Goal: Task Accomplishment & Management: Manage account settings

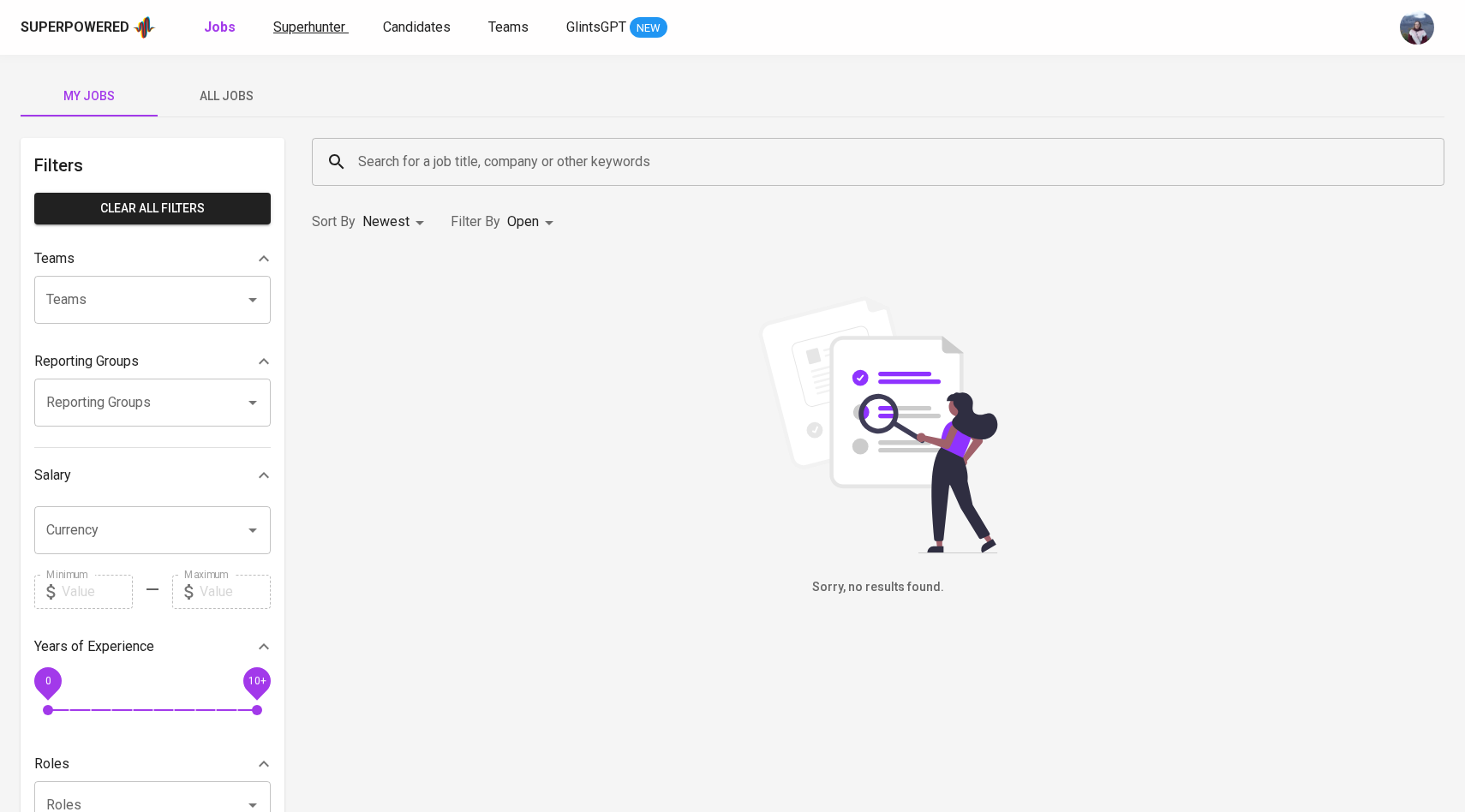
click at [321, 36] on link "Superhunter" at bounding box center [311, 27] width 75 height 22
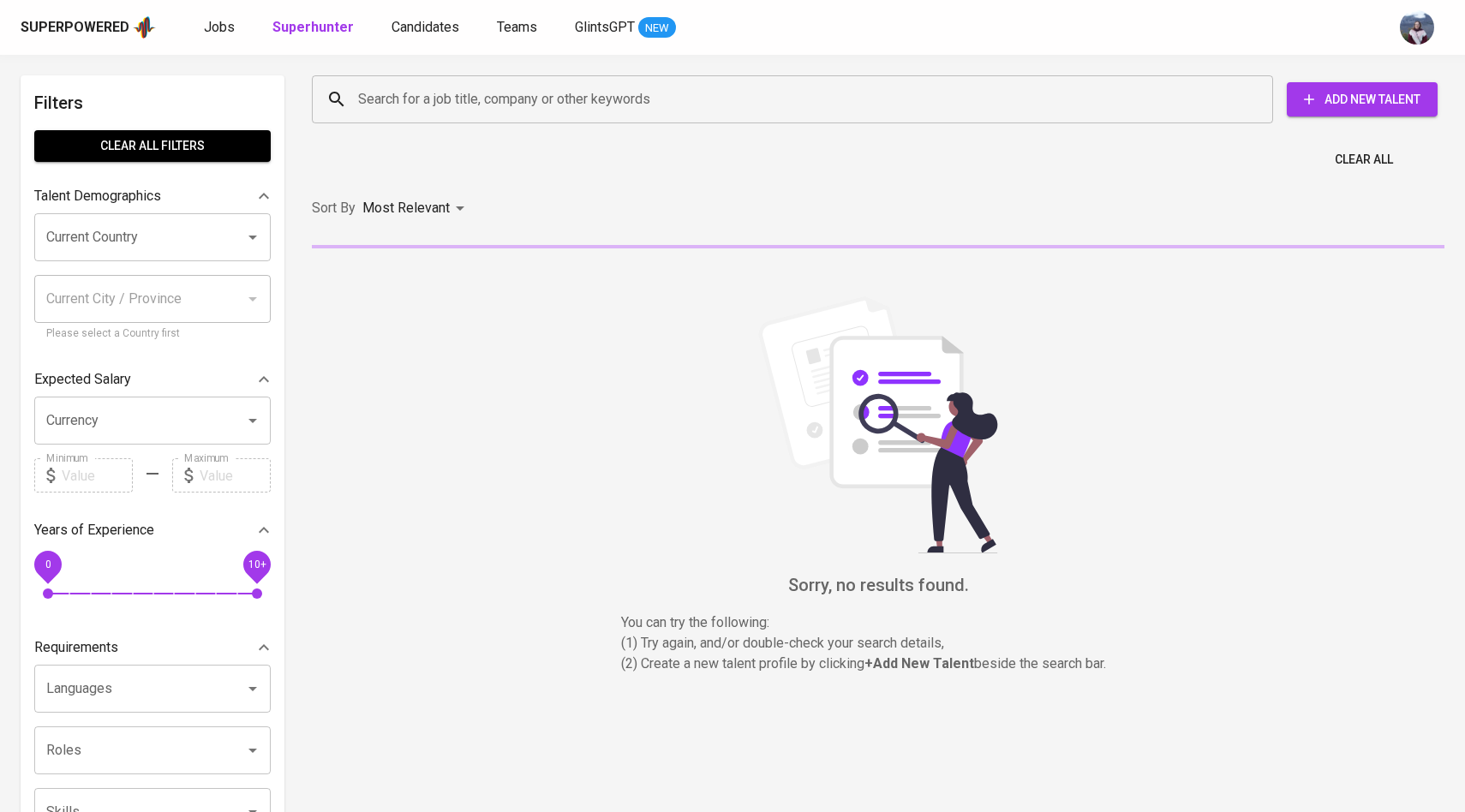
click at [380, 96] on input "Search for a job title, company or other keywords" at bounding box center [797, 99] width 886 height 32
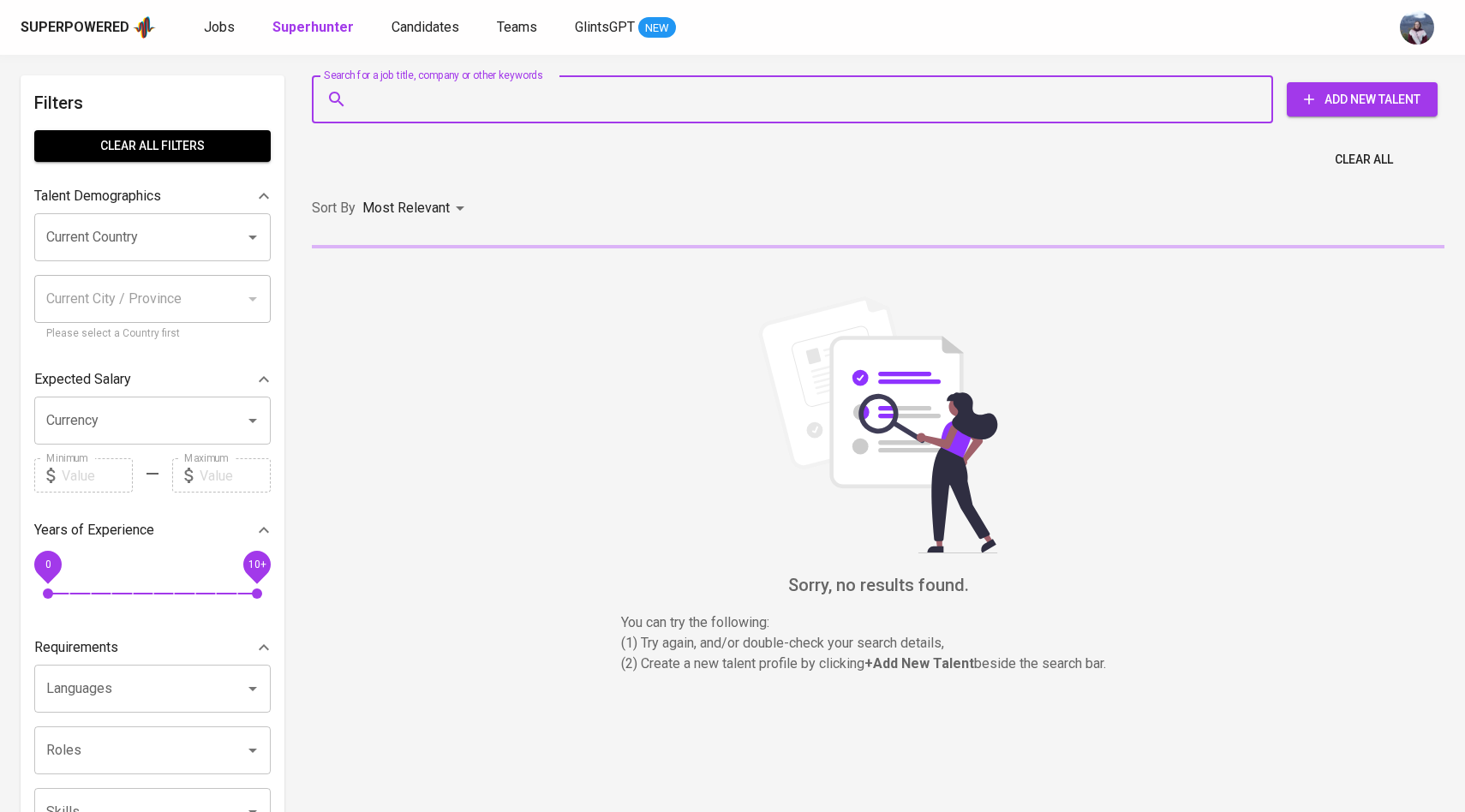
paste input "[PERSON_NAME][EMAIL_ADDRESS][DOMAIN_NAME]"
type input "[PERSON_NAME][EMAIL_ADDRESS][DOMAIN_NAME]"
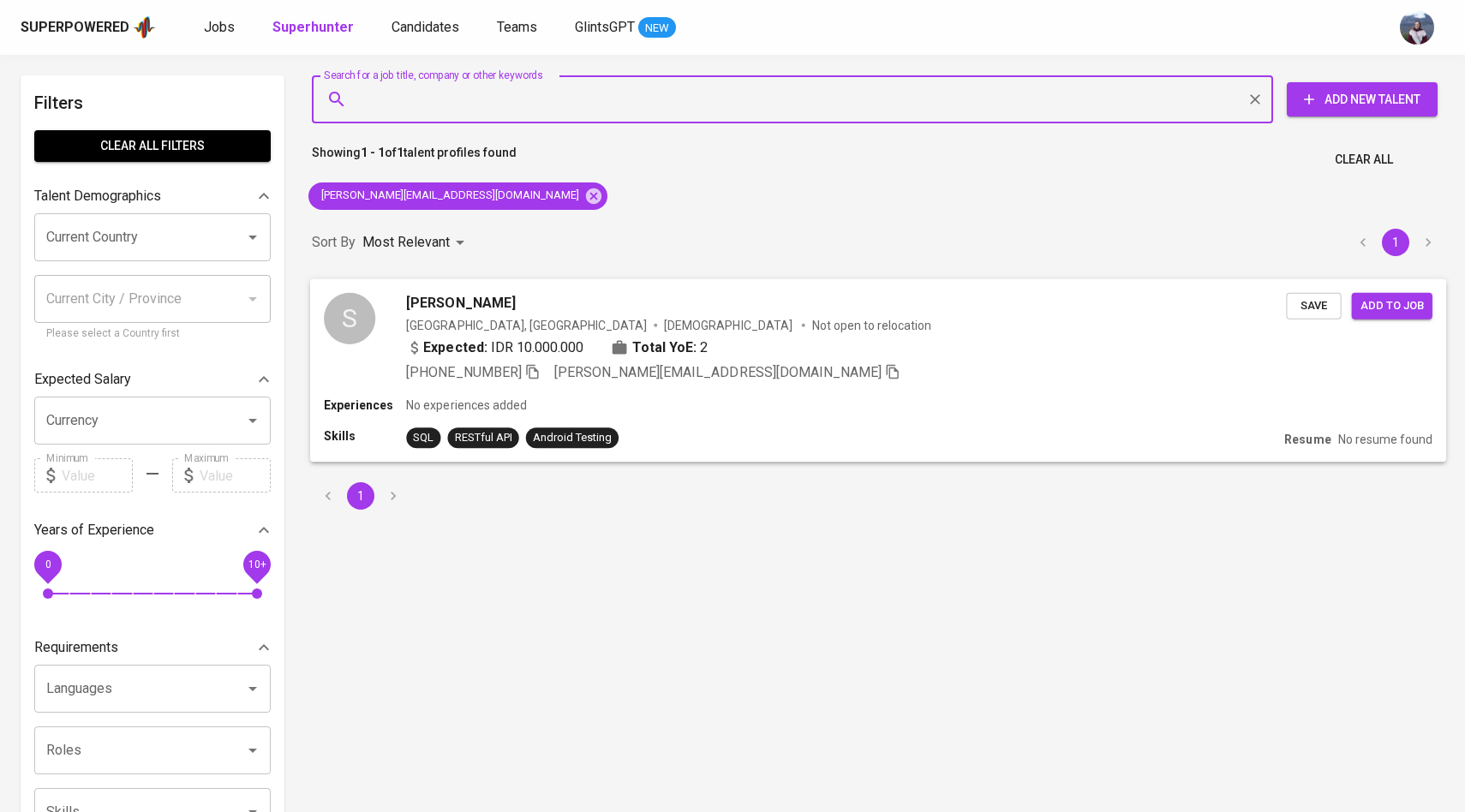
click at [372, 310] on div "S" at bounding box center [350, 317] width 51 height 51
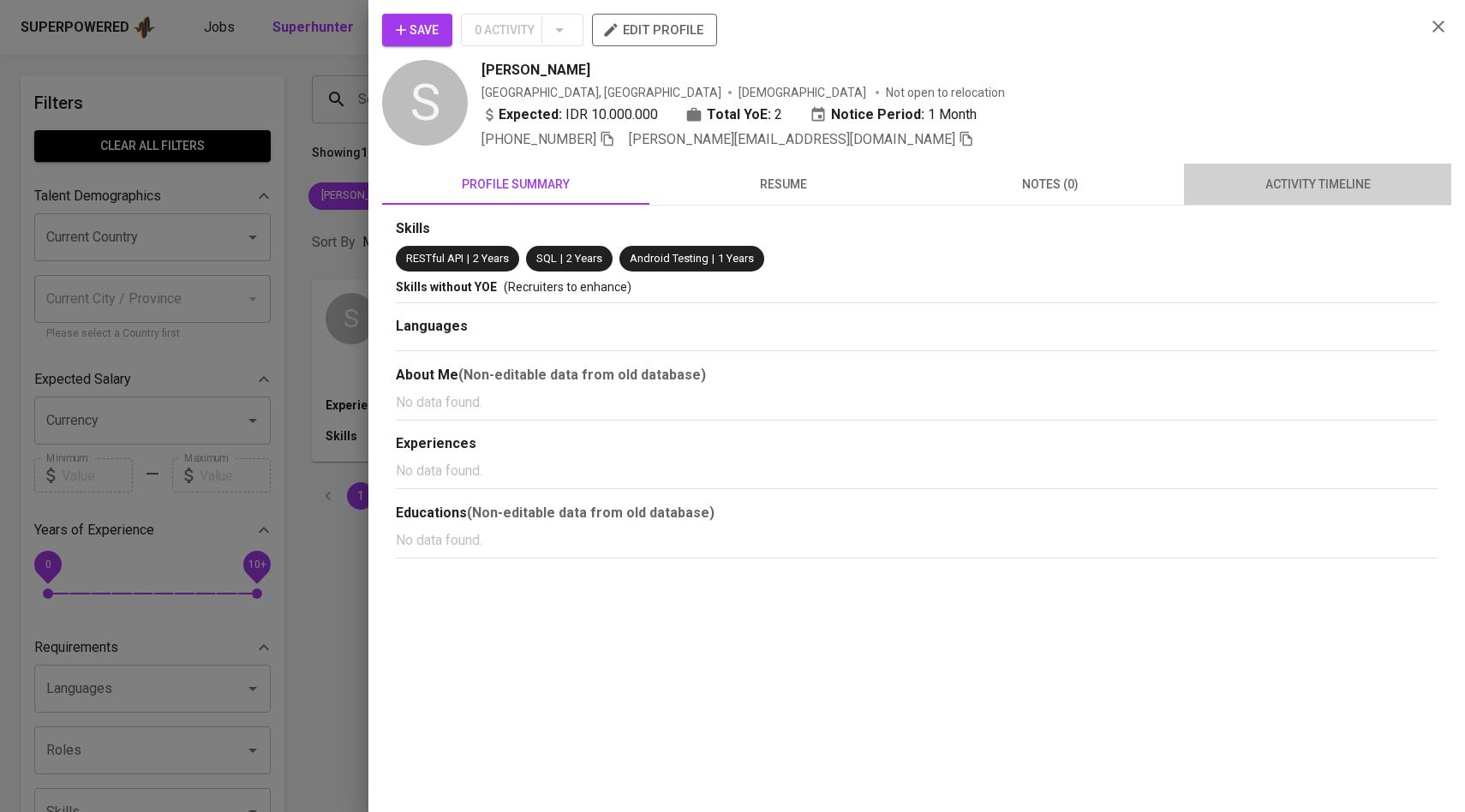
click at [1314, 190] on span "activity timeline" at bounding box center [1318, 185] width 247 height 22
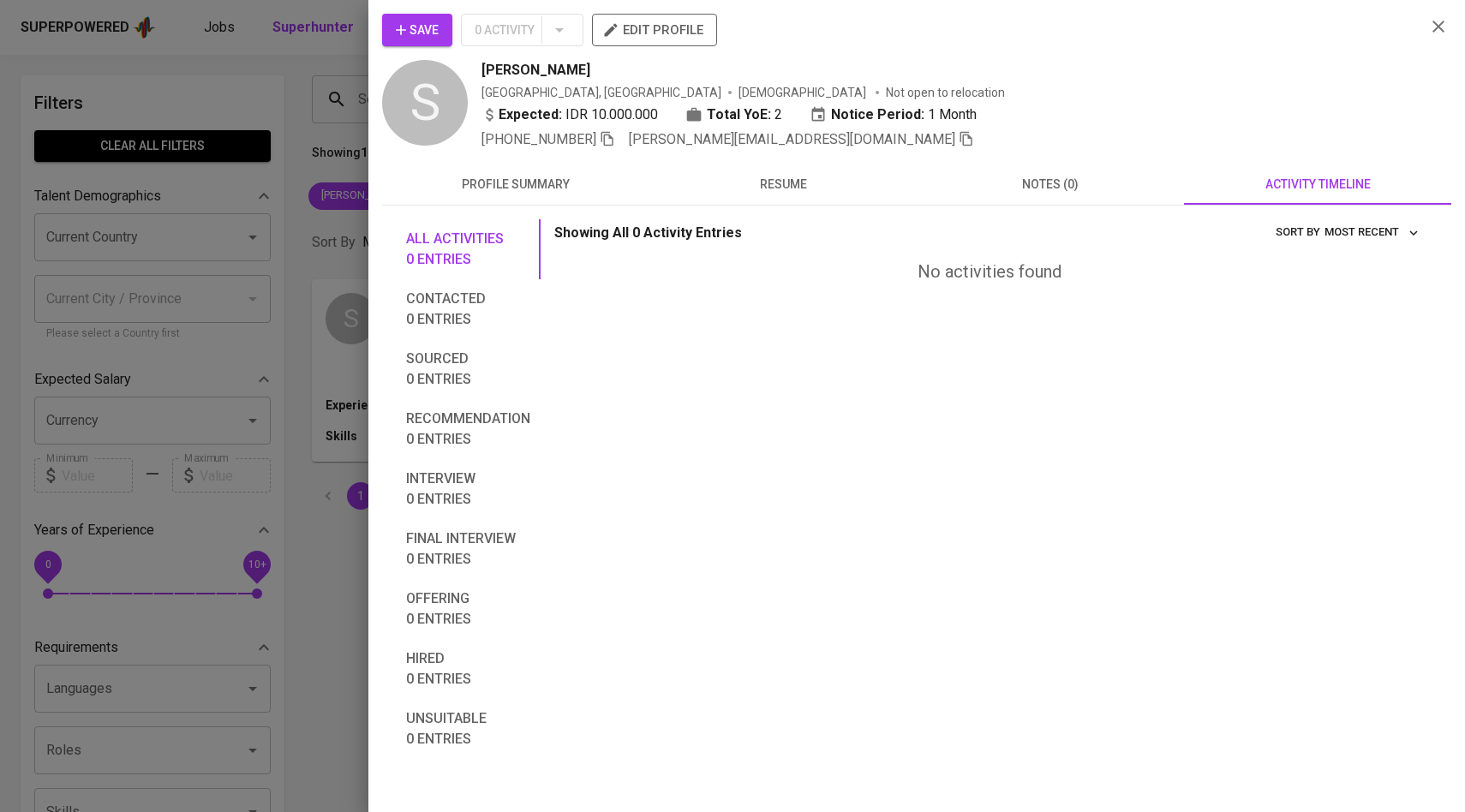
click at [427, 27] on span "Save" at bounding box center [417, 30] width 43 height 22
click at [291, 134] on div at bounding box center [732, 406] width 1465 height 812
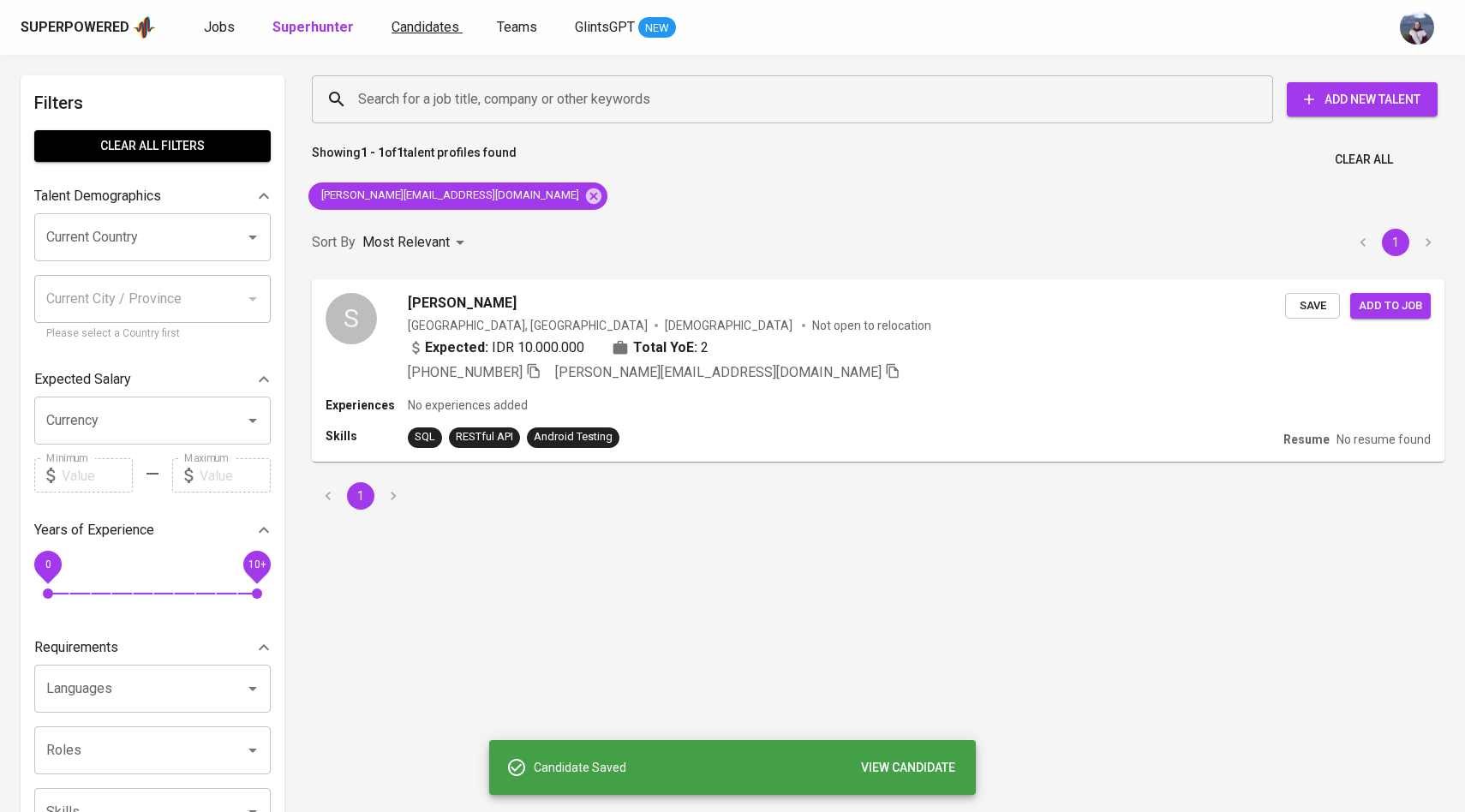
click at [413, 31] on span "Candidates" at bounding box center [425, 26] width 68 height 17
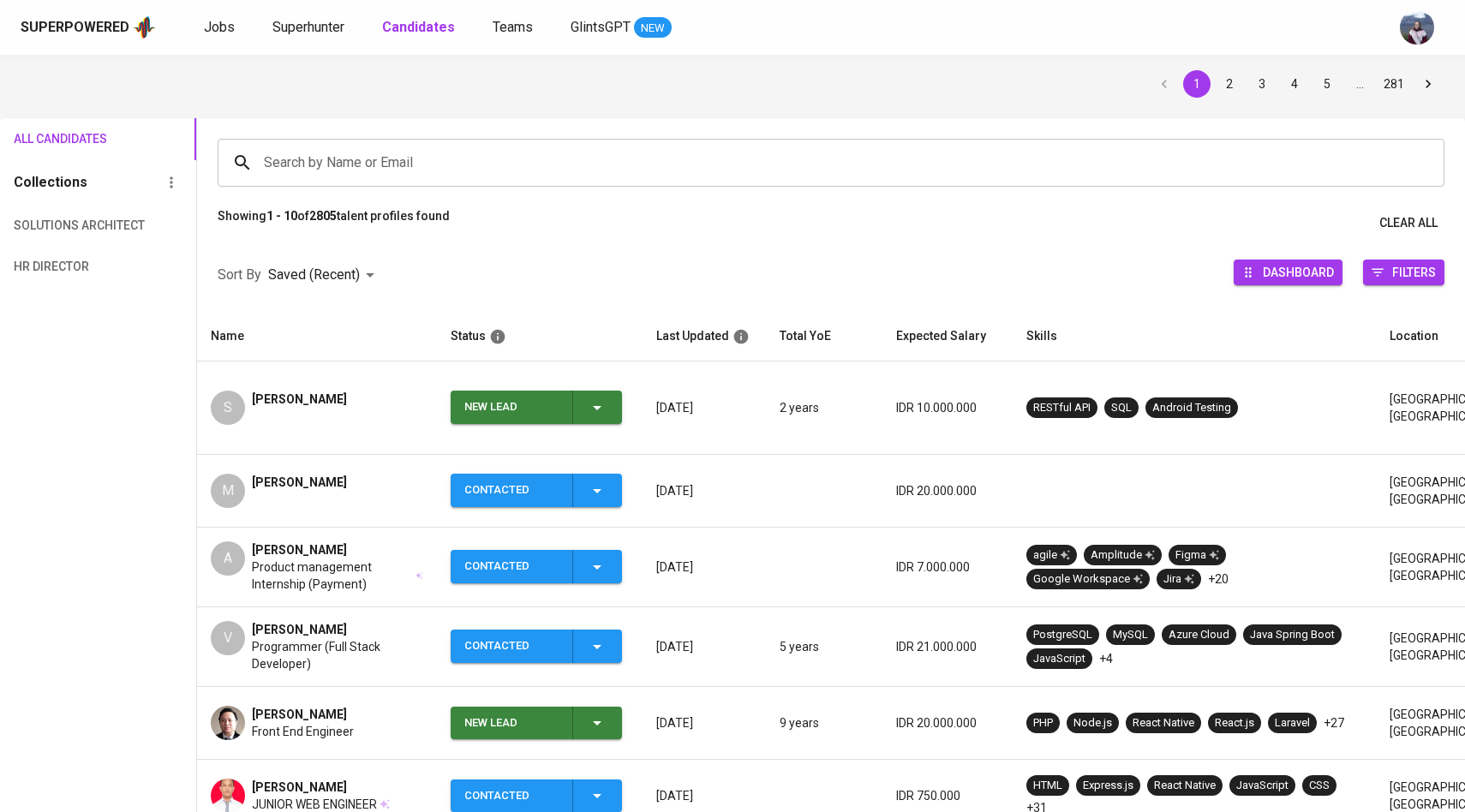
scroll to position [56, 0]
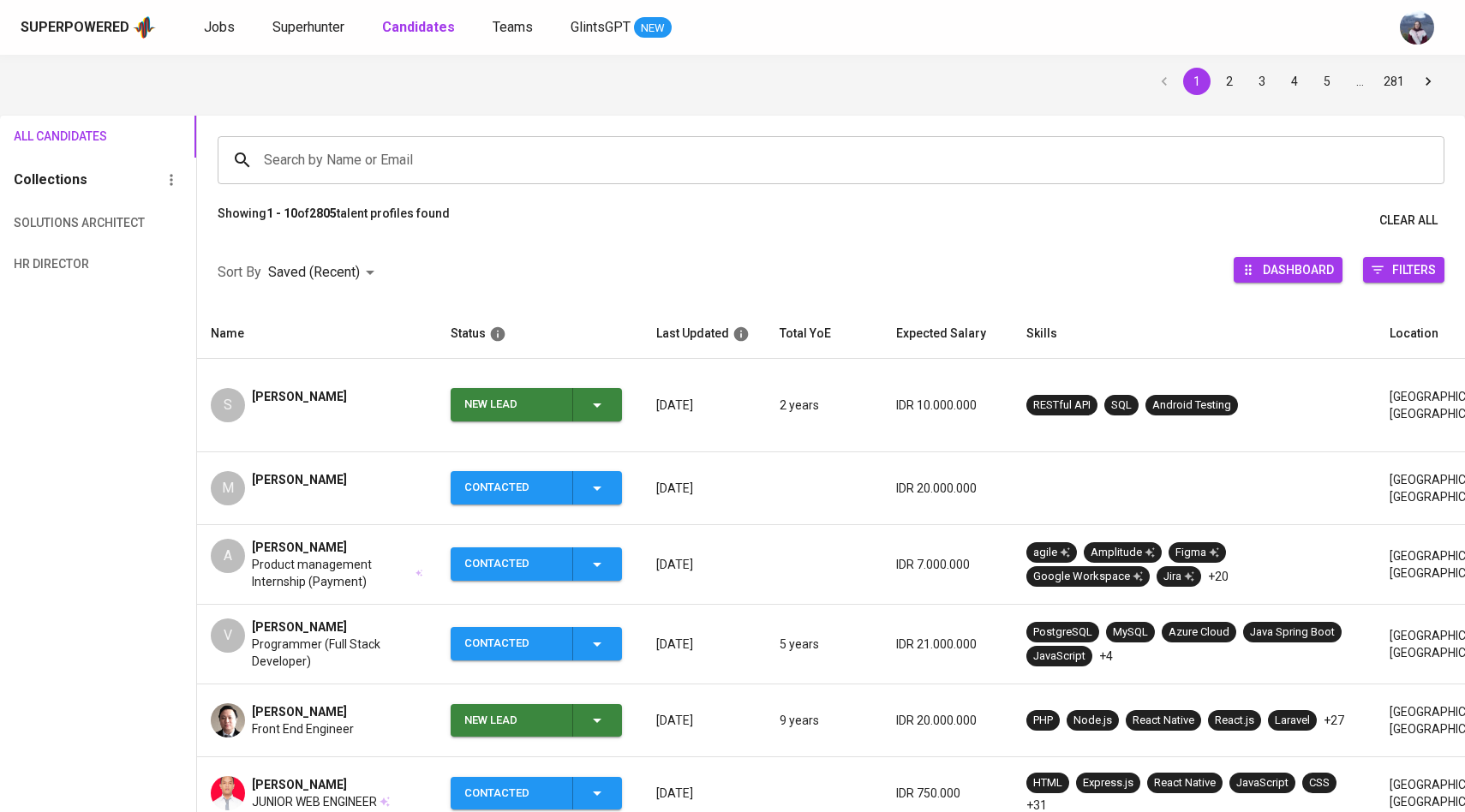
click at [605, 405] on div "New Lead" at bounding box center [536, 405] width 143 height 33
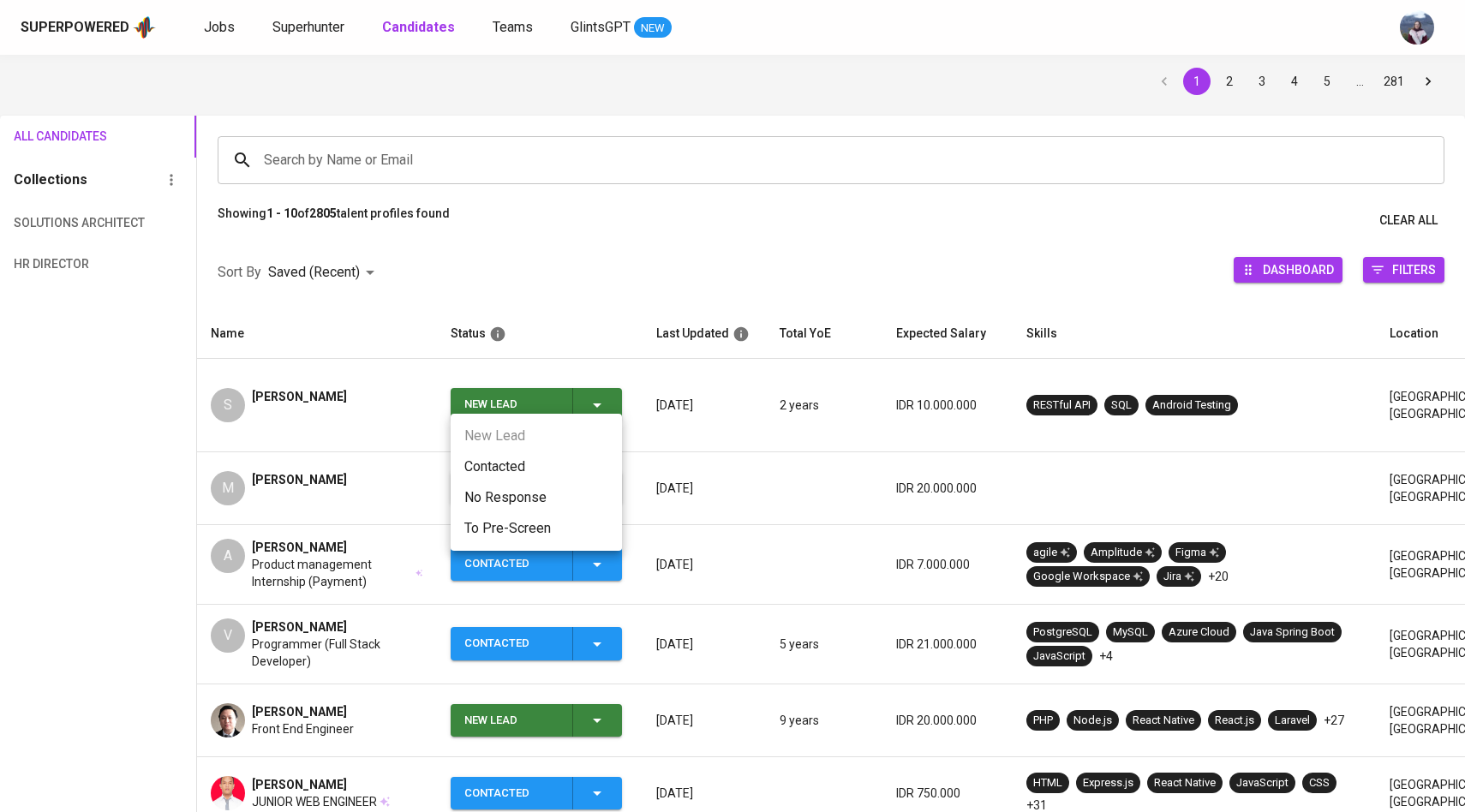
click at [508, 468] on li "Contacted" at bounding box center [536, 466] width 171 height 30
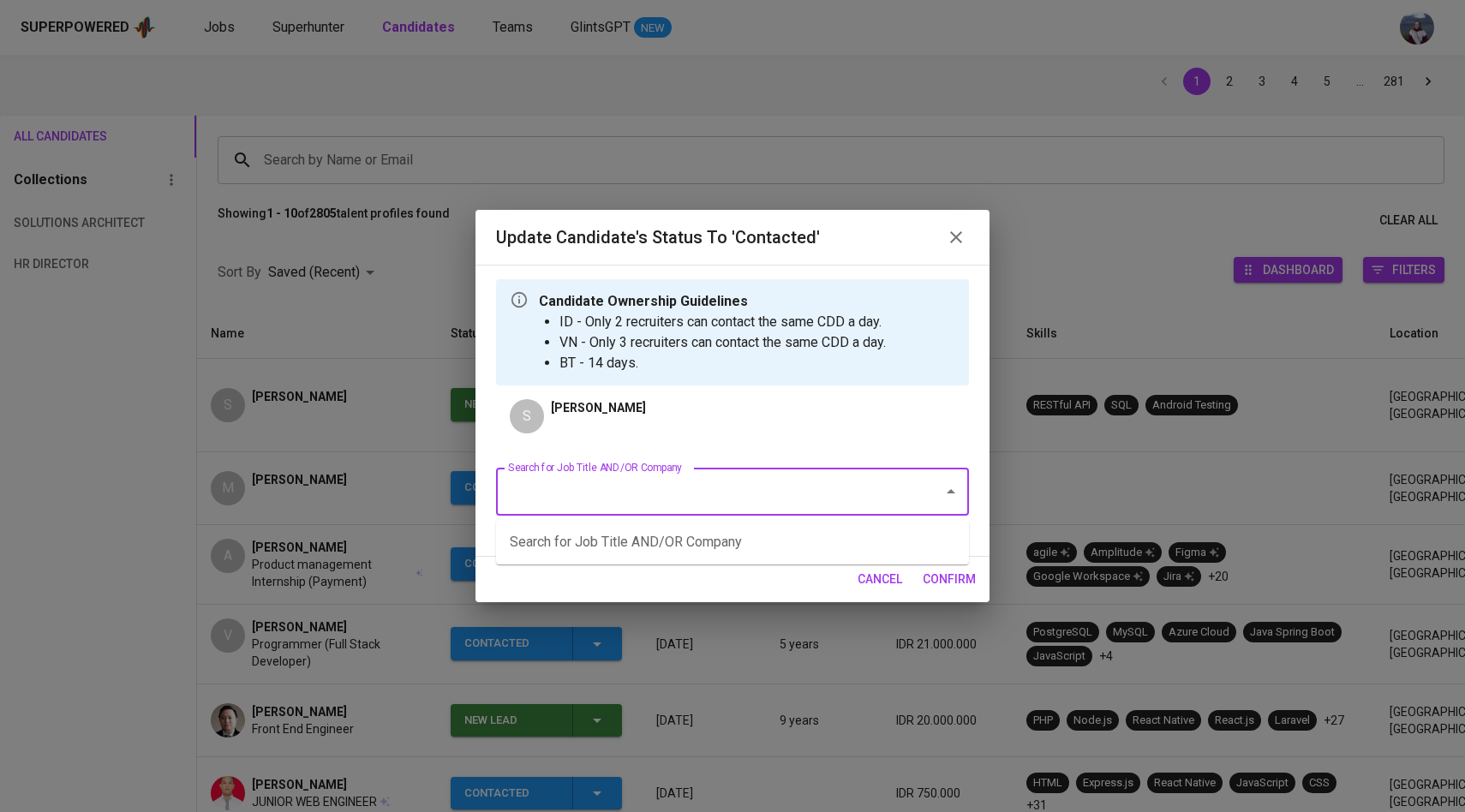
click at [620, 495] on input "Search for Job Title AND/OR Company" at bounding box center [708, 491] width 410 height 32
type input "sdet"
click at [640, 547] on li "Software Development in Test (SDET) ([GEOGRAPHIC_DATA])" at bounding box center [732, 542] width 473 height 30
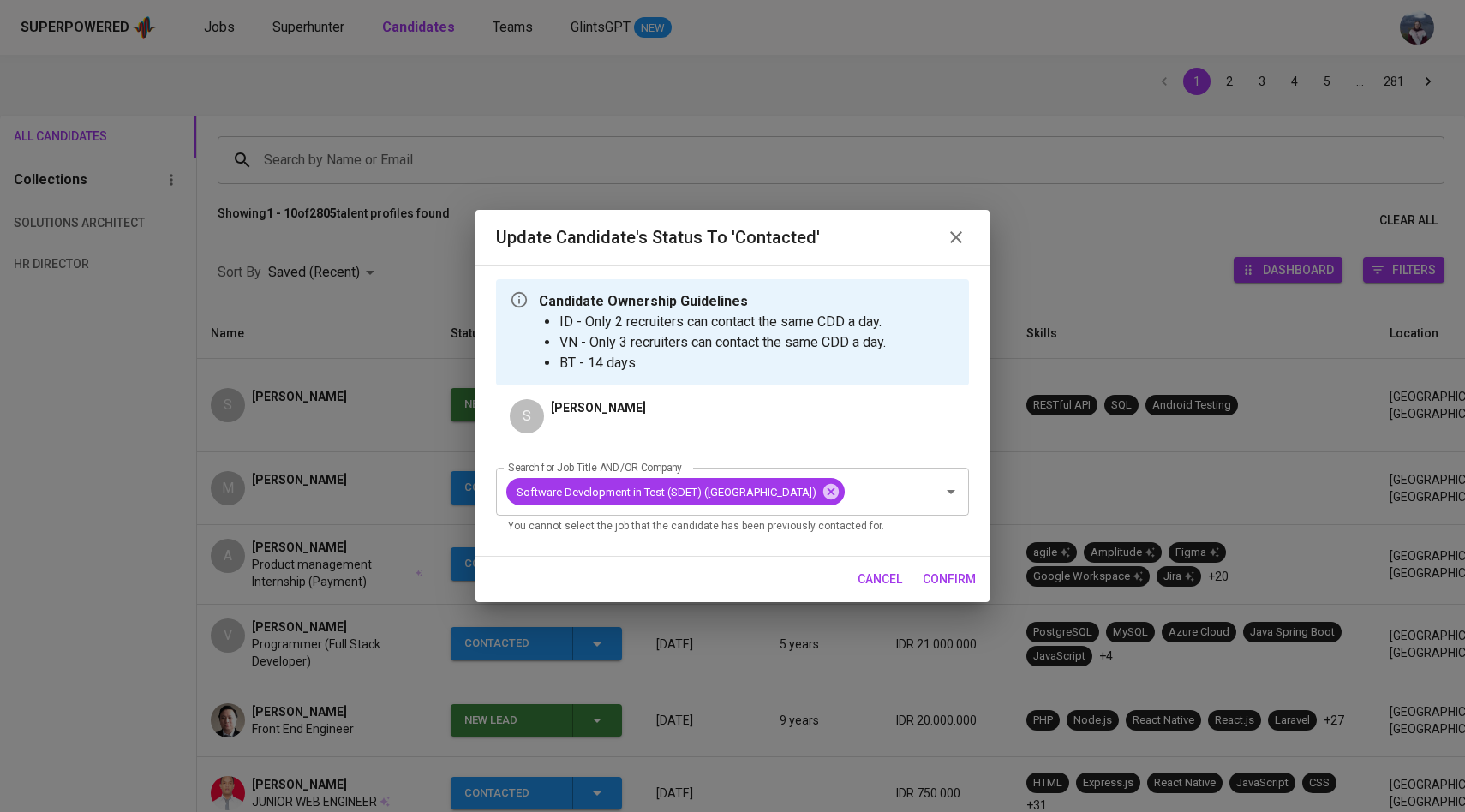
click at [940, 591] on span "confirm" at bounding box center [950, 580] width 53 height 22
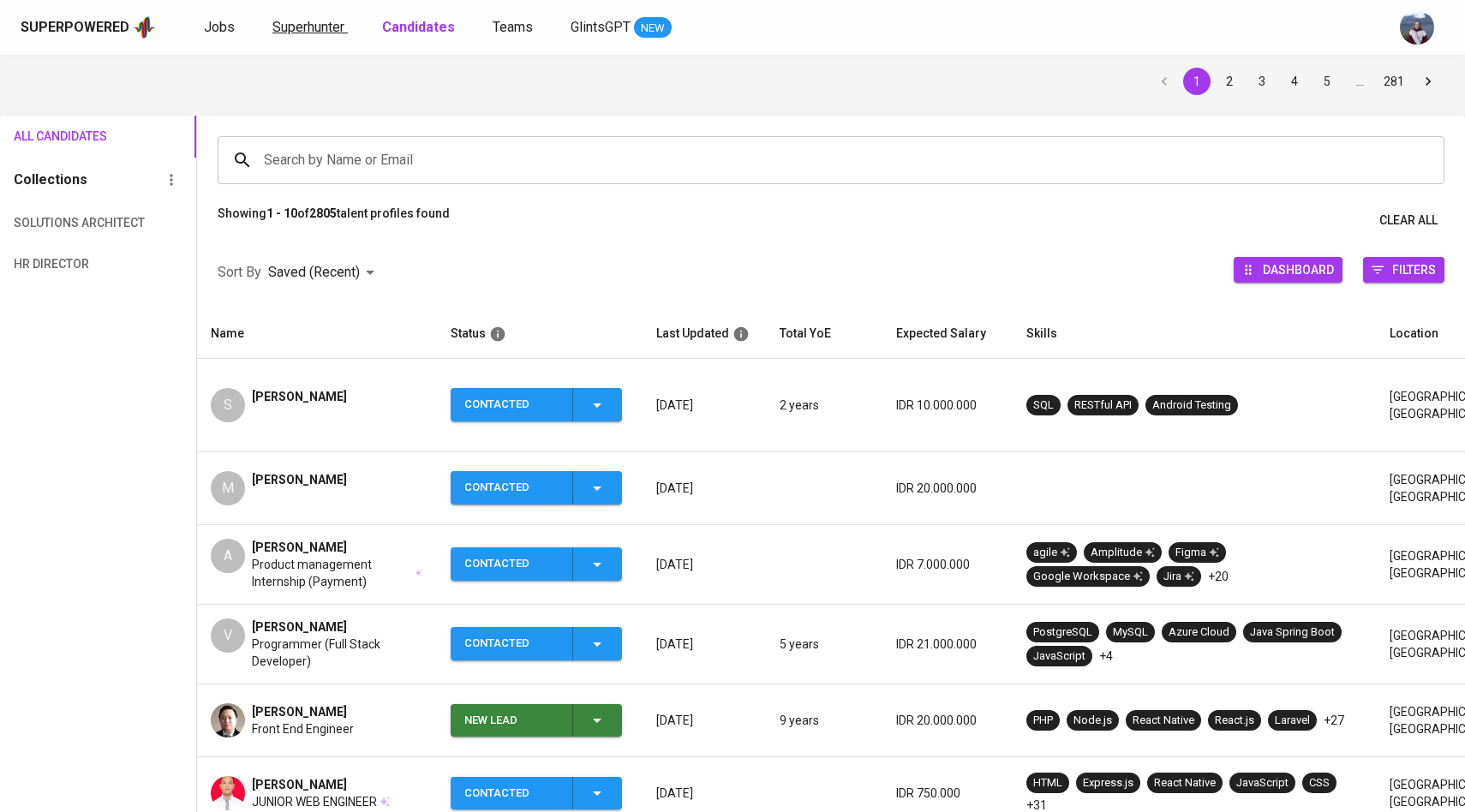
click at [317, 28] on span "Superhunter" at bounding box center [308, 26] width 72 height 17
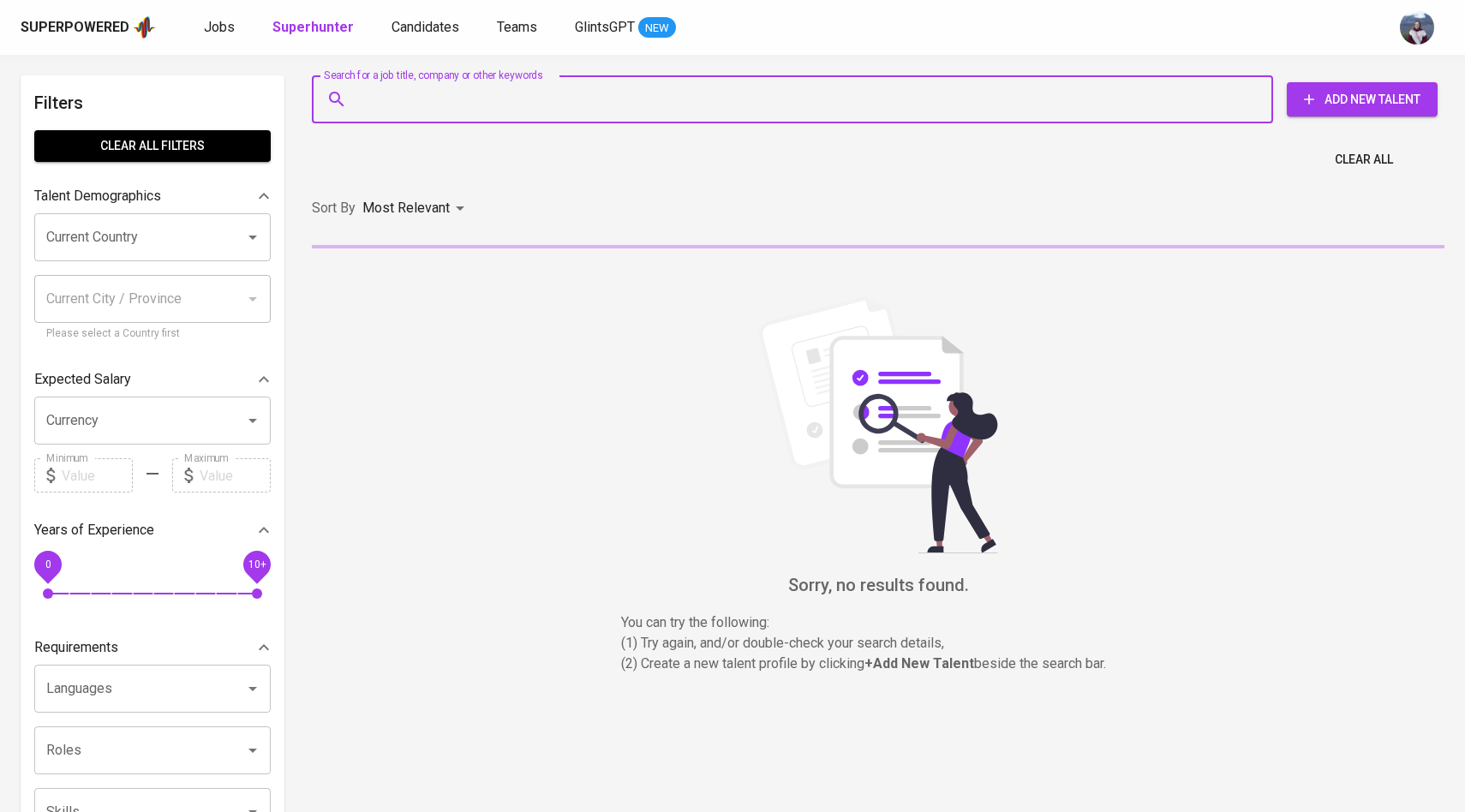
click at [401, 105] on input "Search for a job title, company or other keywords" at bounding box center [797, 99] width 886 height 32
paste input "[EMAIL_ADDRESS][DOMAIN_NAME]"
type input "[EMAIL_ADDRESS][DOMAIN_NAME]"
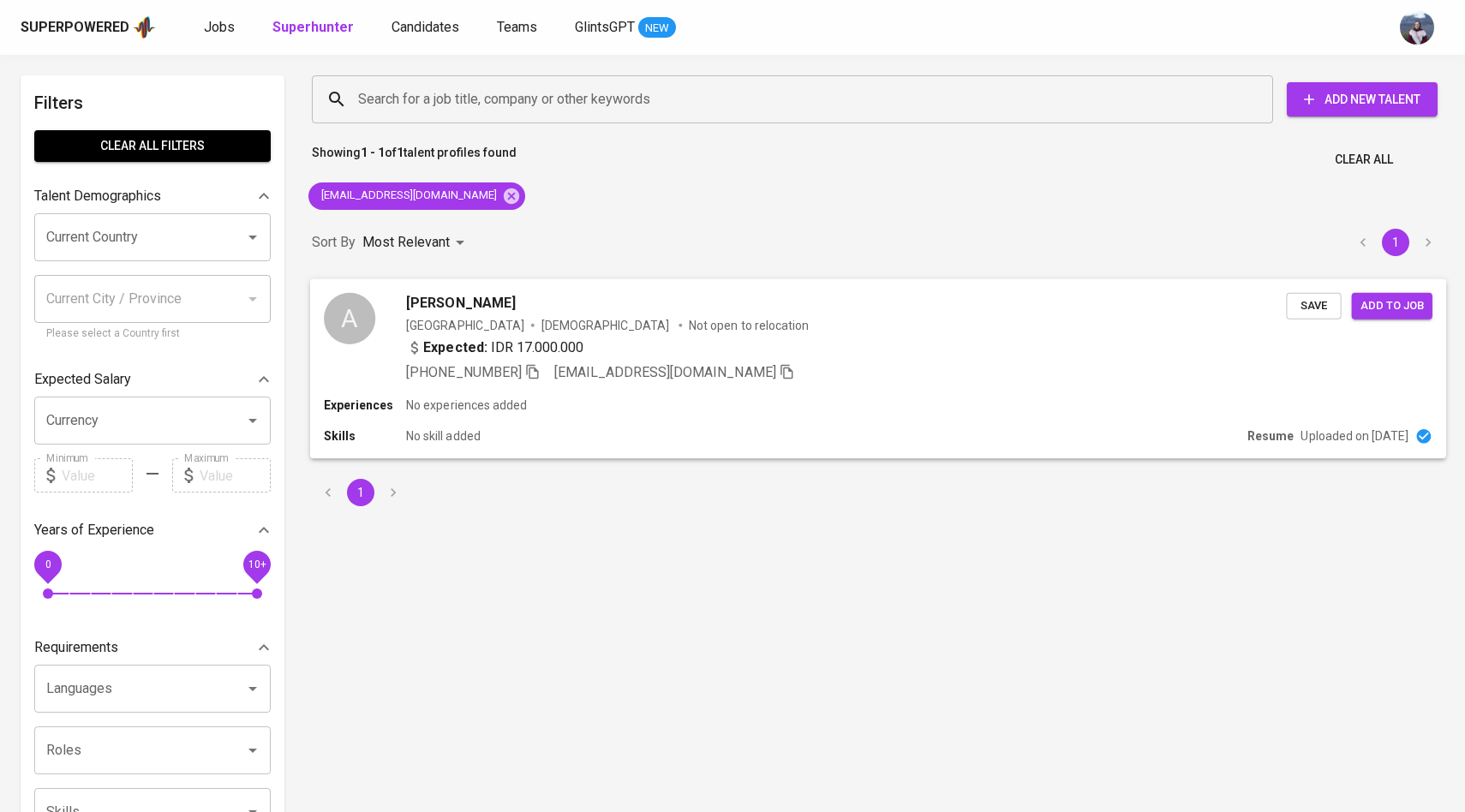
click at [366, 306] on div "A" at bounding box center [350, 317] width 51 height 51
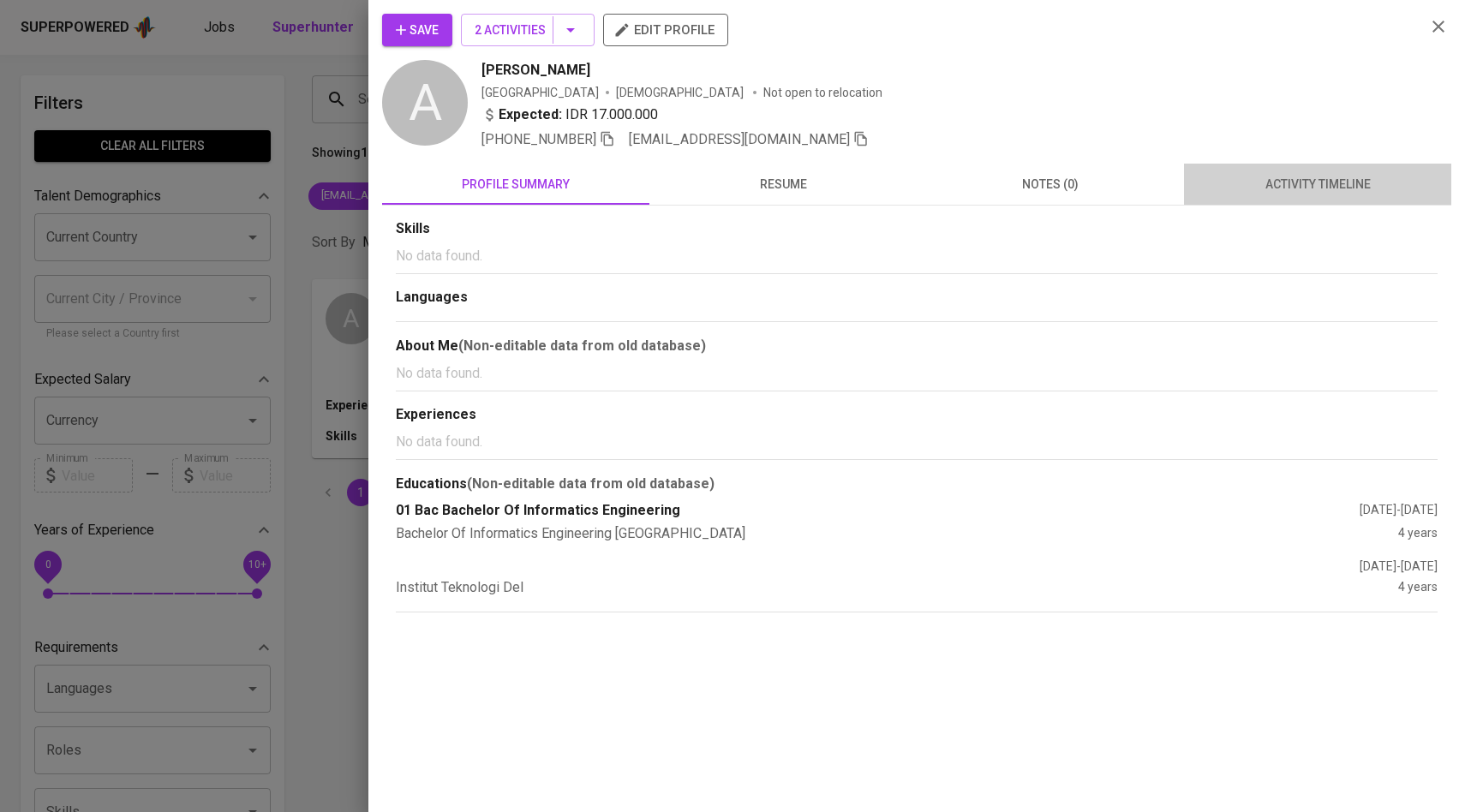
click at [1264, 196] on button "activity timeline" at bounding box center [1318, 184] width 268 height 41
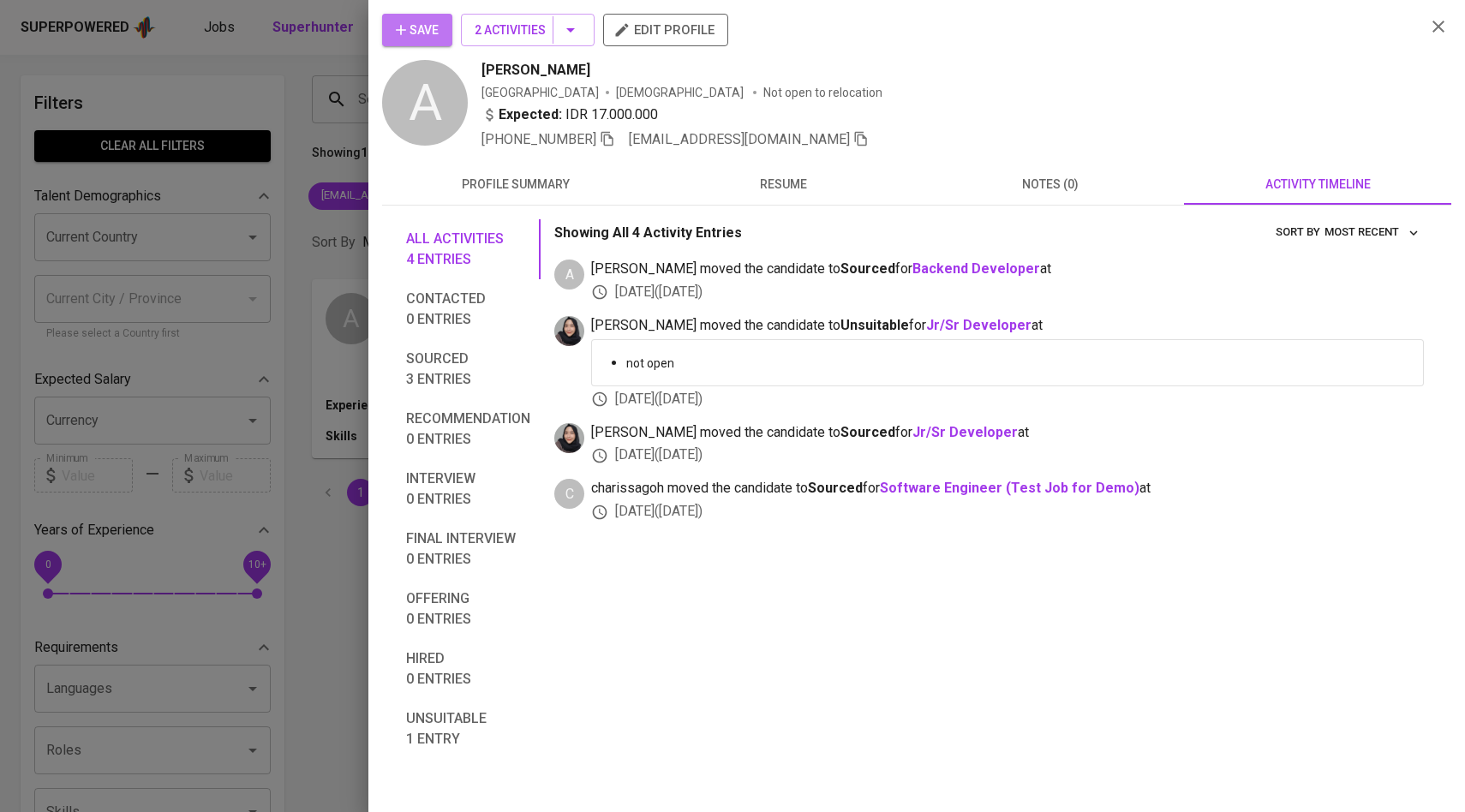
click at [439, 29] on span "Save" at bounding box center [417, 30] width 43 height 22
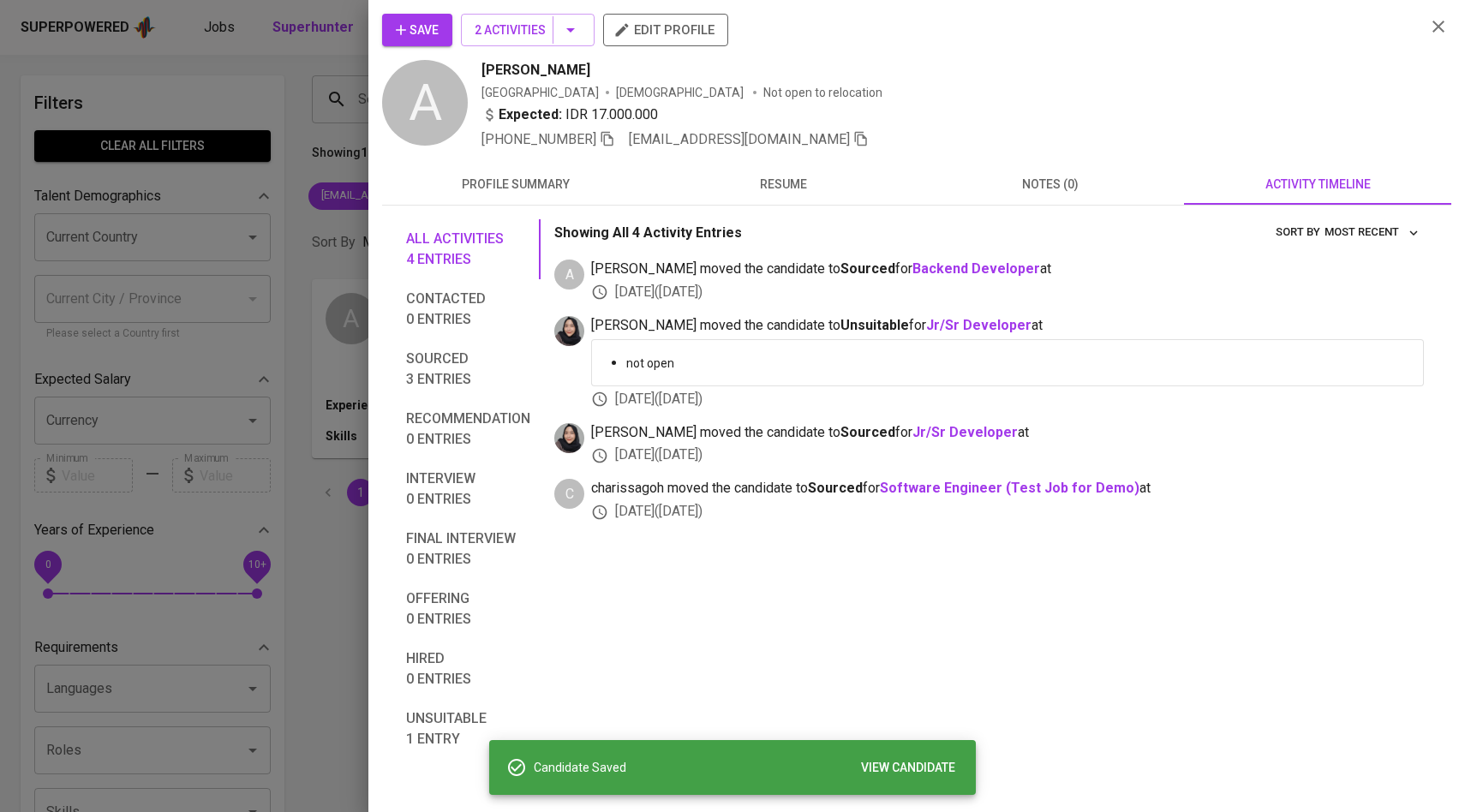
click at [235, 182] on div at bounding box center [732, 406] width 1465 height 812
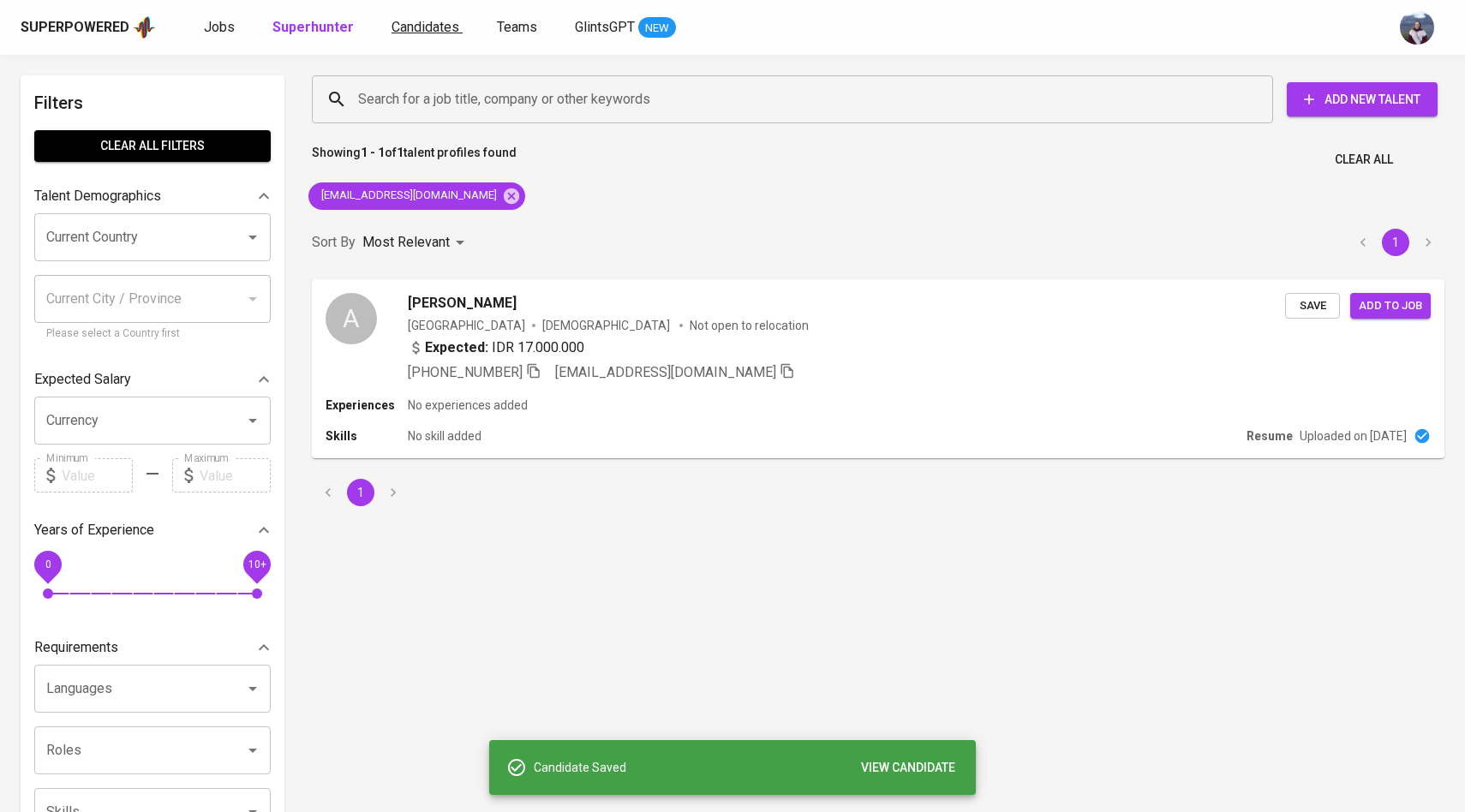
click at [392, 24] on span "Candidates" at bounding box center [425, 26] width 68 height 17
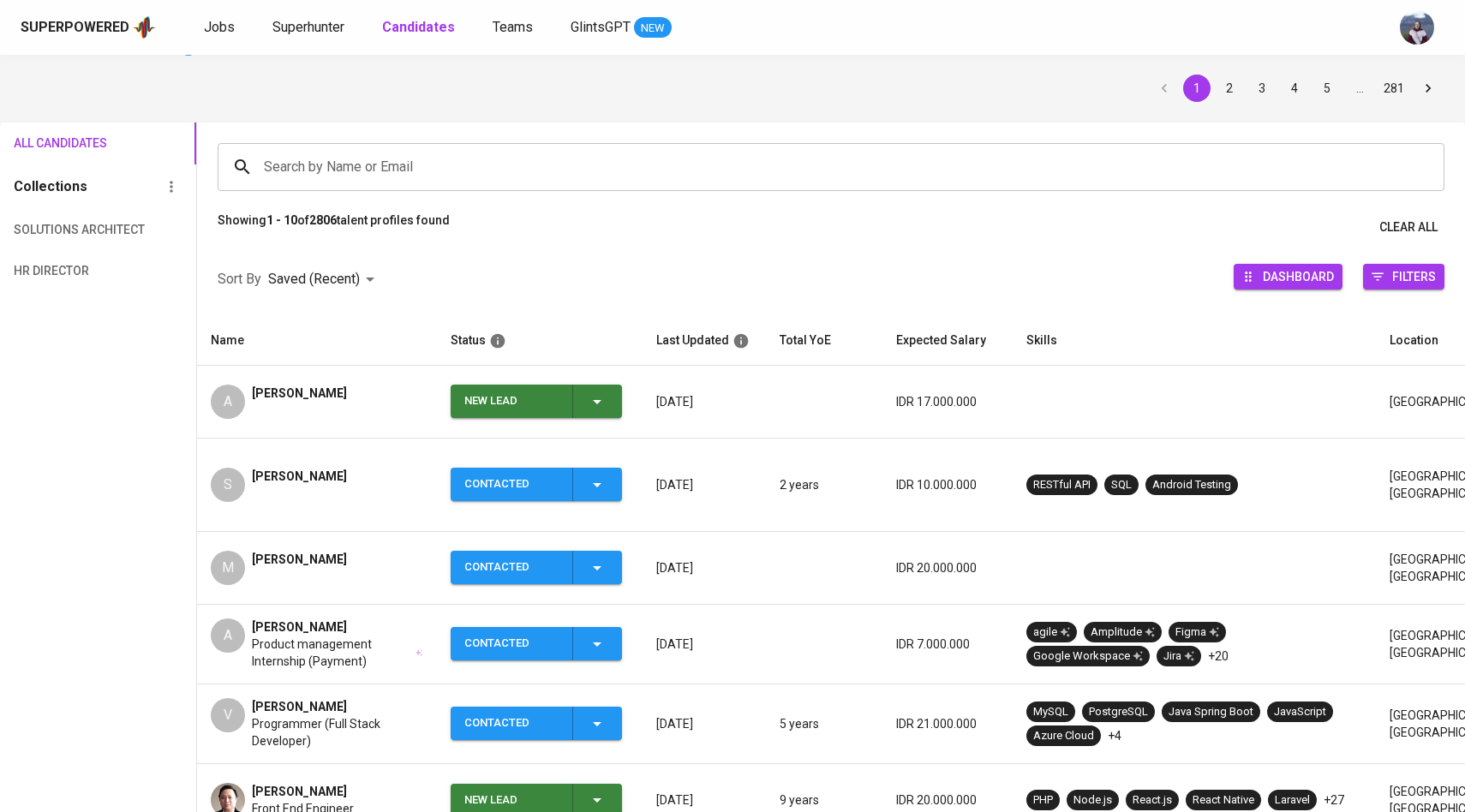
scroll to position [72, 0]
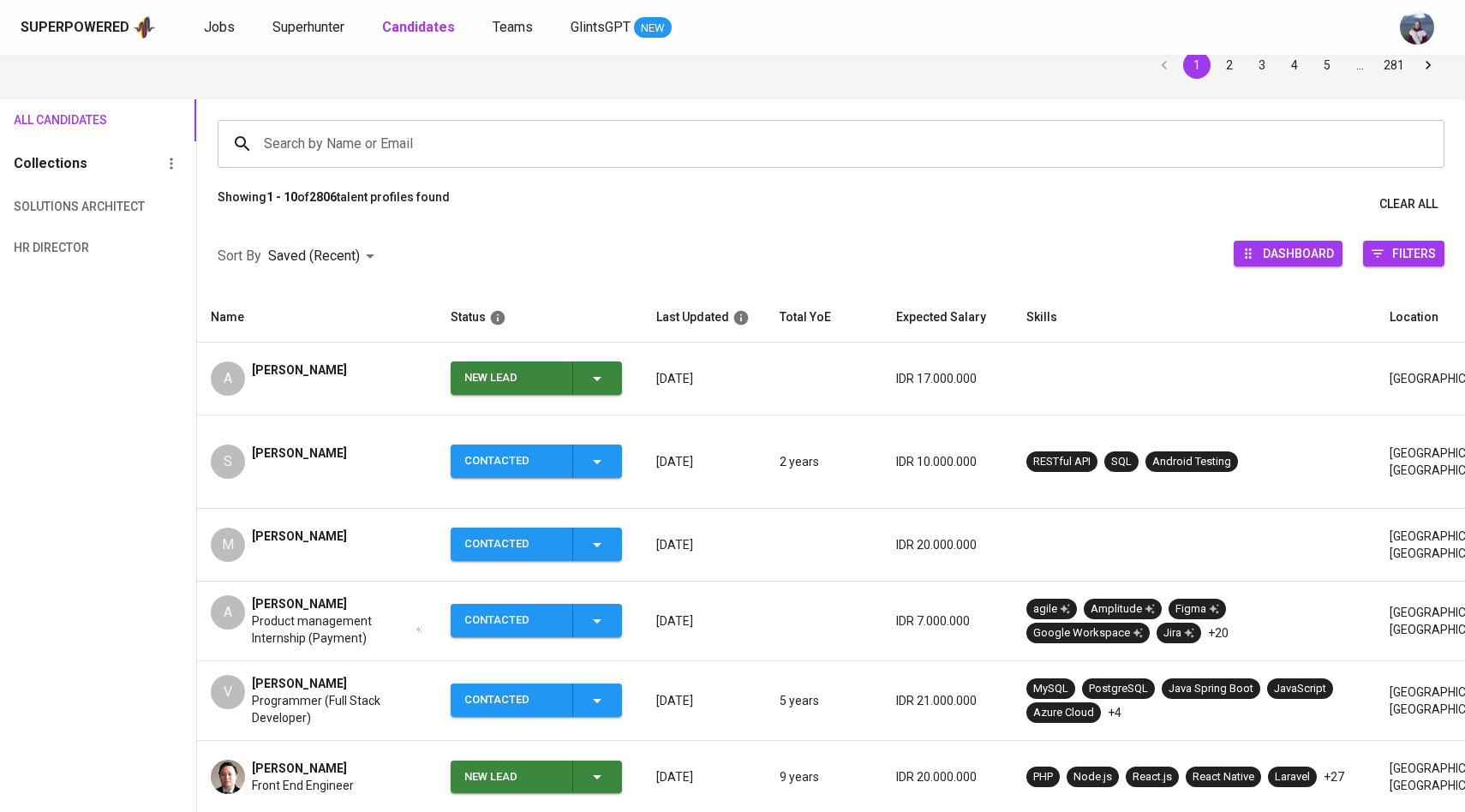
click at [597, 373] on icon "button" at bounding box center [597, 378] width 21 height 21
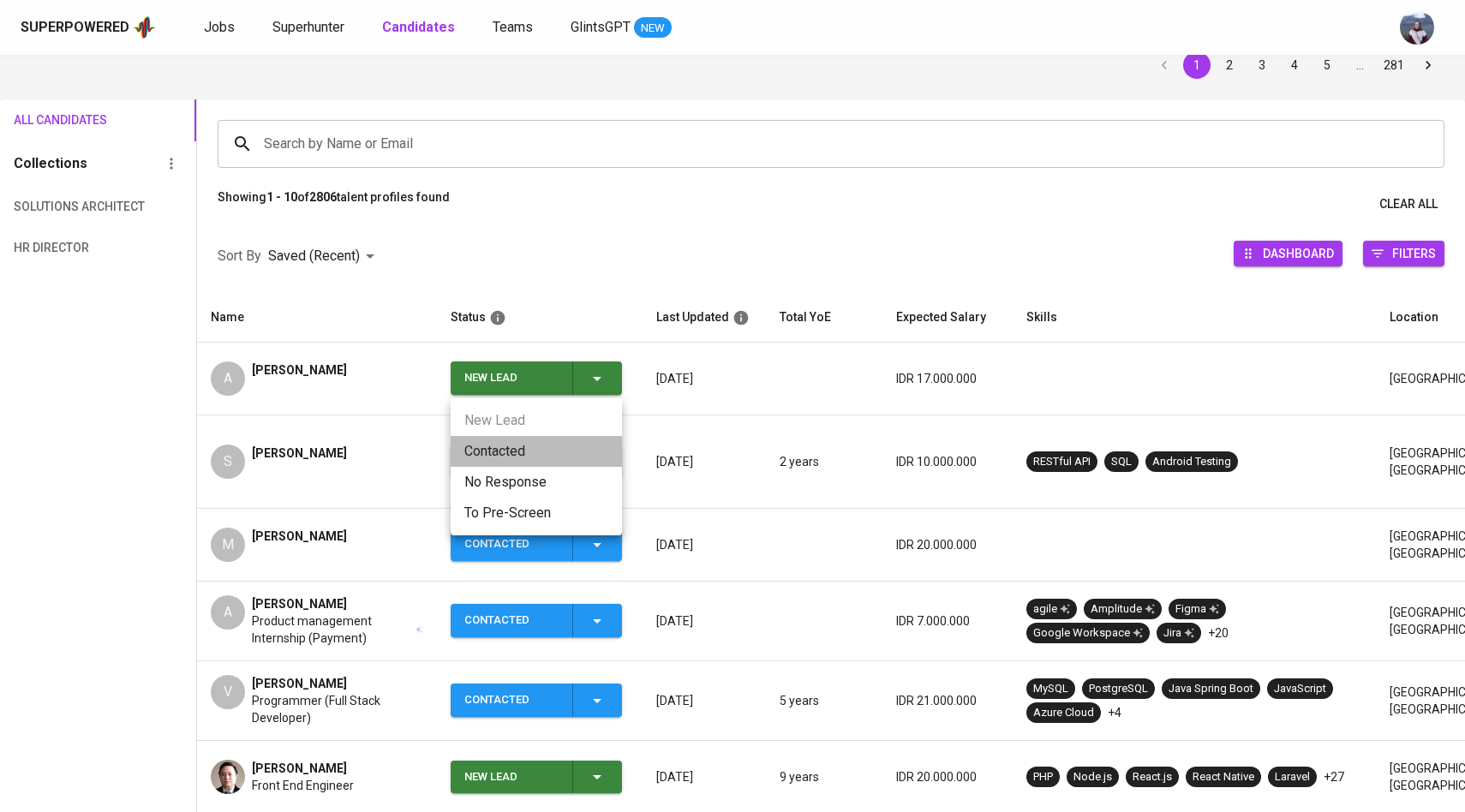
click at [509, 460] on li "Contacted" at bounding box center [536, 451] width 171 height 30
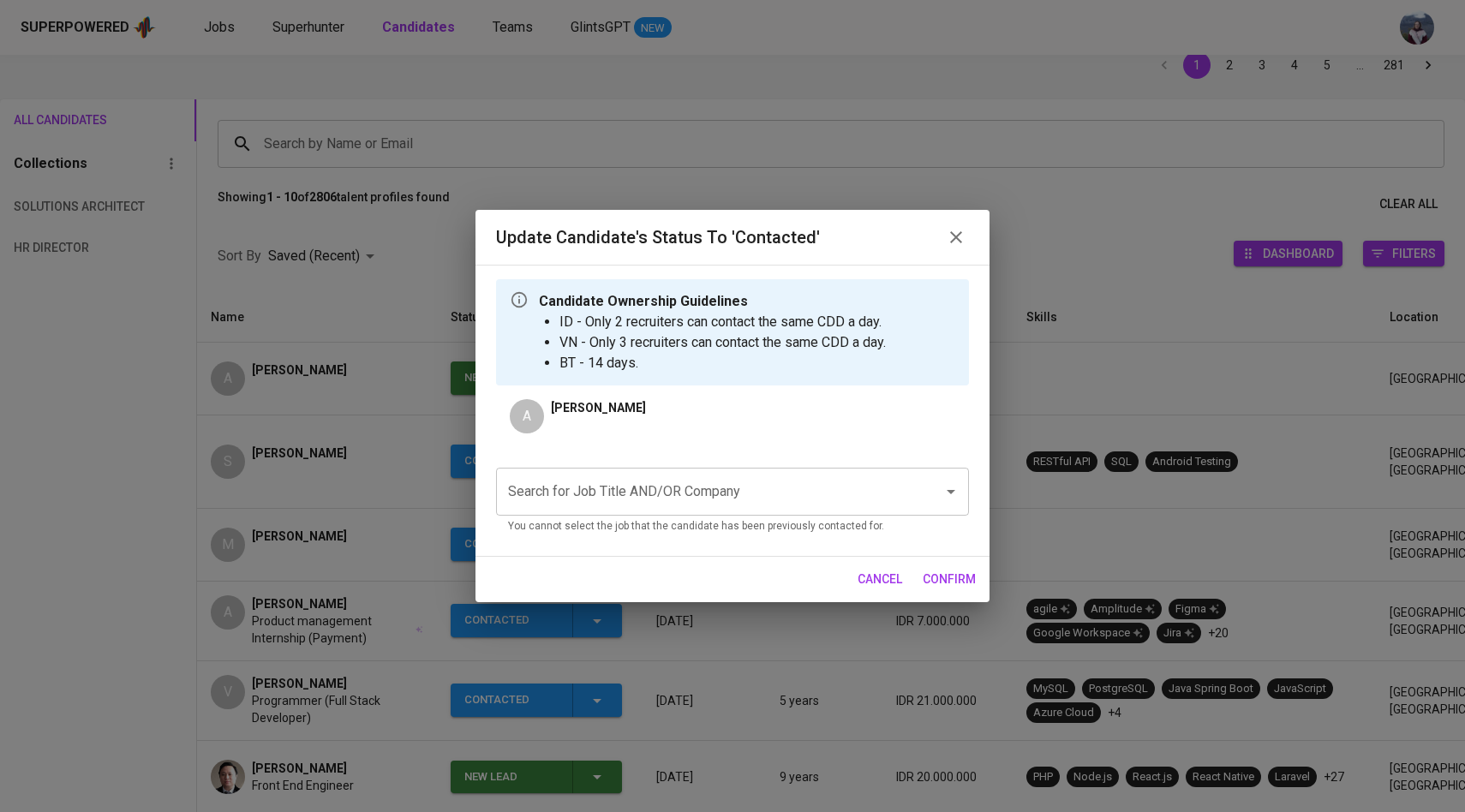
click at [610, 499] on input "Search for Job Title AND/OR Company" at bounding box center [708, 491] width 410 height 32
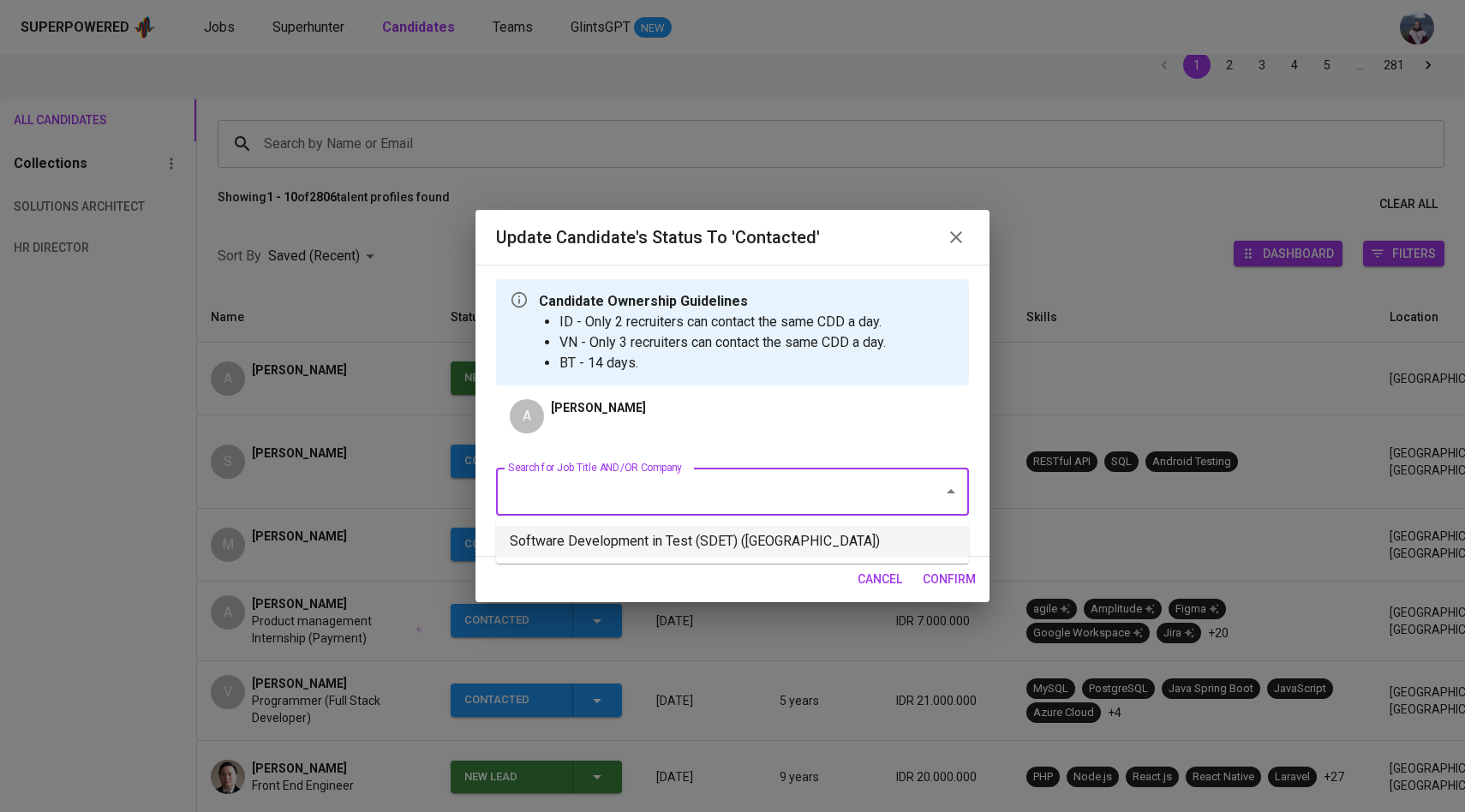
click at [616, 534] on li "Software Development in Test (SDET) ([GEOGRAPHIC_DATA])" at bounding box center [732, 541] width 473 height 30
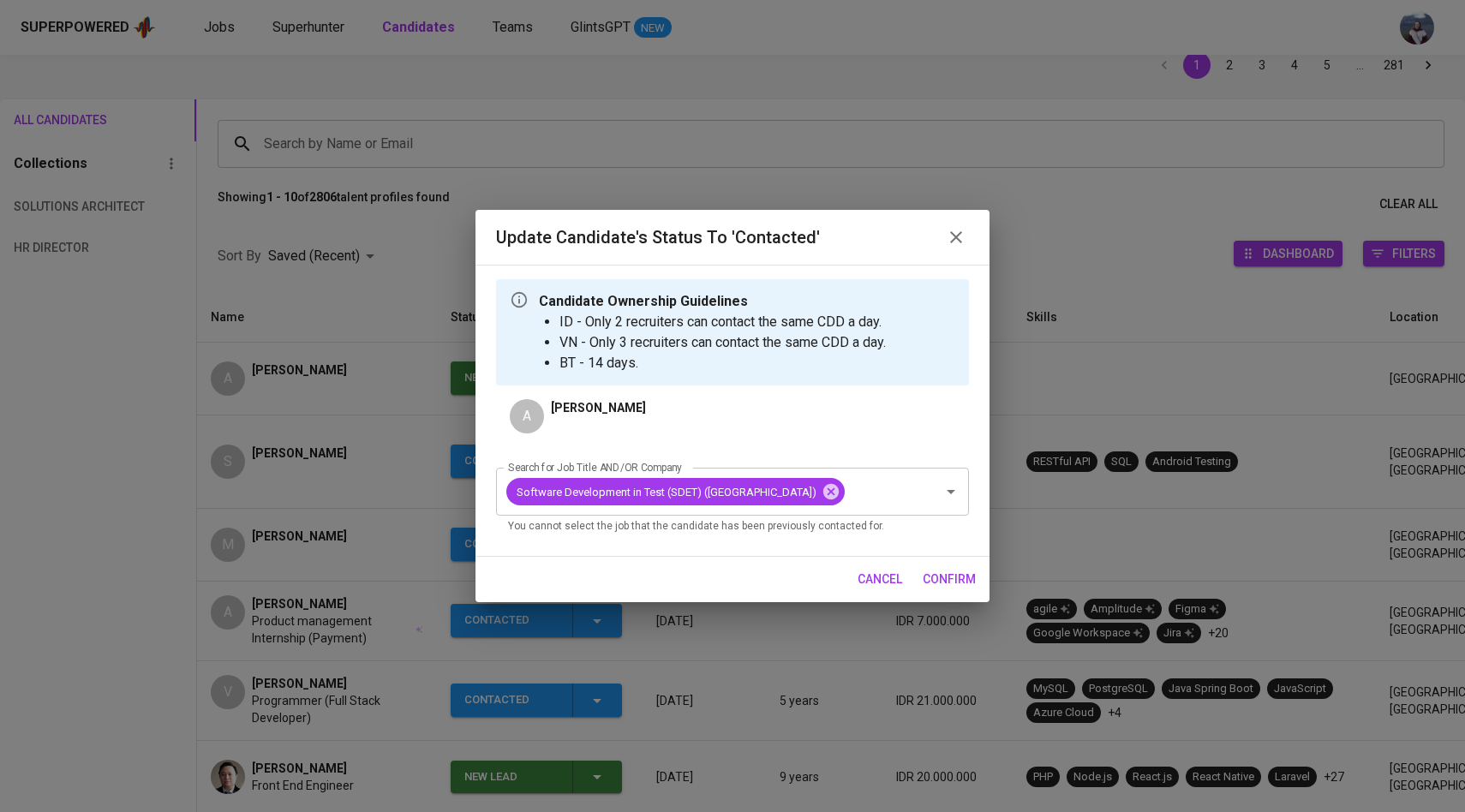
click at [953, 591] on span "confirm" at bounding box center [950, 580] width 53 height 22
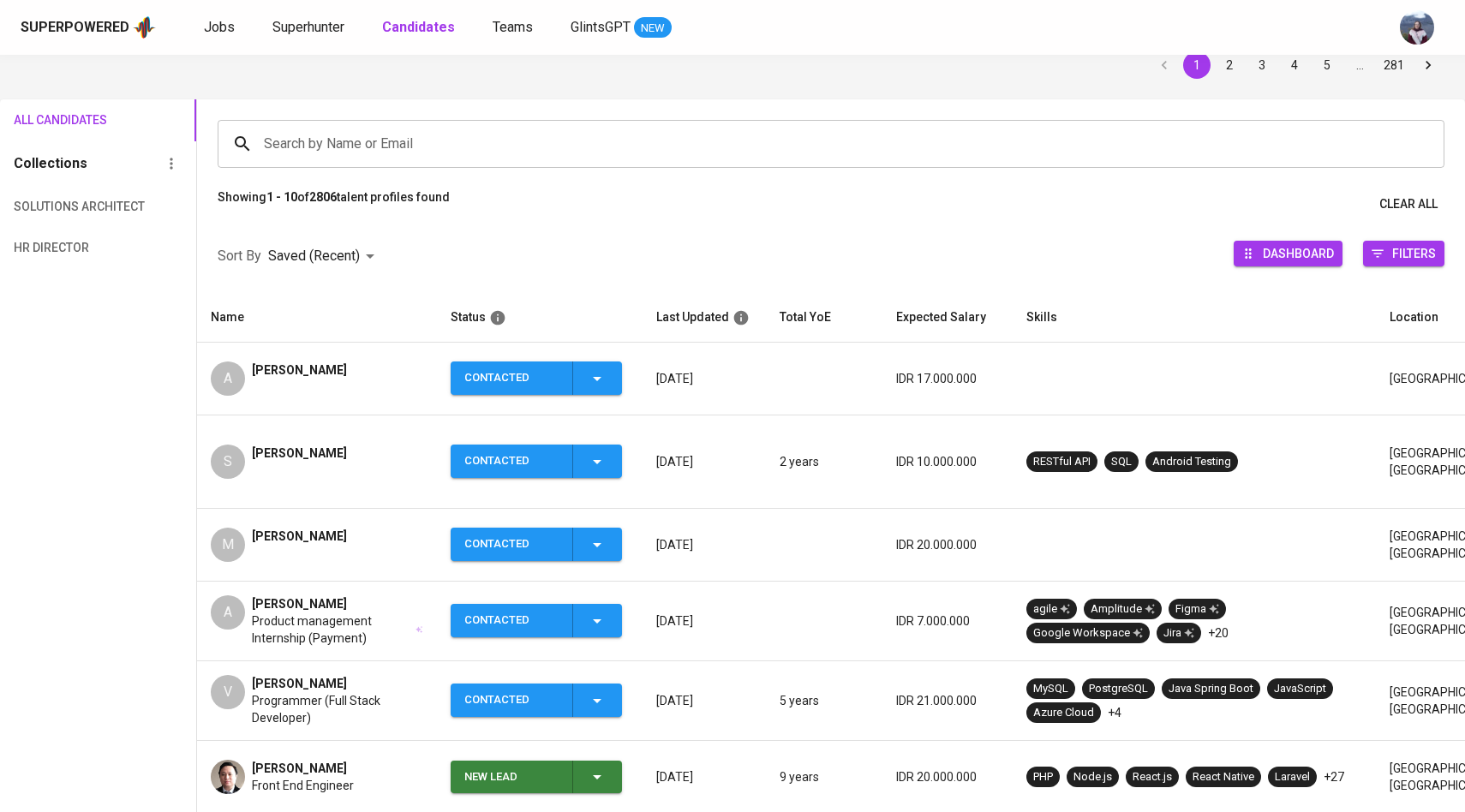
click at [317, 40] on div "Superpowered Jobs Superhunter Candidates Teams GlintsGPT NEW" at bounding box center [732, 27] width 1465 height 55
click at [317, 29] on span "Superhunter" at bounding box center [308, 26] width 72 height 17
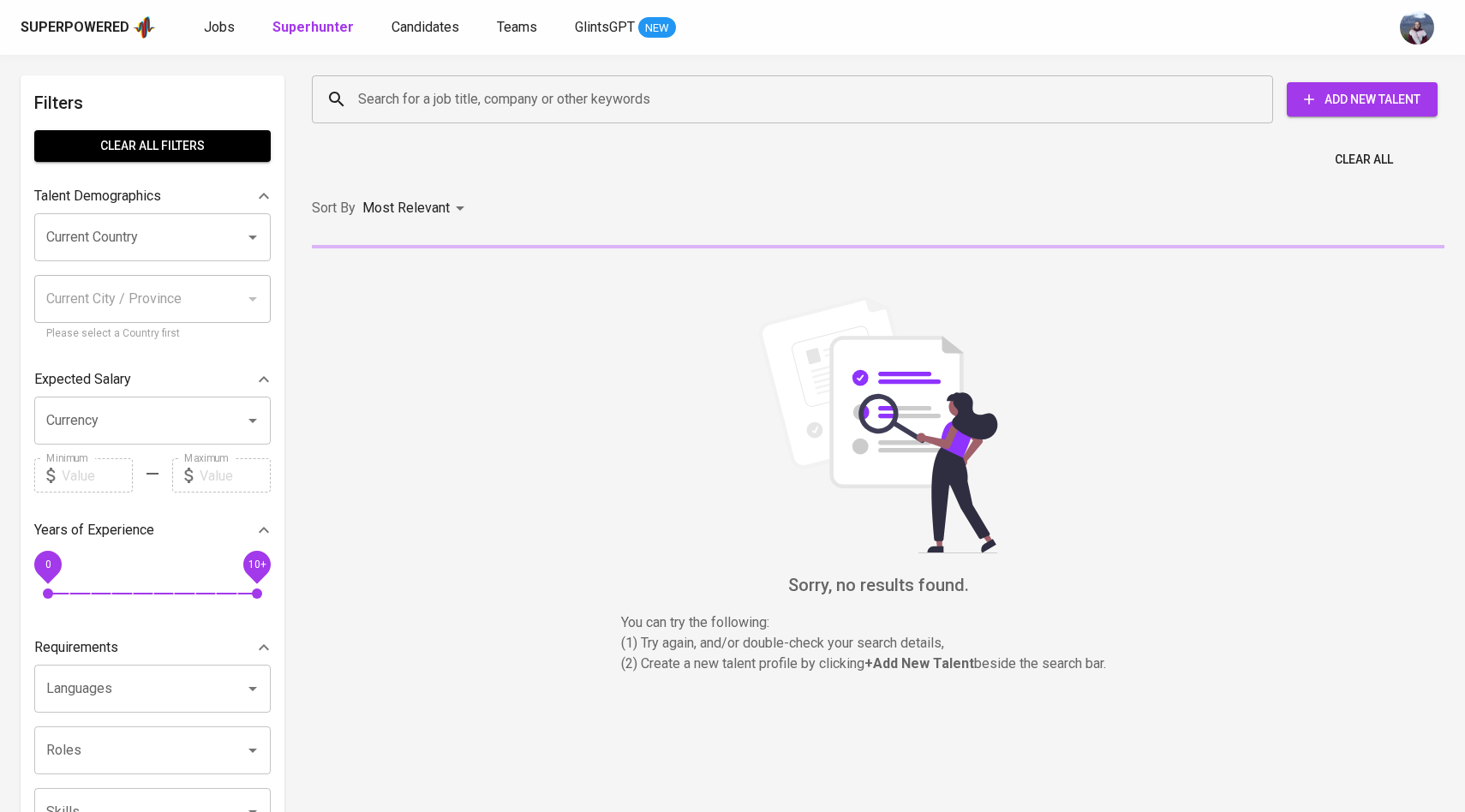
click at [389, 87] on input "Search for a job title, company or other keywords" at bounding box center [797, 99] width 886 height 32
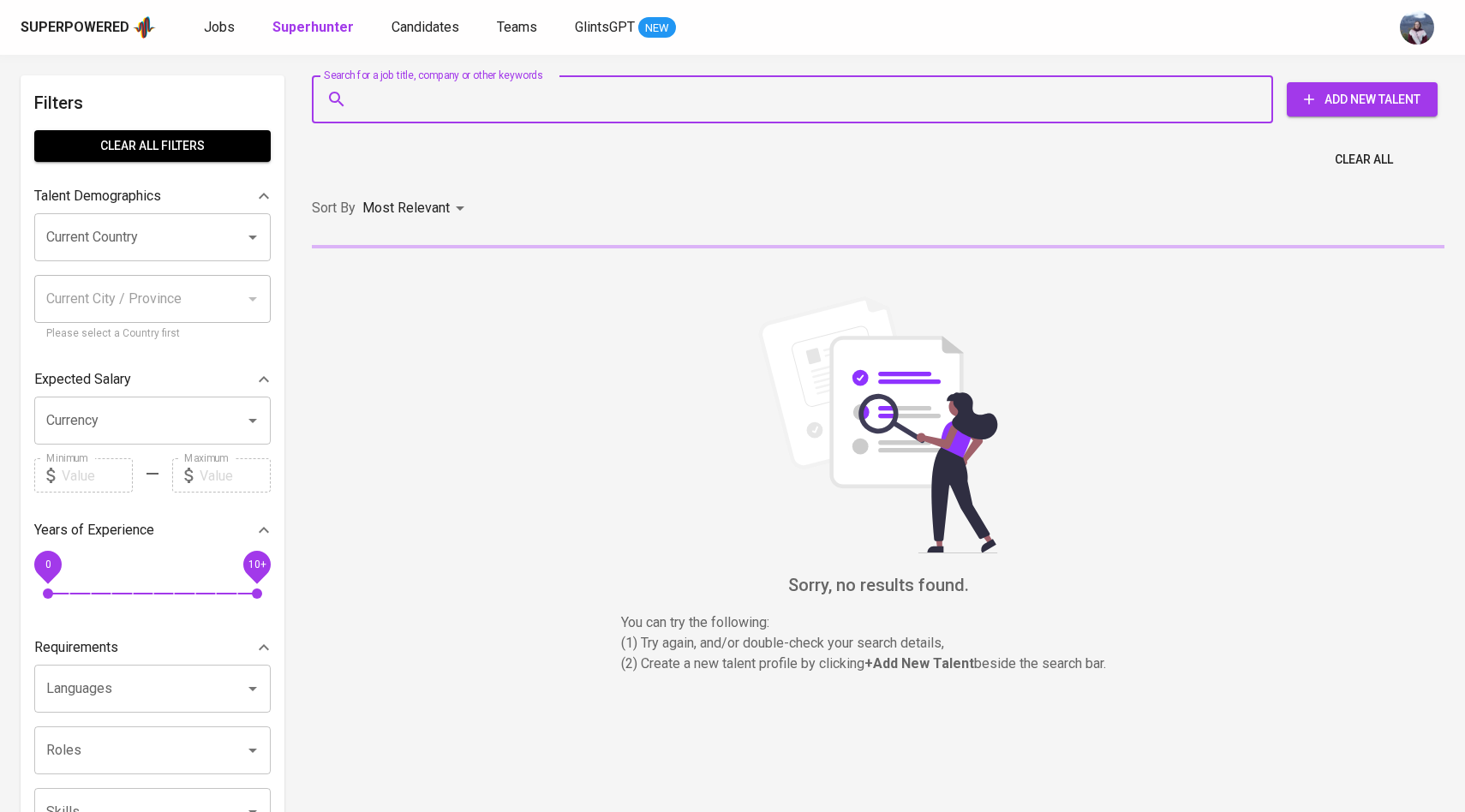
paste input "[EMAIL_ADDRESS][DOMAIN_NAME]"
type input "[EMAIL_ADDRESS][DOMAIN_NAME]"
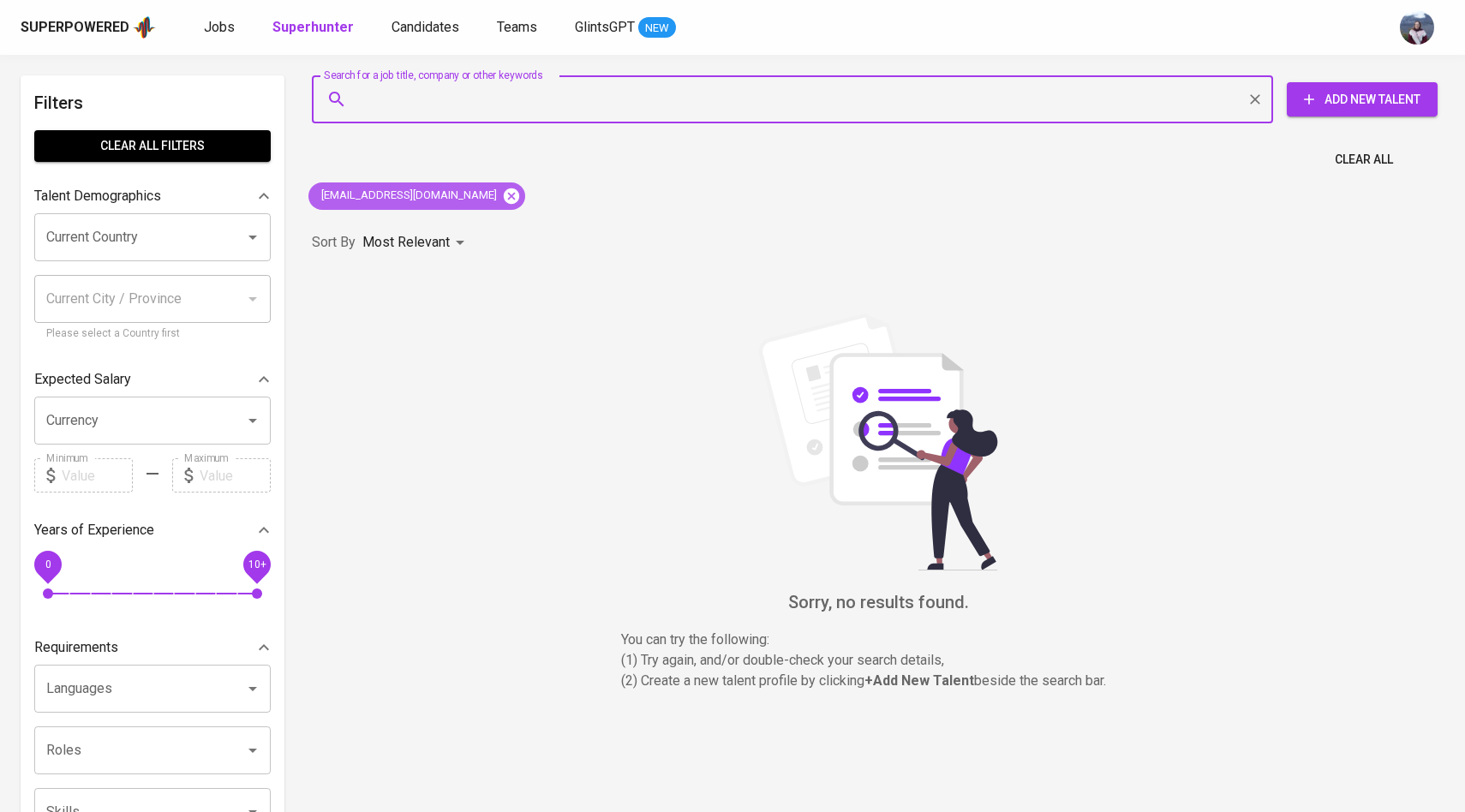
click at [502, 194] on icon at bounding box center [511, 196] width 19 height 19
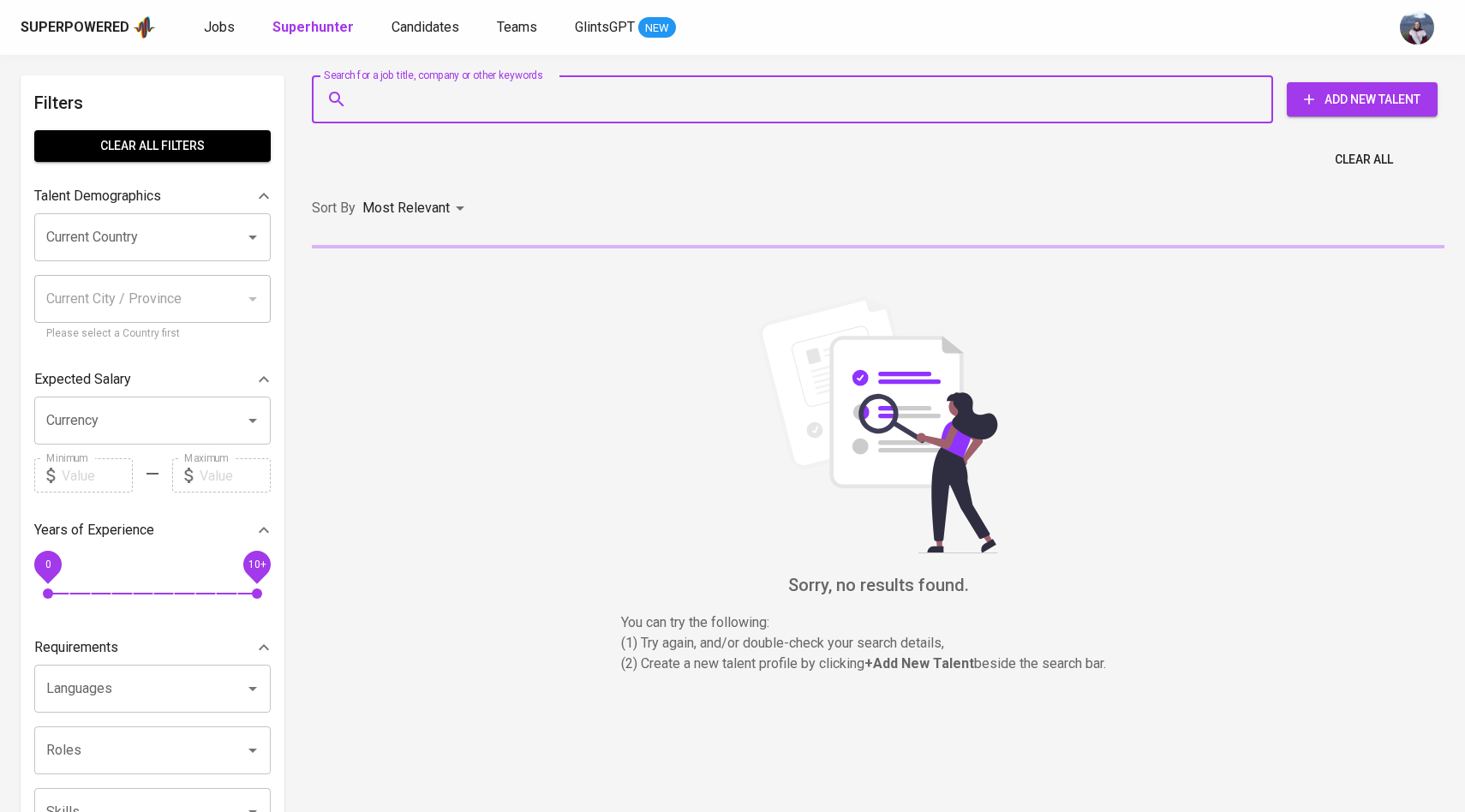
click at [491, 85] on input "Search for a job title, company or other keywords" at bounding box center [797, 99] width 886 height 32
paste input "[EMAIL_ADDRESS][DOMAIN_NAME]"
type input "[EMAIL_ADDRESS][DOMAIN_NAME]"
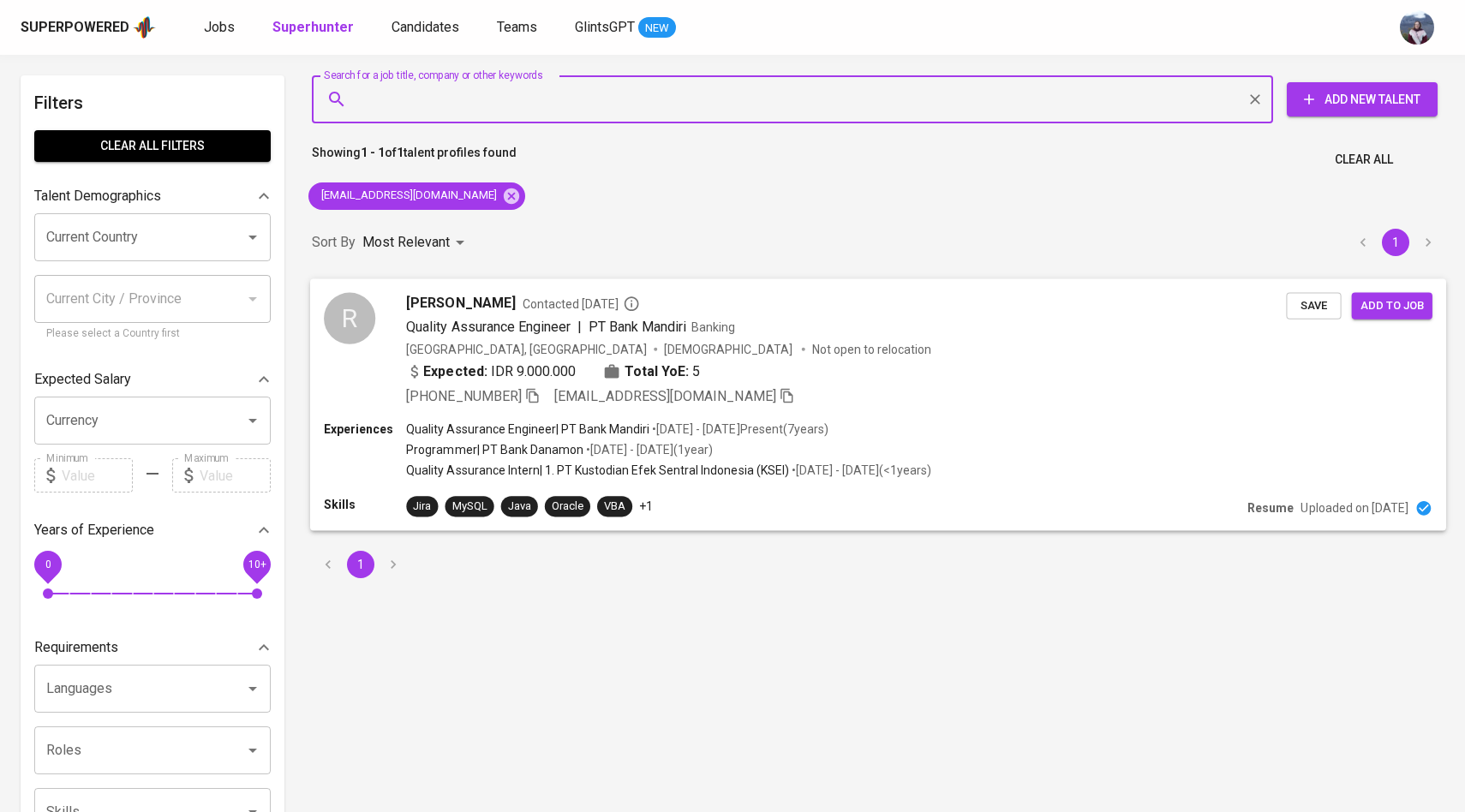
click at [365, 327] on div "R" at bounding box center [350, 317] width 51 height 51
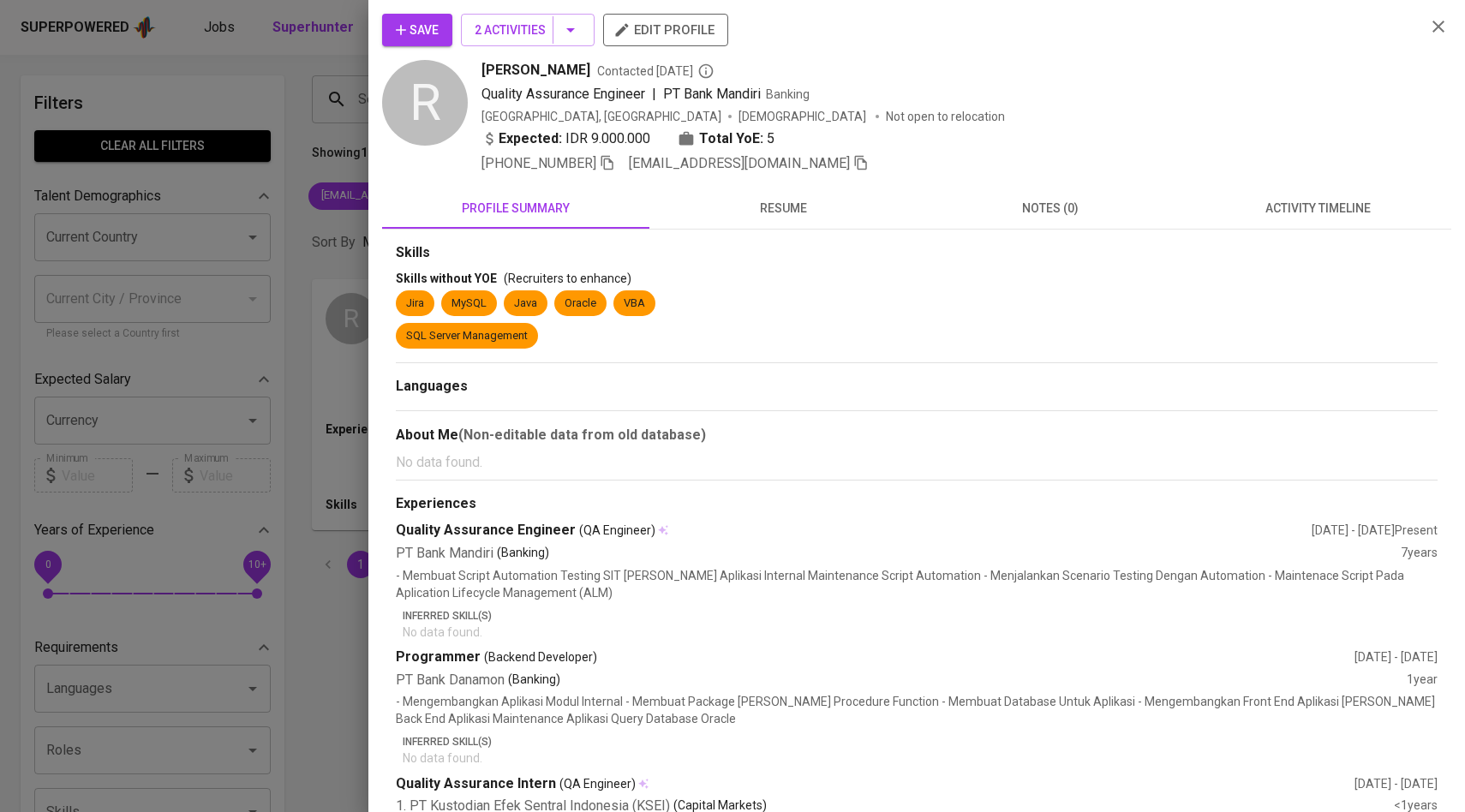
click at [1357, 208] on span "activity timeline" at bounding box center [1318, 209] width 247 height 22
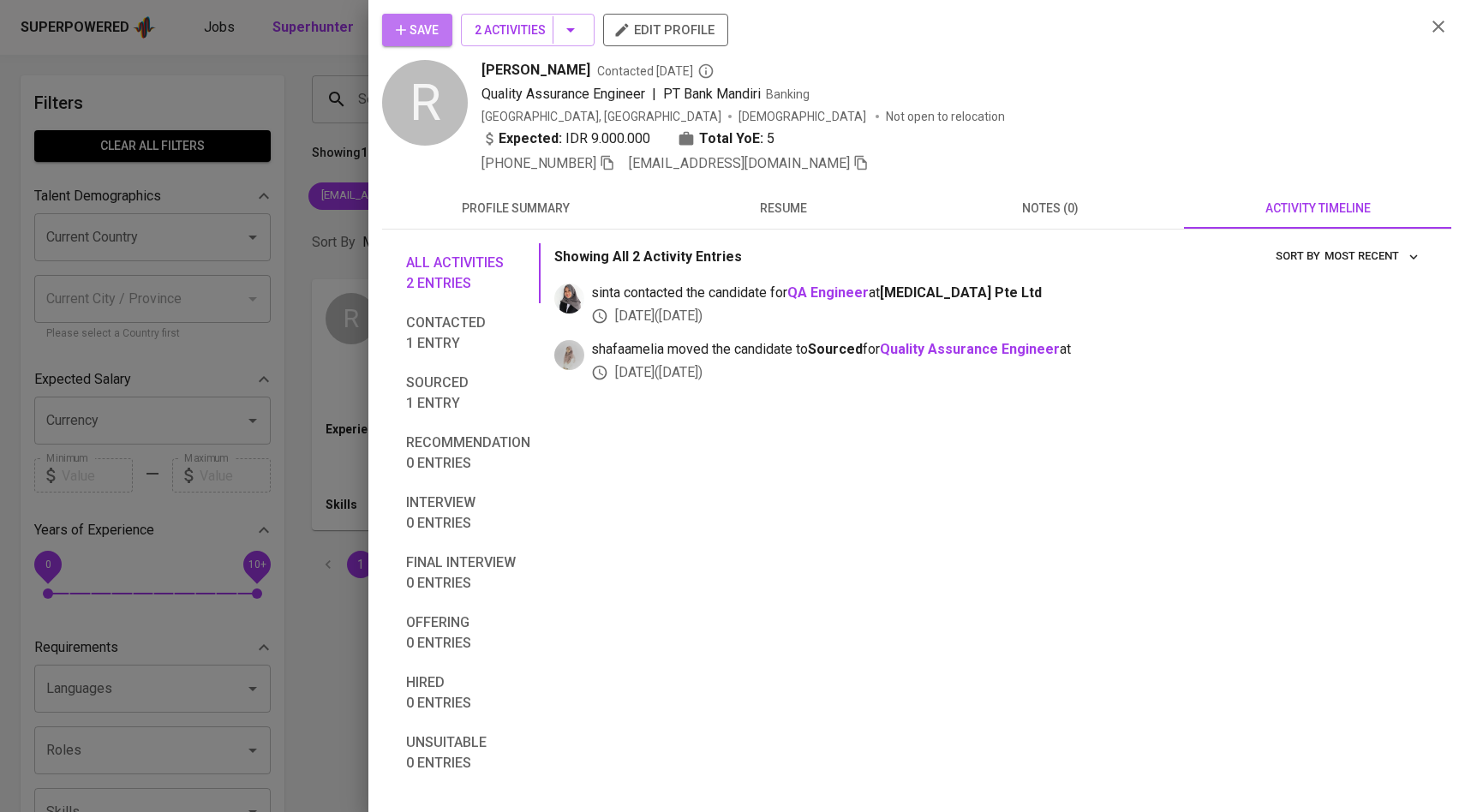
click at [440, 23] on button "Save" at bounding box center [417, 29] width 71 height 32
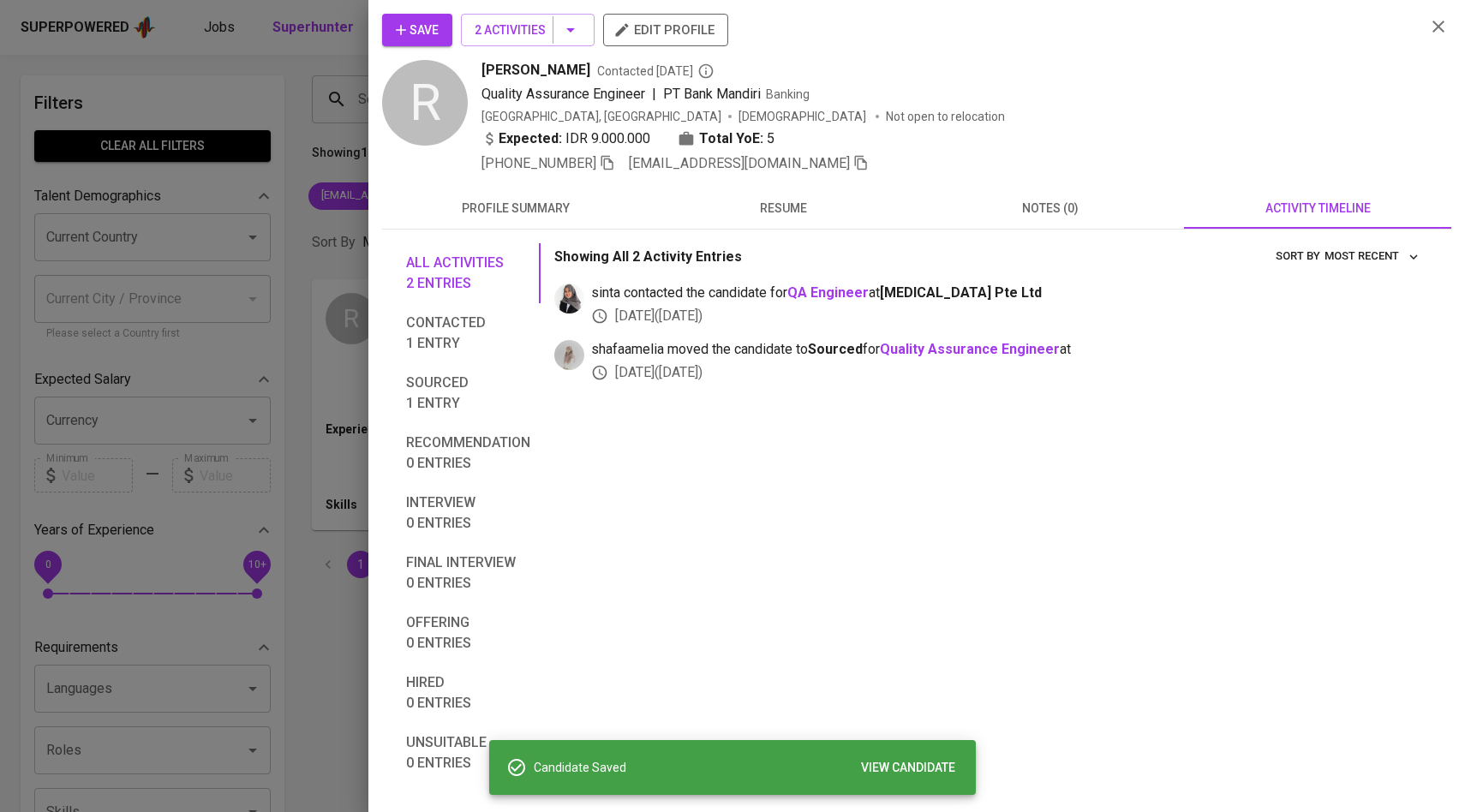
click at [238, 202] on div at bounding box center [732, 406] width 1465 height 812
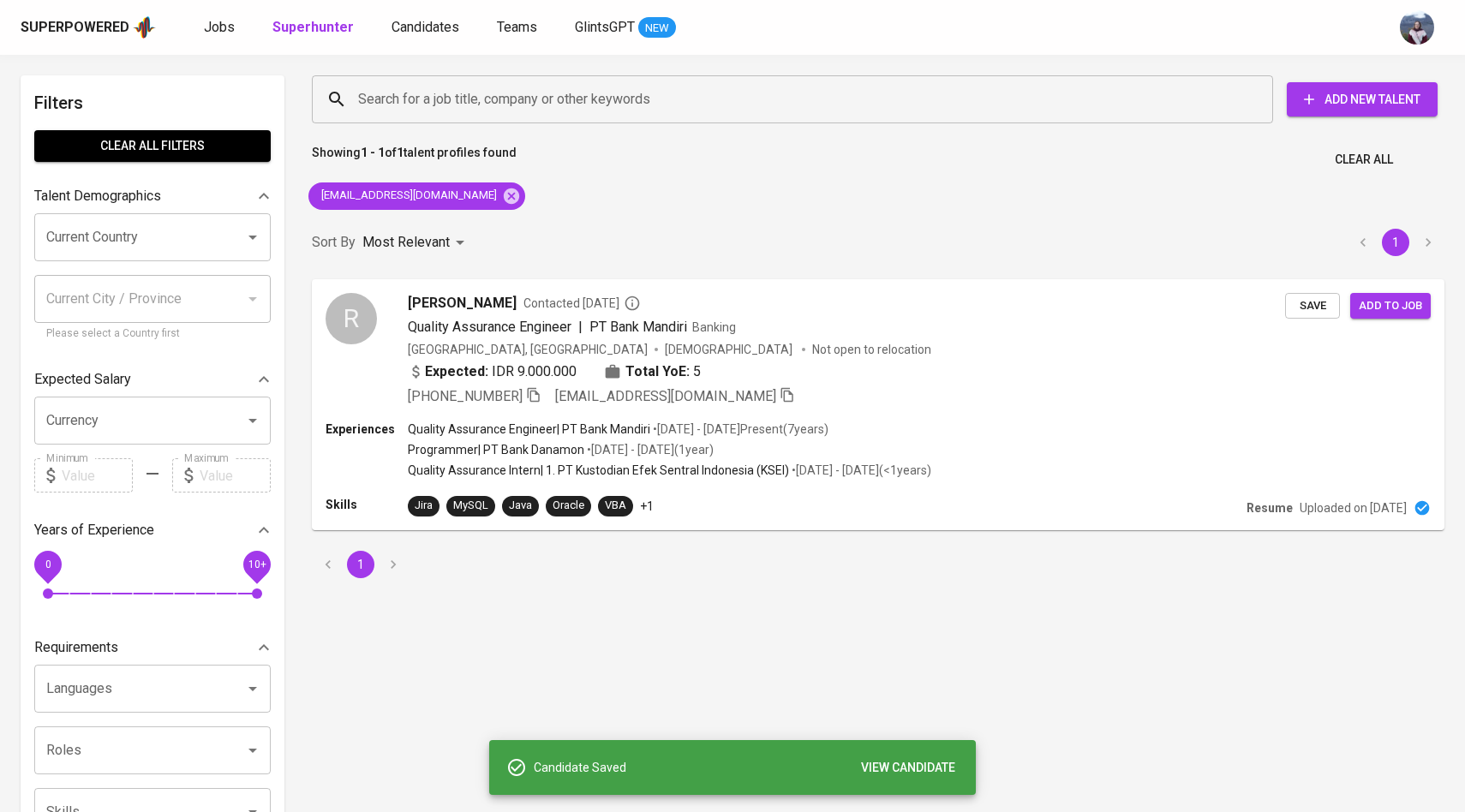
click at [406, 15] on div "Superpowered Jobs Superhunter Candidates Teams GlintsGPT NEW" at bounding box center [706, 27] width 1370 height 25
click at [406, 29] on span "Candidates" at bounding box center [425, 26] width 68 height 17
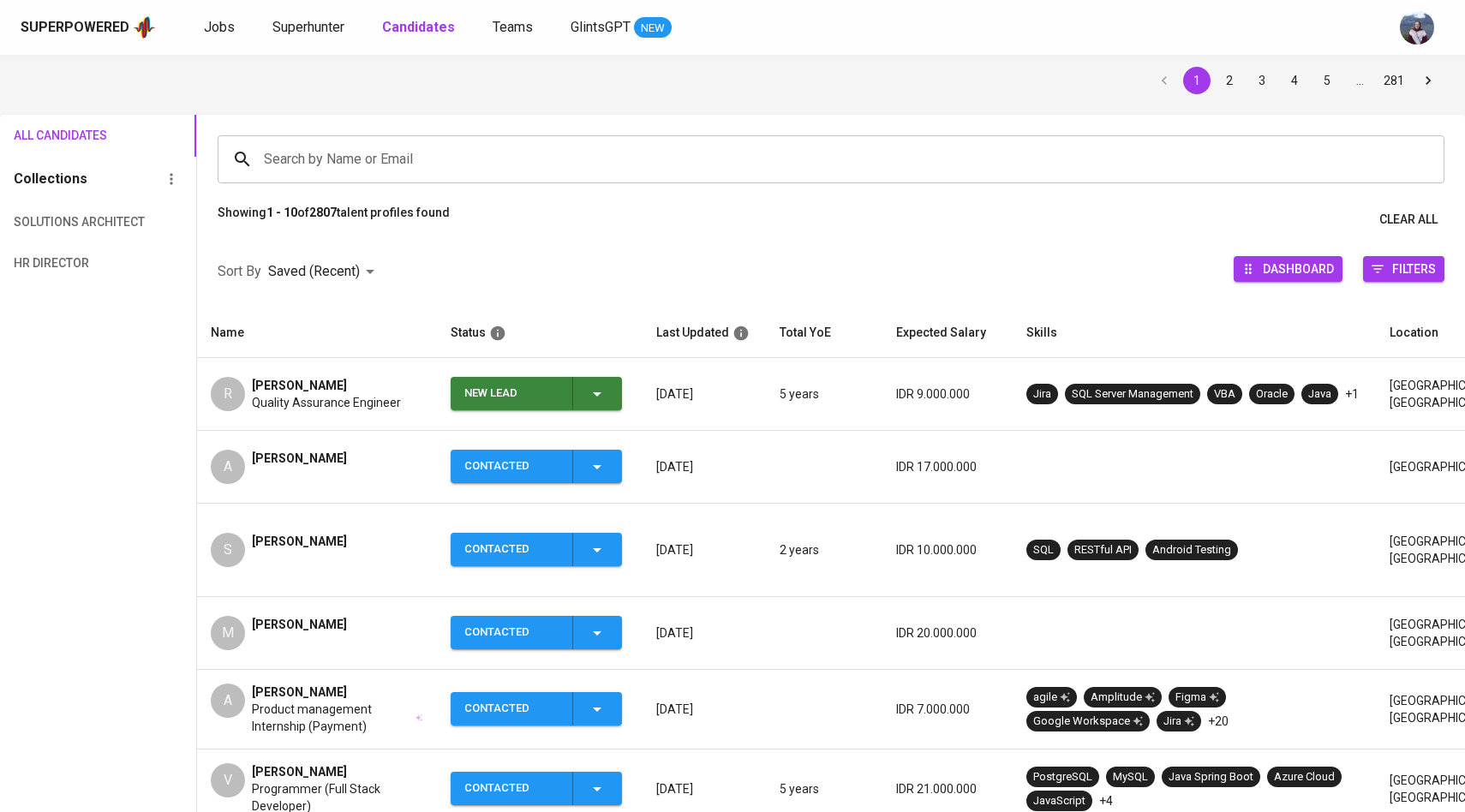
scroll to position [104, 0]
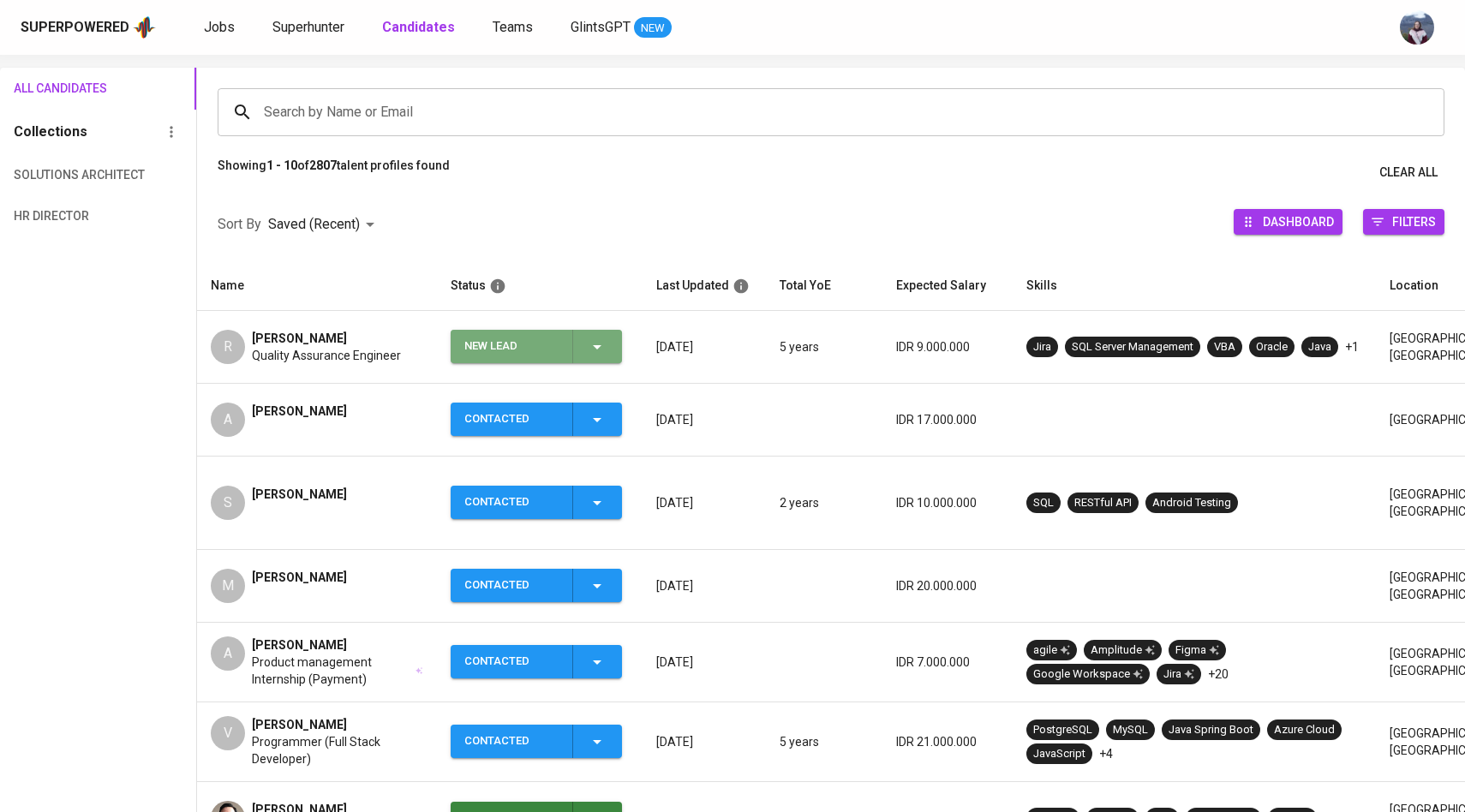
click at [596, 341] on icon "button" at bounding box center [597, 347] width 21 height 21
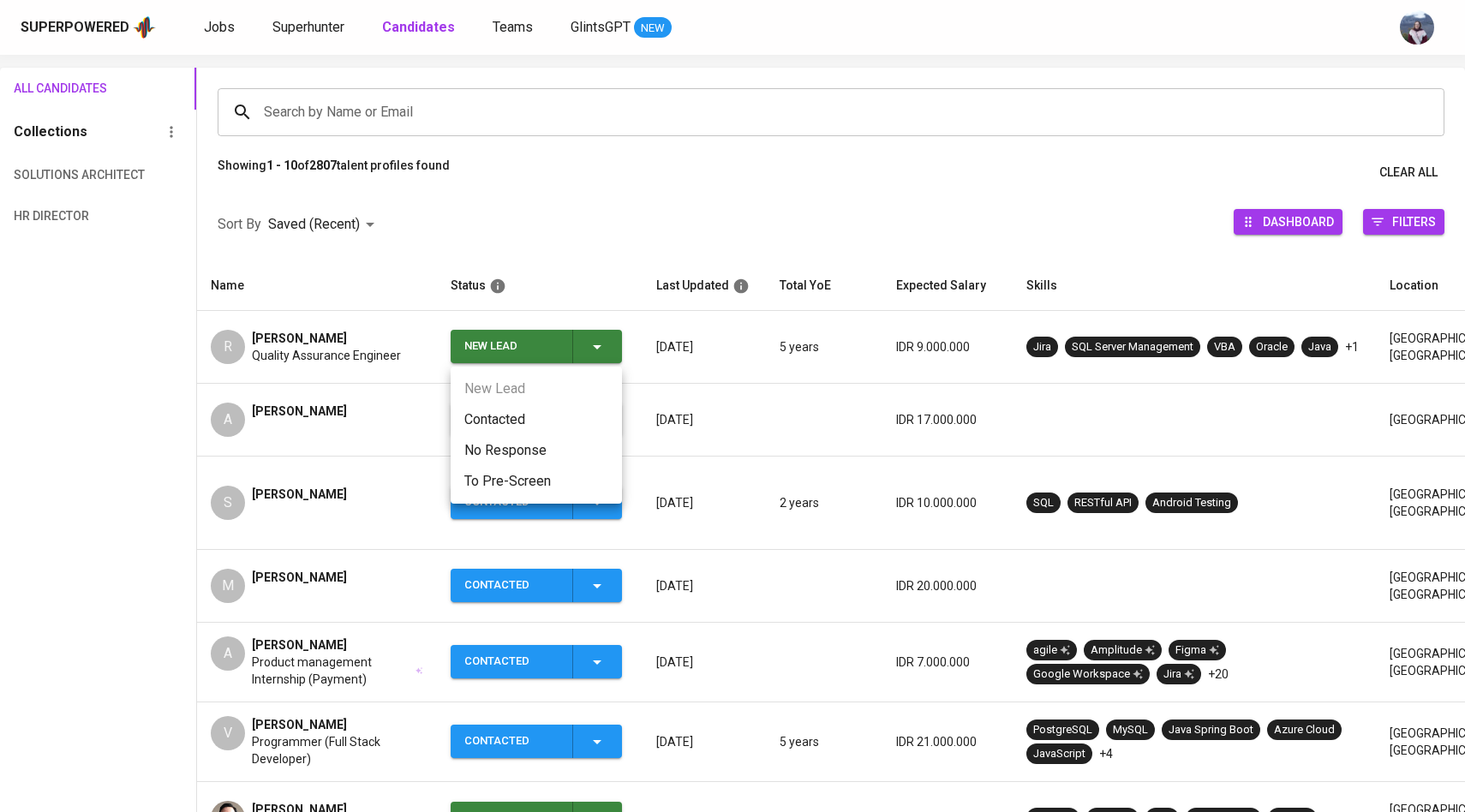
click at [506, 415] on li "Contacted" at bounding box center [536, 419] width 171 height 30
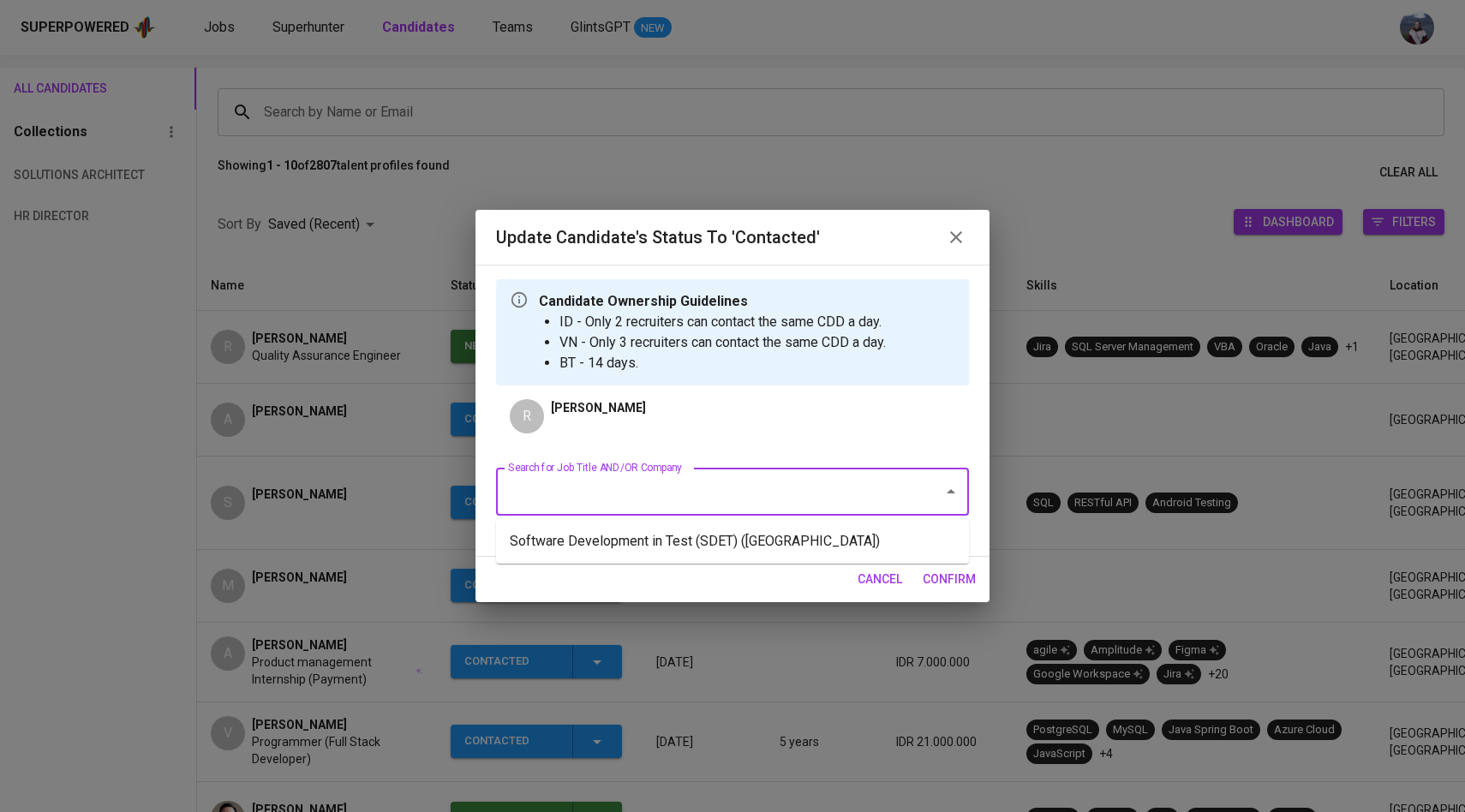
click at [599, 502] on input "Search for Job Title AND/OR Company" at bounding box center [708, 491] width 410 height 32
click at [620, 547] on li "Software Development in Test (SDET) ([GEOGRAPHIC_DATA])" at bounding box center [732, 541] width 473 height 30
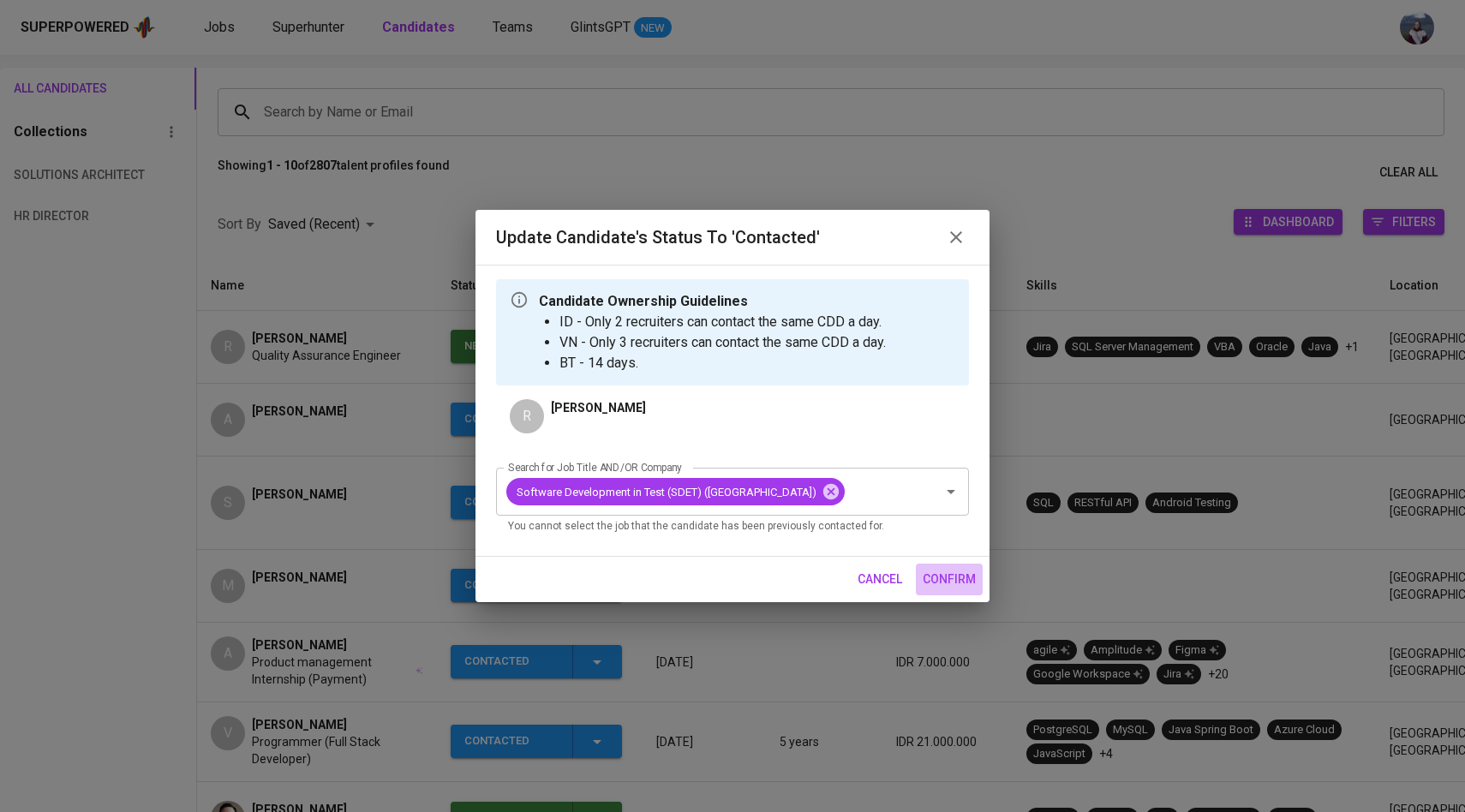
click at [949, 591] on span "confirm" at bounding box center [950, 580] width 53 height 22
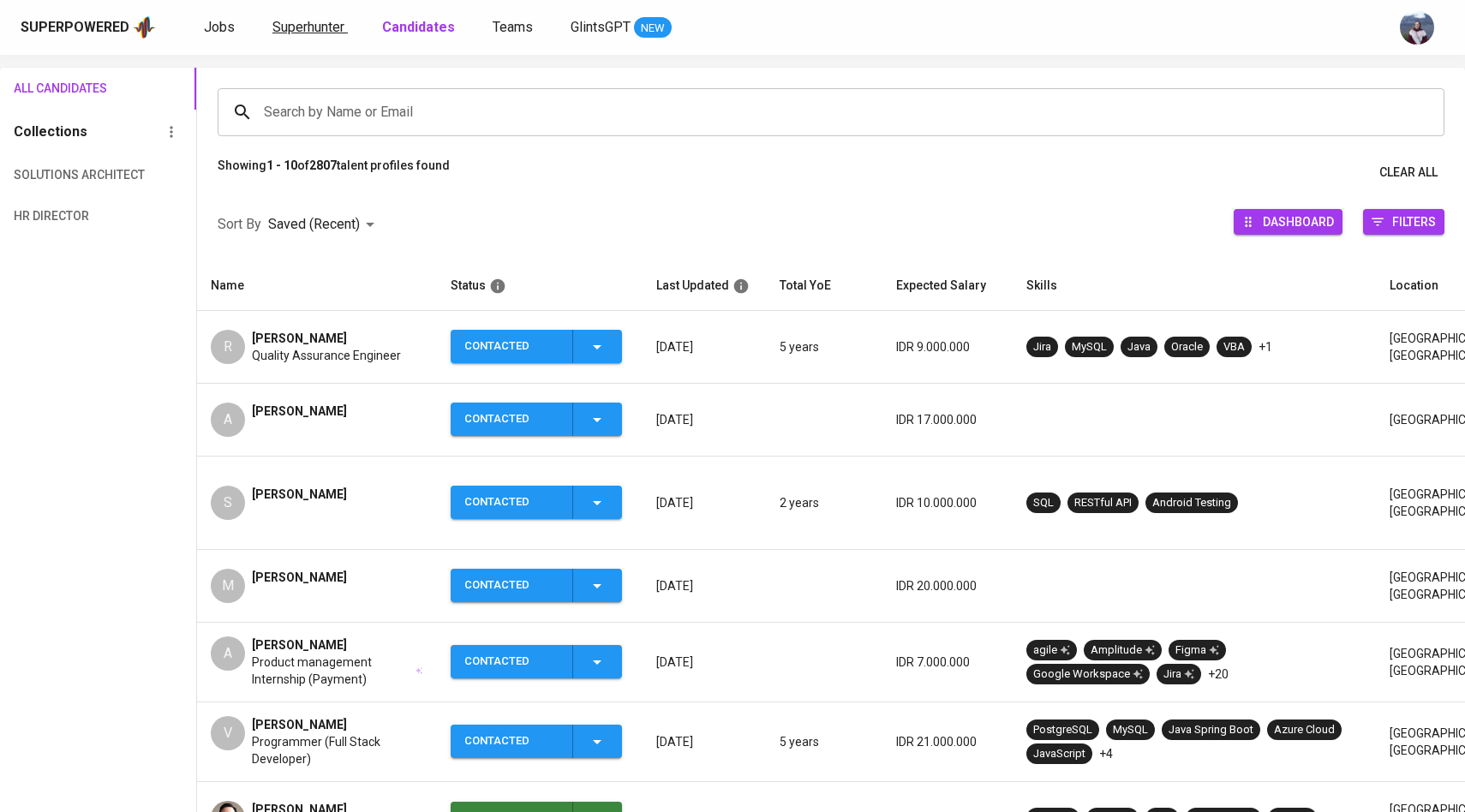
click at [321, 29] on span "Superhunter" at bounding box center [308, 26] width 72 height 17
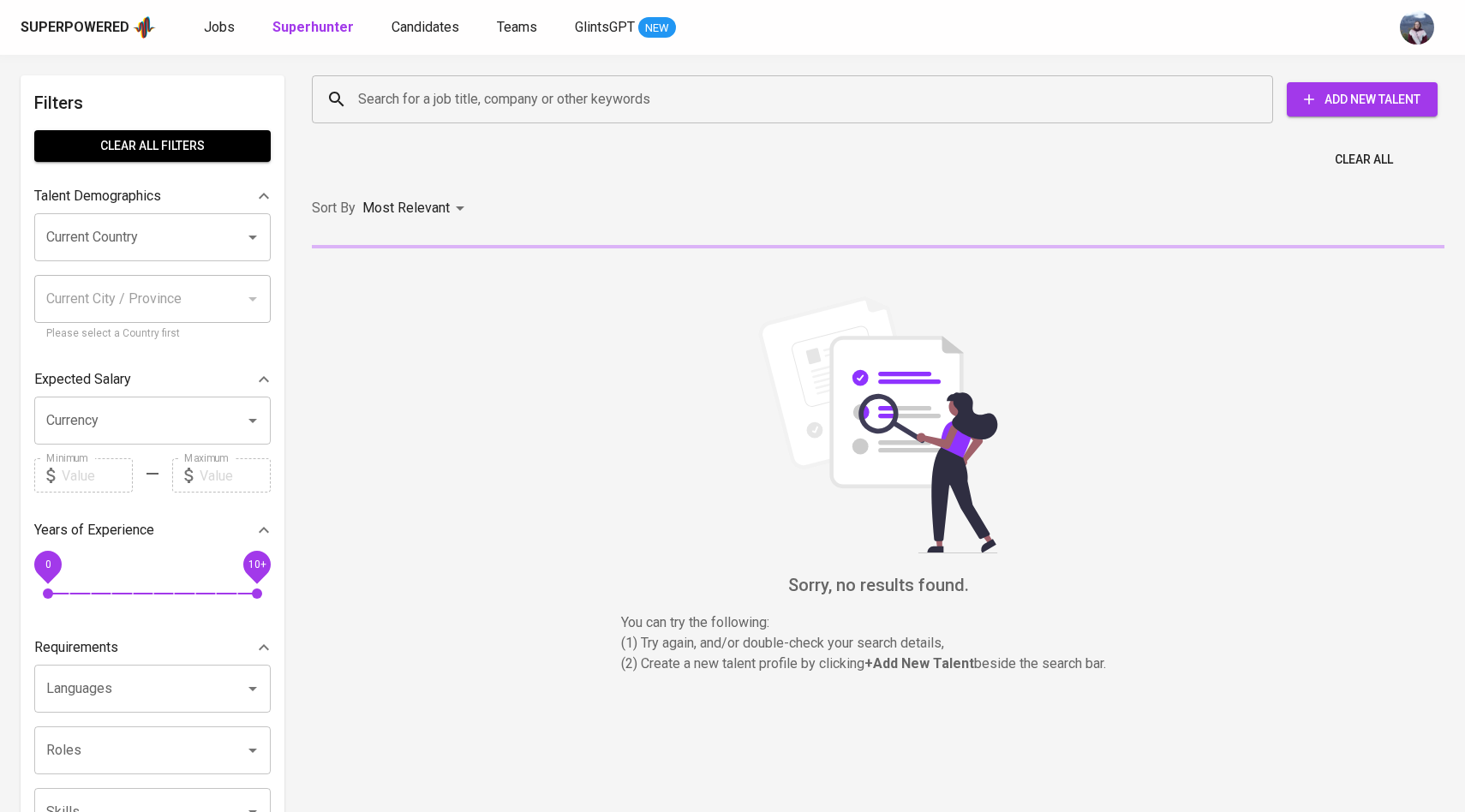
click at [392, 105] on input "Search for a job title, company or other keywords" at bounding box center [797, 99] width 886 height 32
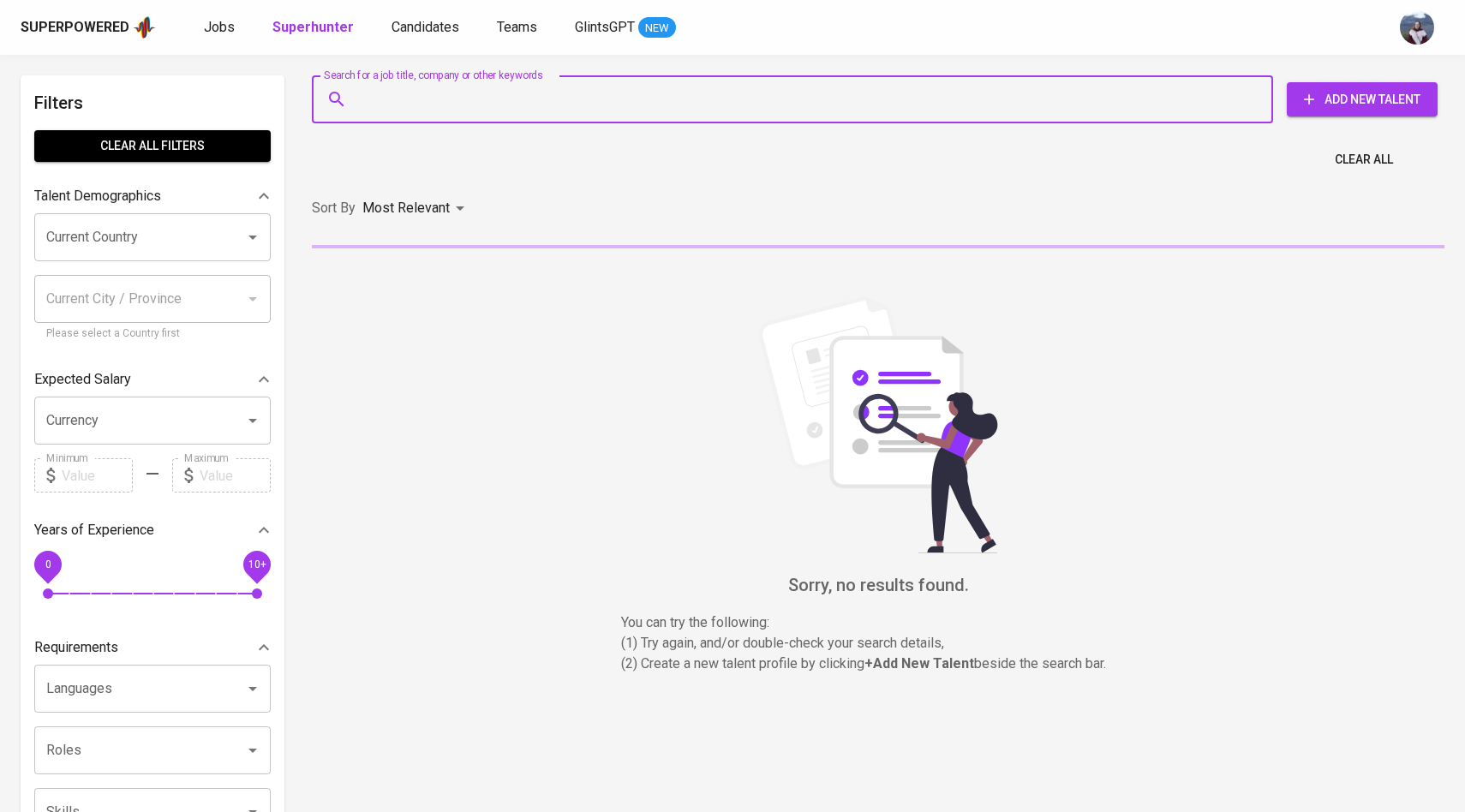
paste input "[EMAIL_ADDRESS][DOMAIN_NAME]"
type input "[EMAIL_ADDRESS][DOMAIN_NAME]"
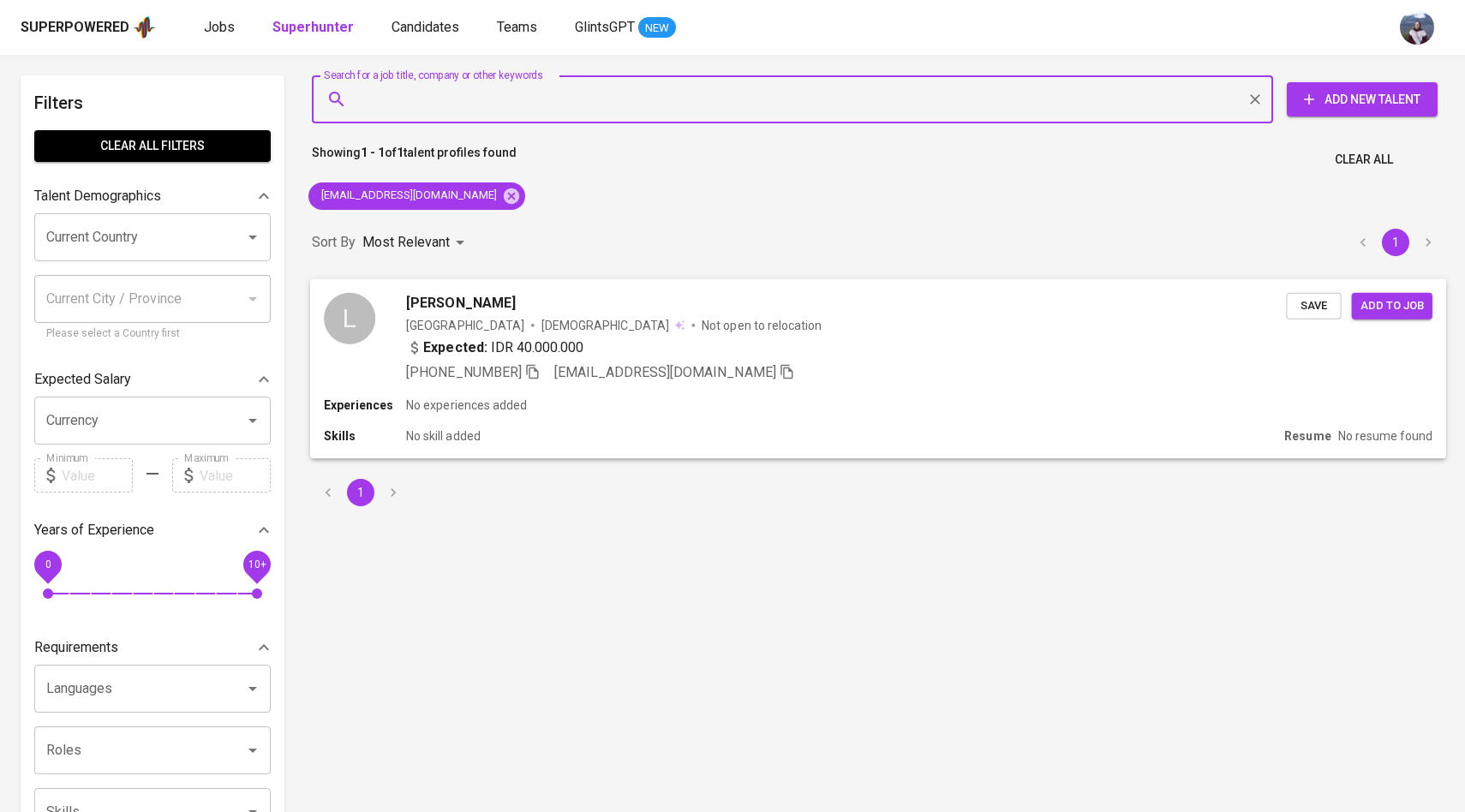
click at [362, 316] on div "L" at bounding box center [350, 317] width 51 height 51
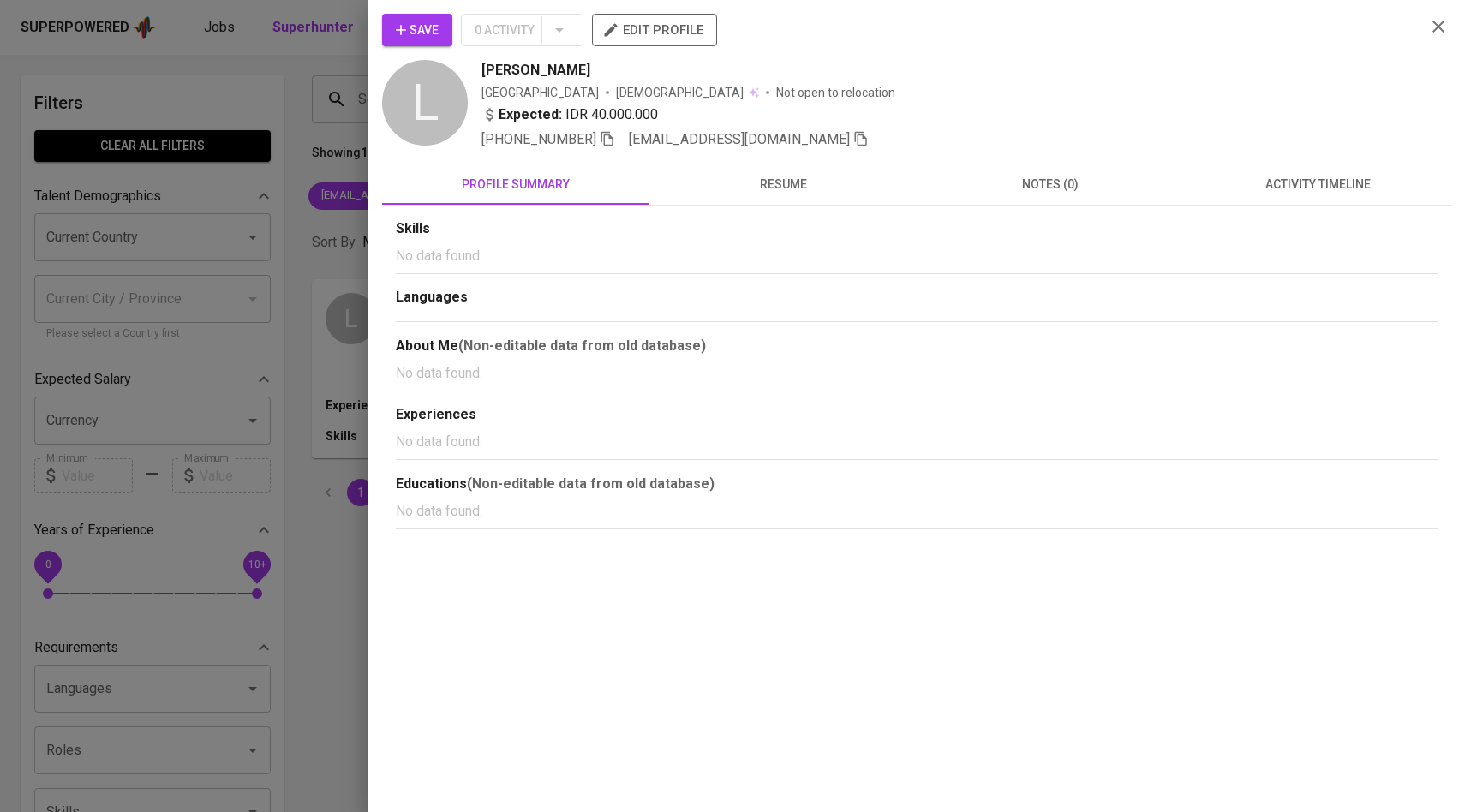
click at [1294, 200] on button "activity timeline" at bounding box center [1318, 184] width 268 height 41
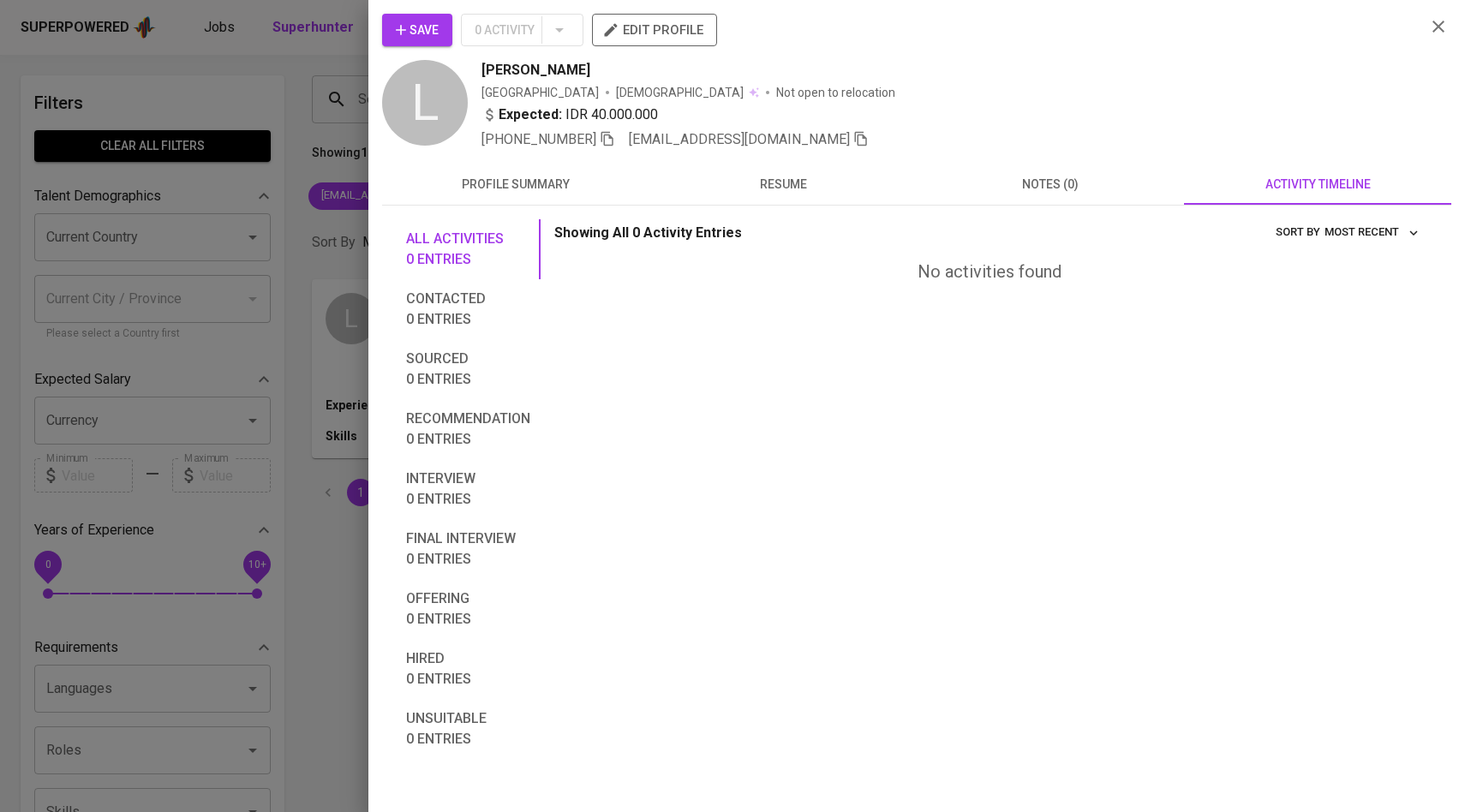
click at [441, 25] on button "Save" at bounding box center [417, 29] width 71 height 32
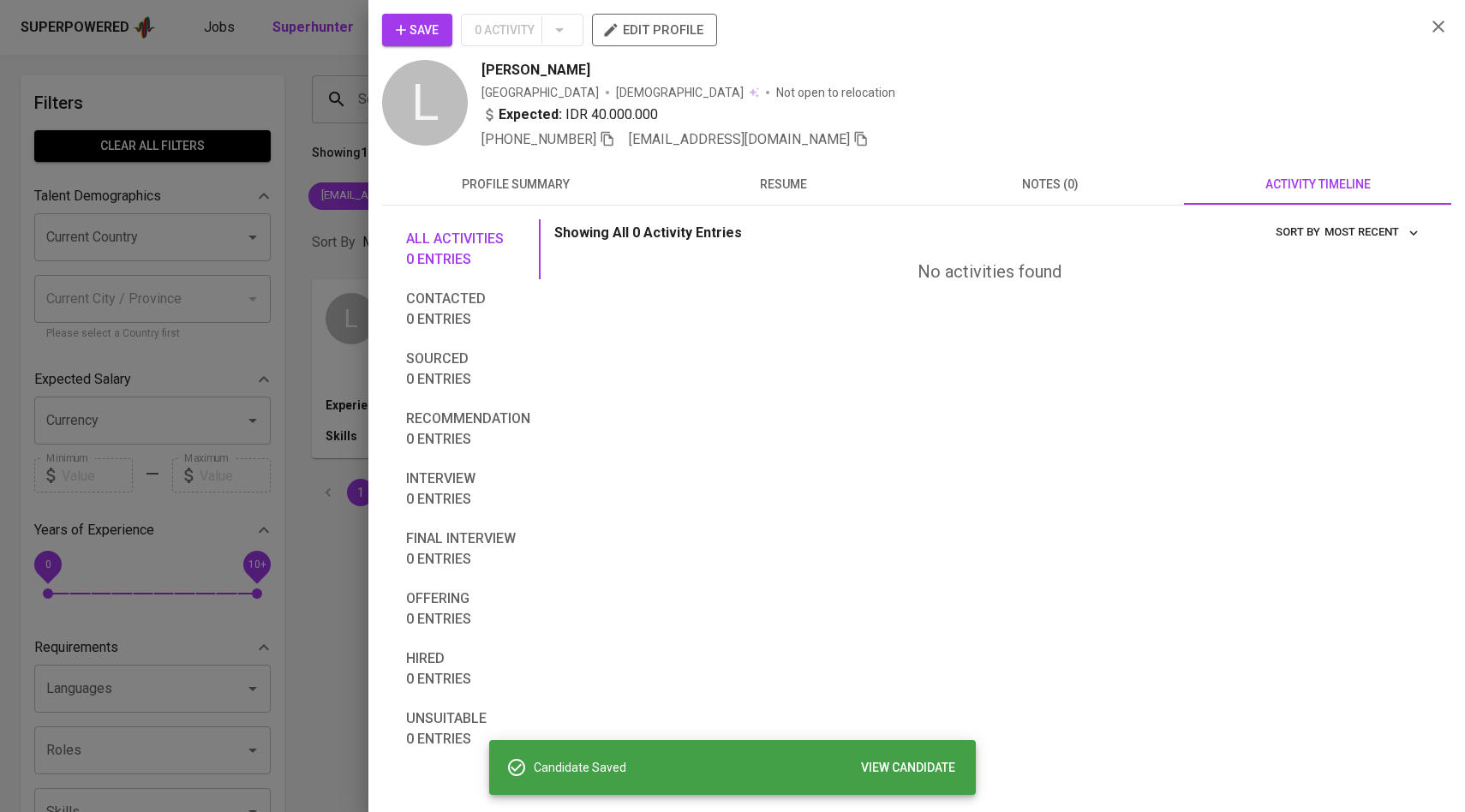
click at [237, 134] on div at bounding box center [732, 406] width 1465 height 812
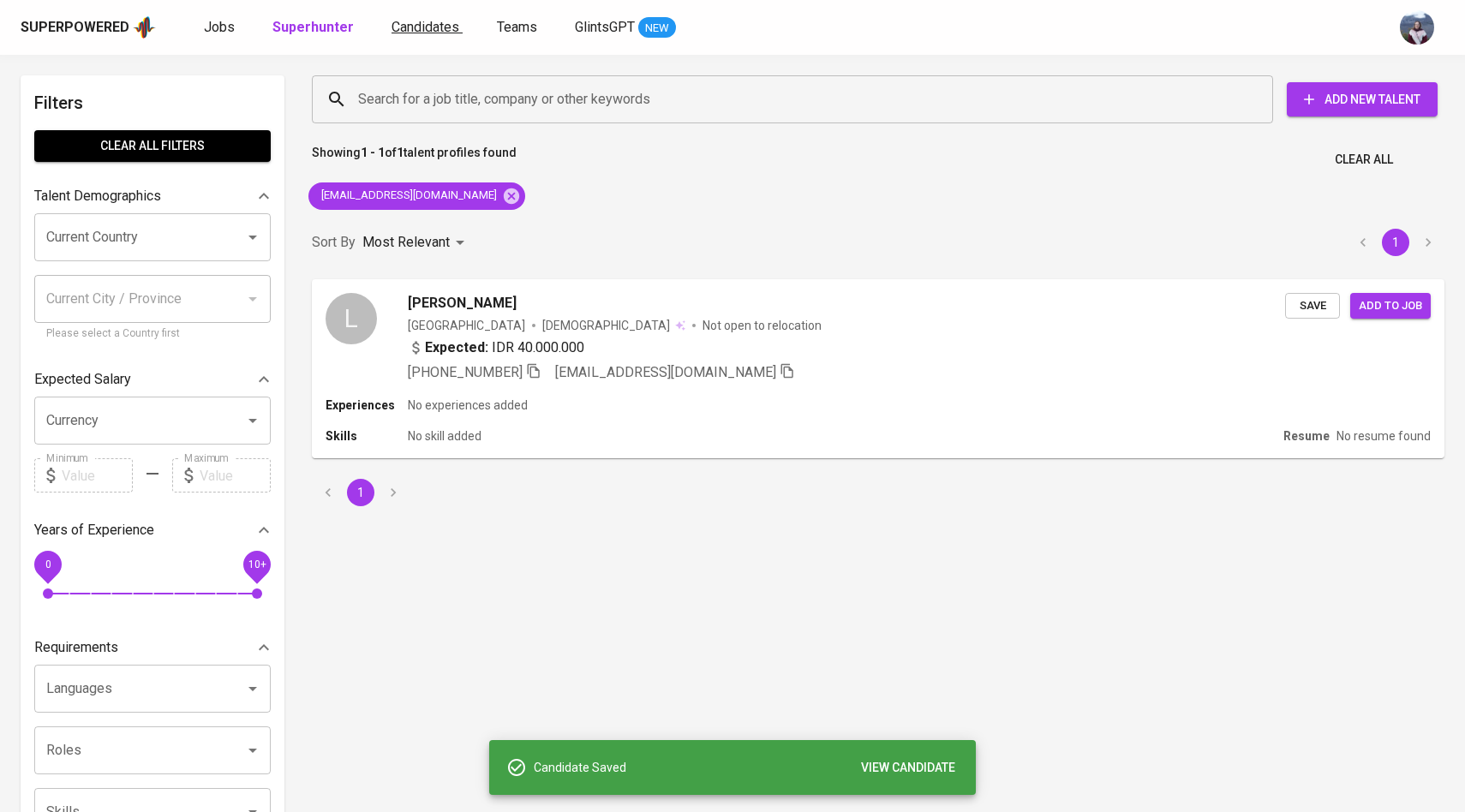
click at [422, 36] on link "Candidates" at bounding box center [427, 27] width 72 height 22
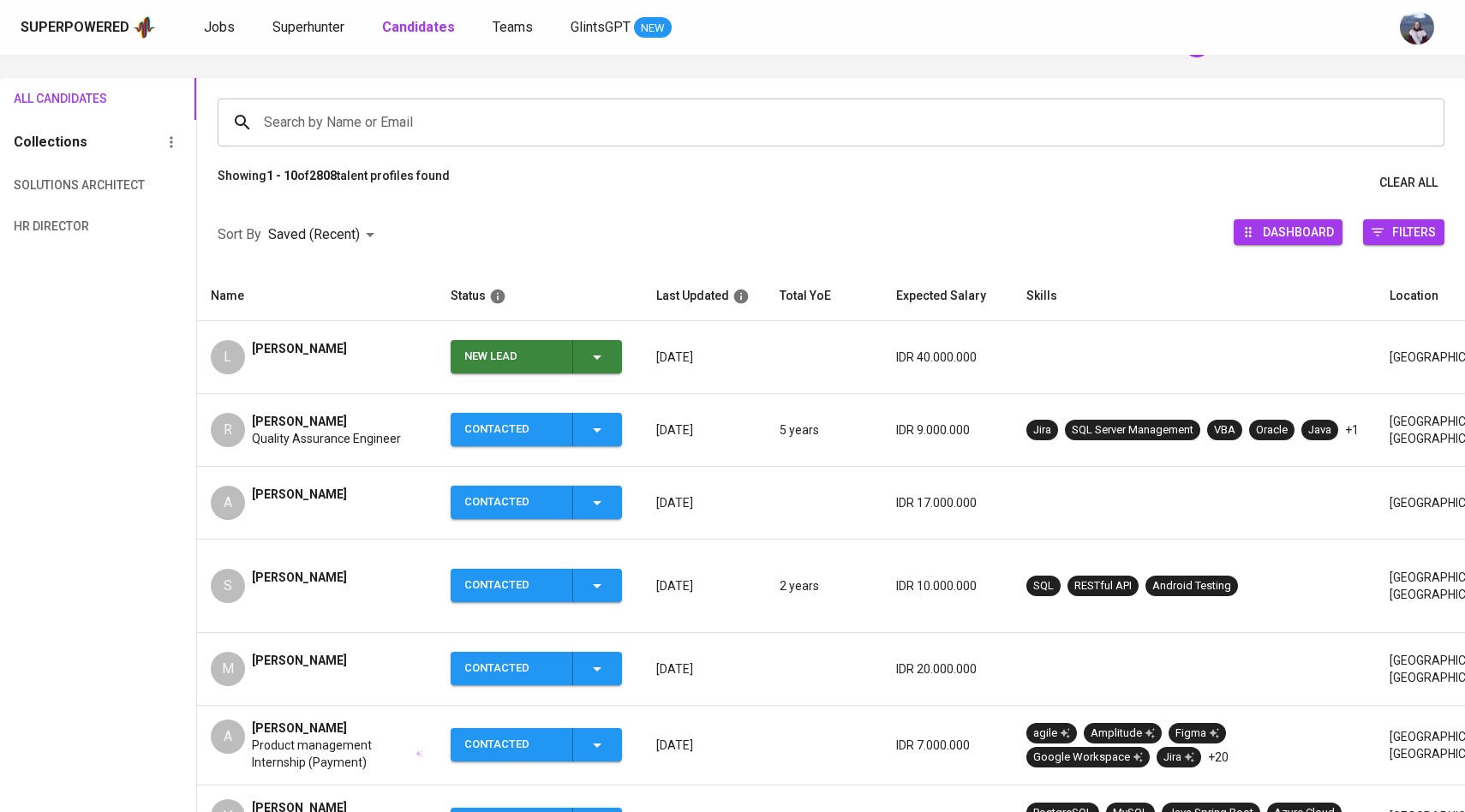
scroll to position [135, 0]
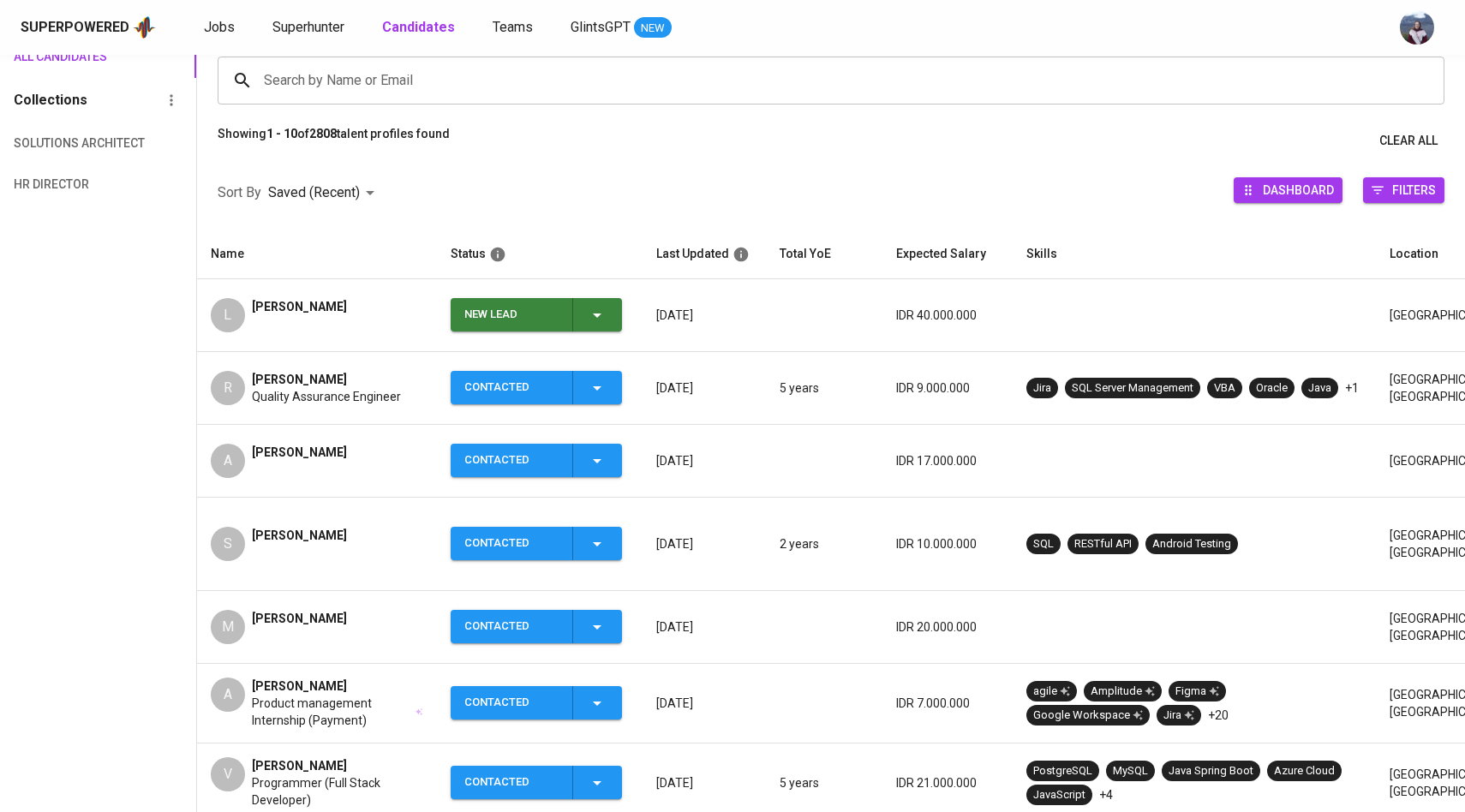
click at [605, 312] on icon "button" at bounding box center [597, 314] width 21 height 21
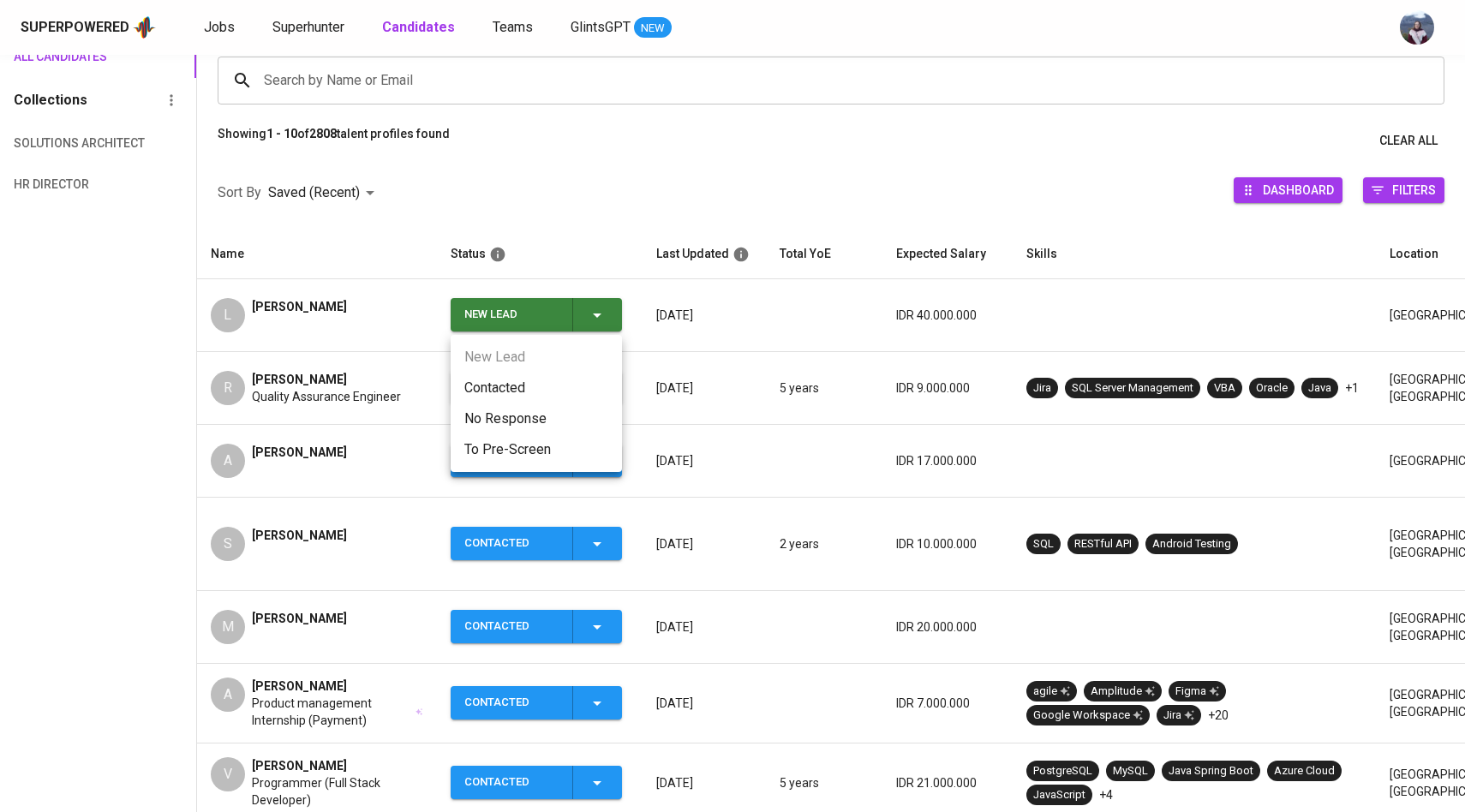
click at [512, 381] on li "Contacted" at bounding box center [536, 387] width 171 height 30
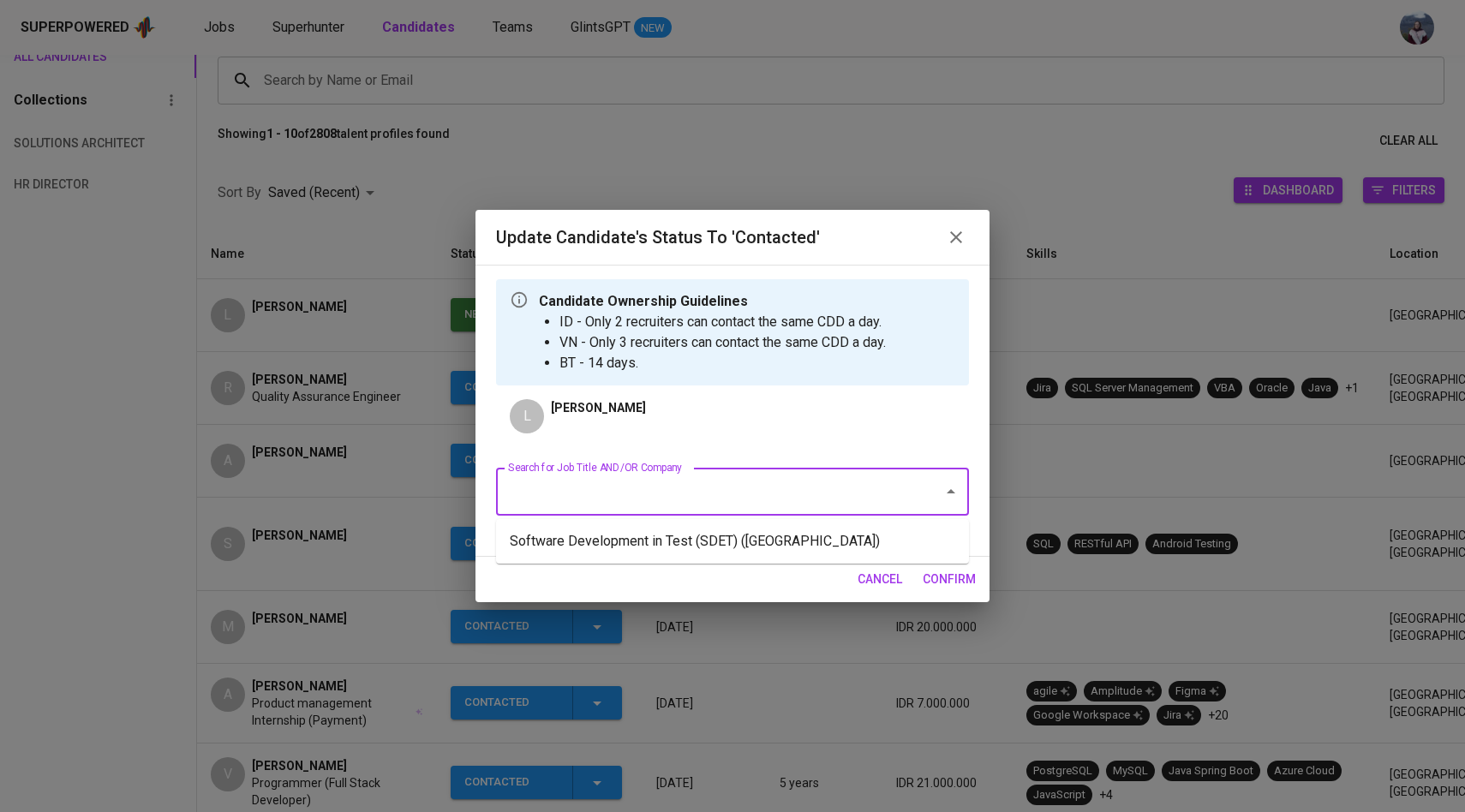
click at [578, 490] on input "Search for Job Title AND/OR Company" at bounding box center [708, 491] width 410 height 32
click at [597, 533] on li "Software Development in Test (SDET) ([GEOGRAPHIC_DATA])" at bounding box center [732, 541] width 473 height 30
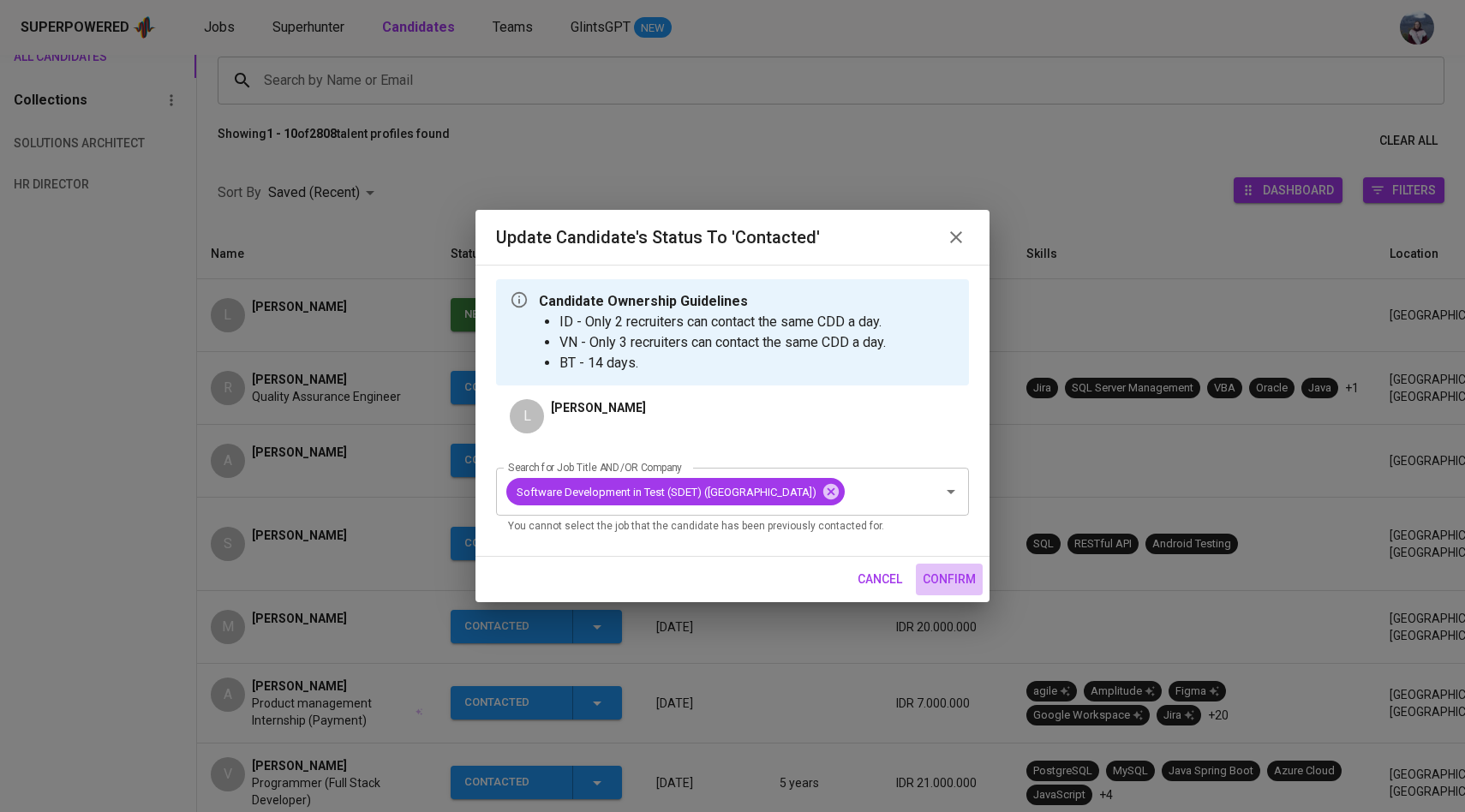
click at [941, 591] on span "confirm" at bounding box center [950, 580] width 53 height 22
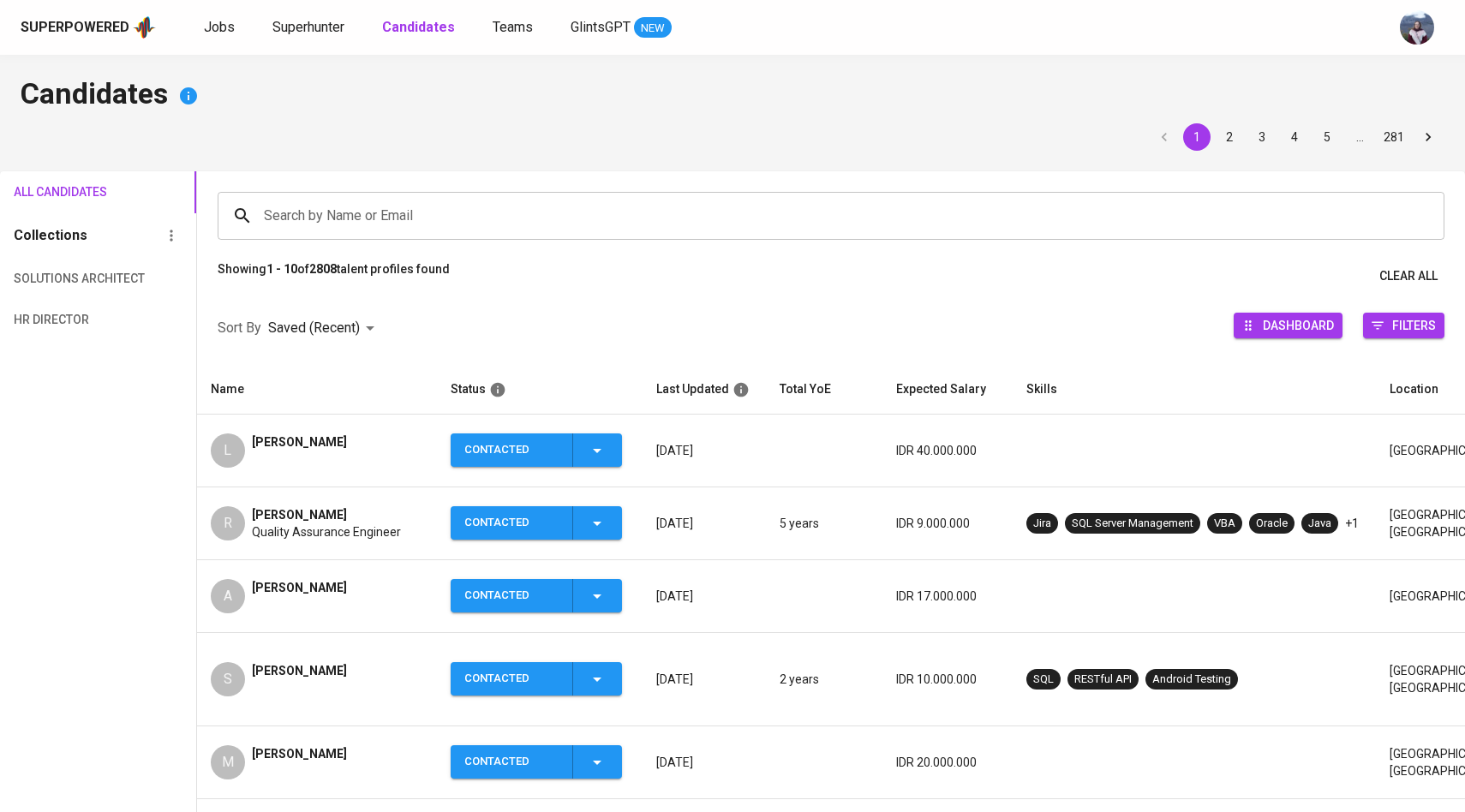
scroll to position [135, 0]
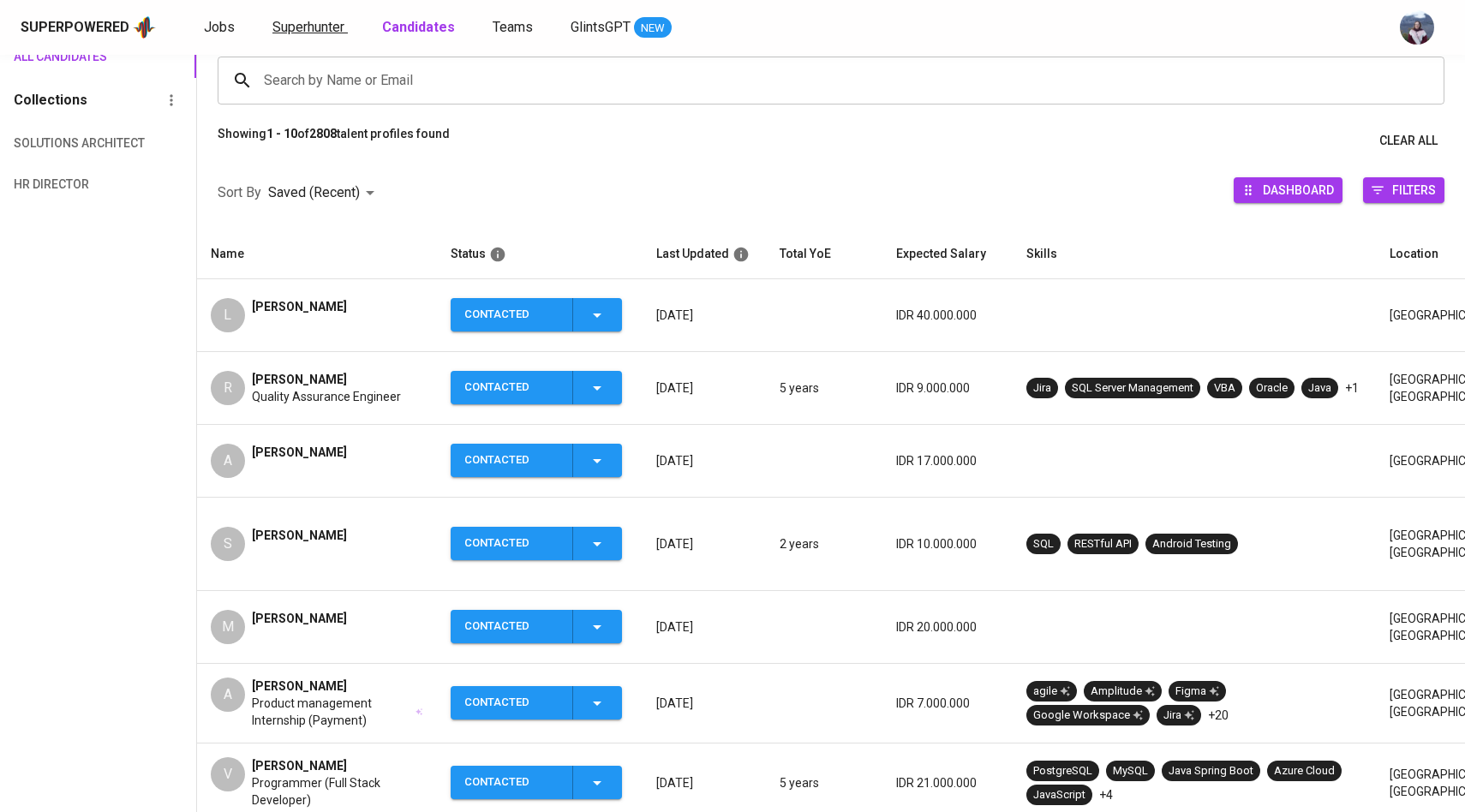
click at [317, 30] on span "Superhunter" at bounding box center [308, 26] width 72 height 17
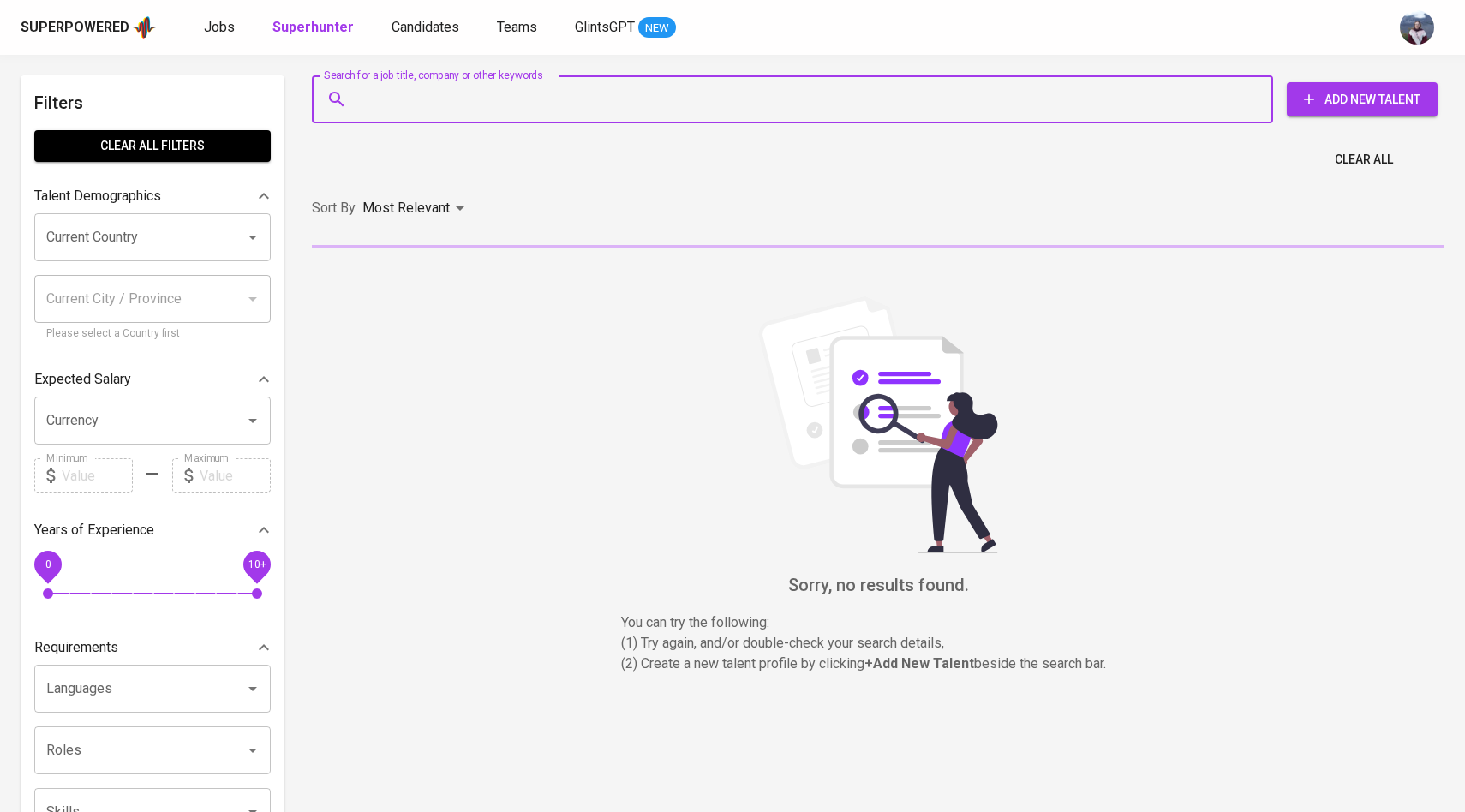
click at [430, 104] on input "Search for a job title, company or other keywords" at bounding box center [797, 99] width 886 height 32
paste input "fajarck@yahoo.co.id"
type input "fajarck@yahoo.co.id"
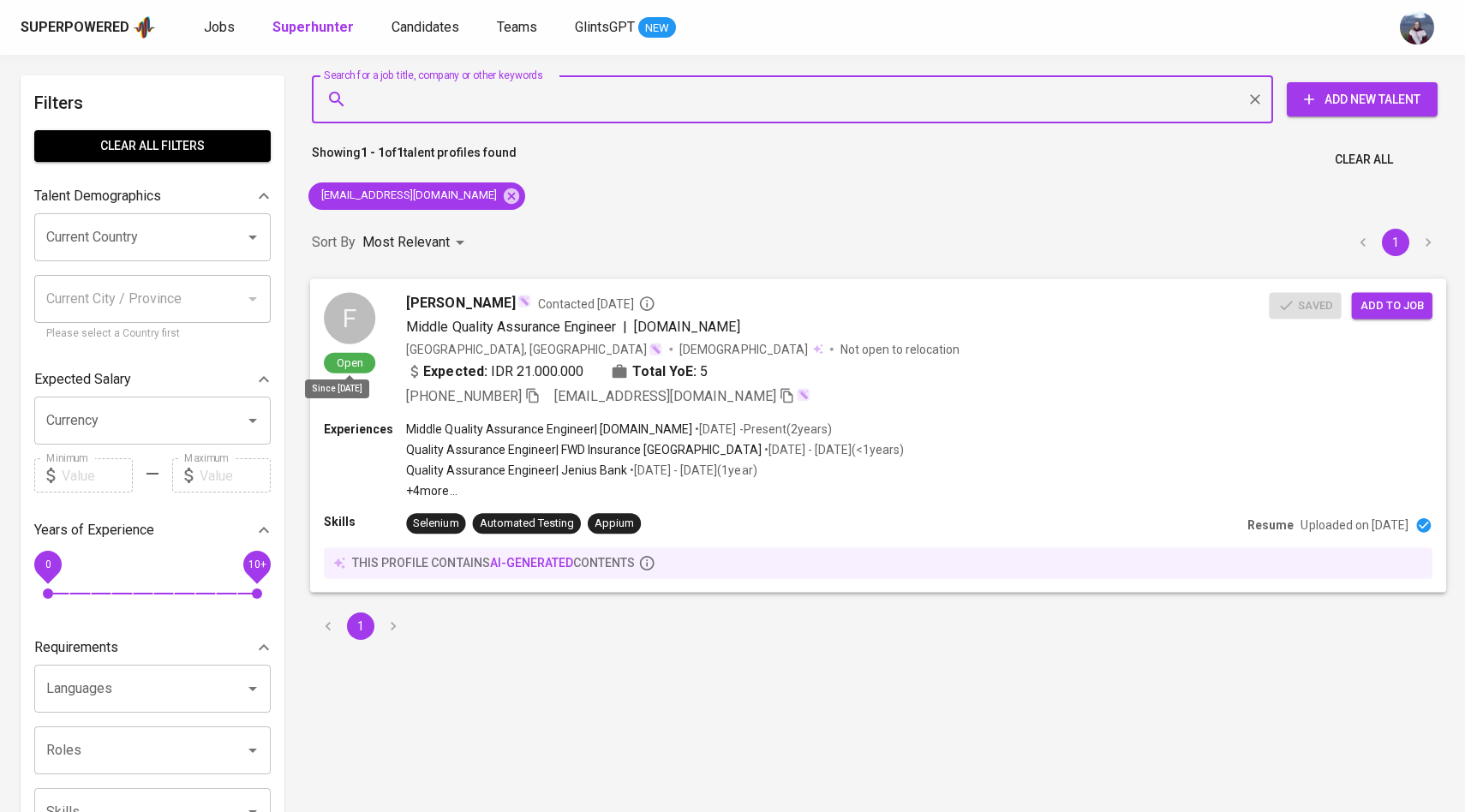
click at [352, 348] on div "Open" at bounding box center [350, 360] width 51 height 27
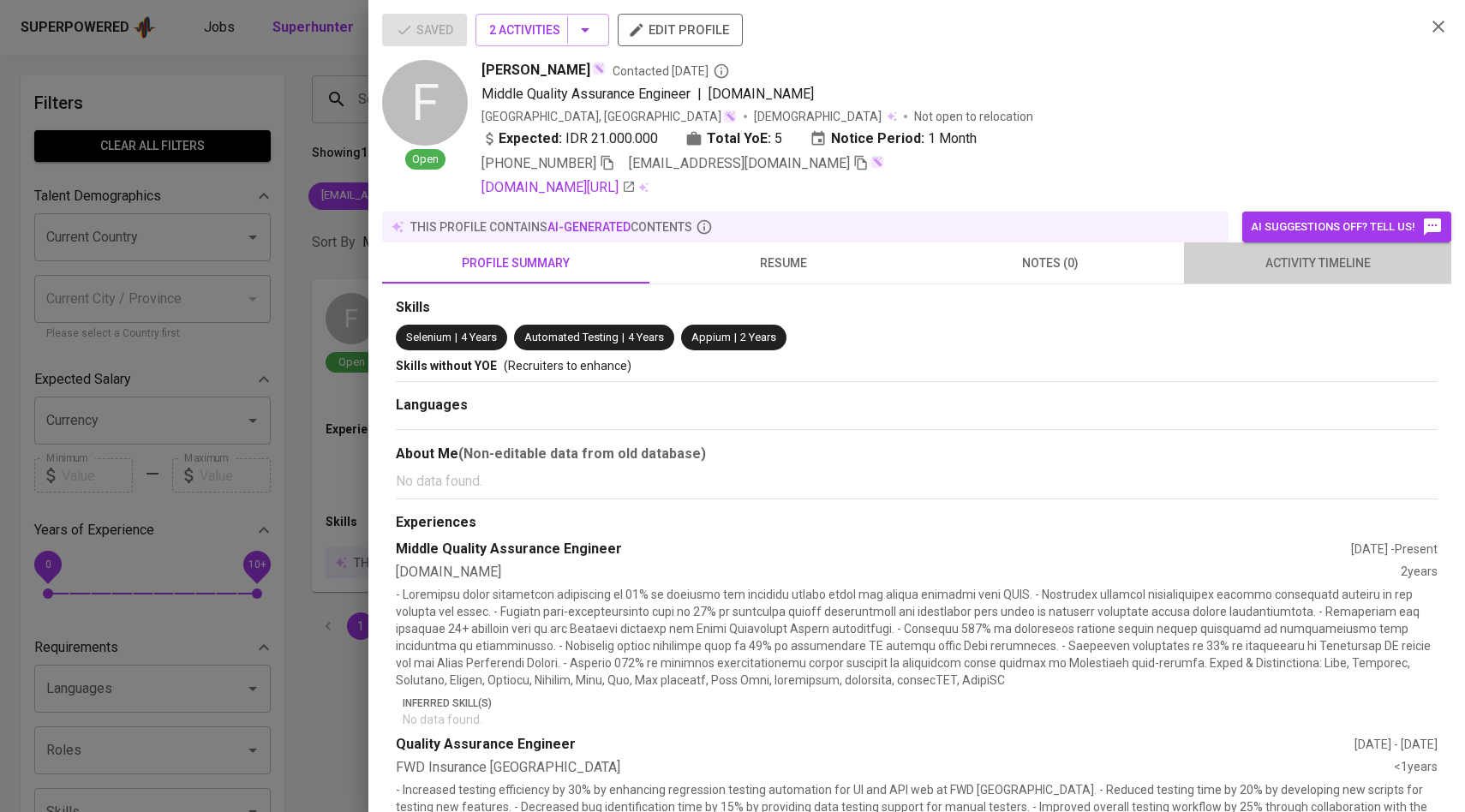
click at [1274, 280] on button "activity timeline" at bounding box center [1318, 263] width 268 height 41
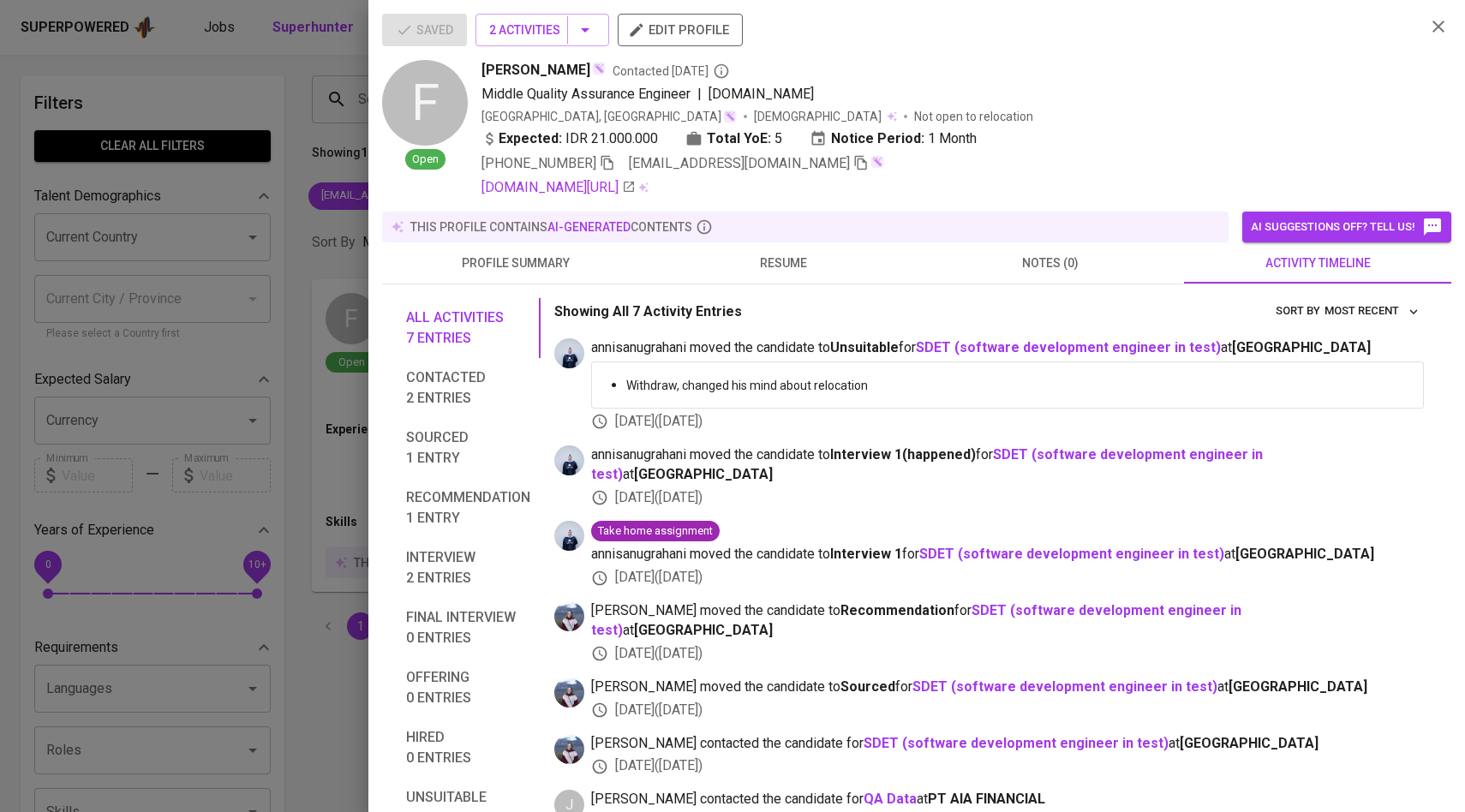
click at [265, 139] on div at bounding box center [732, 406] width 1465 height 812
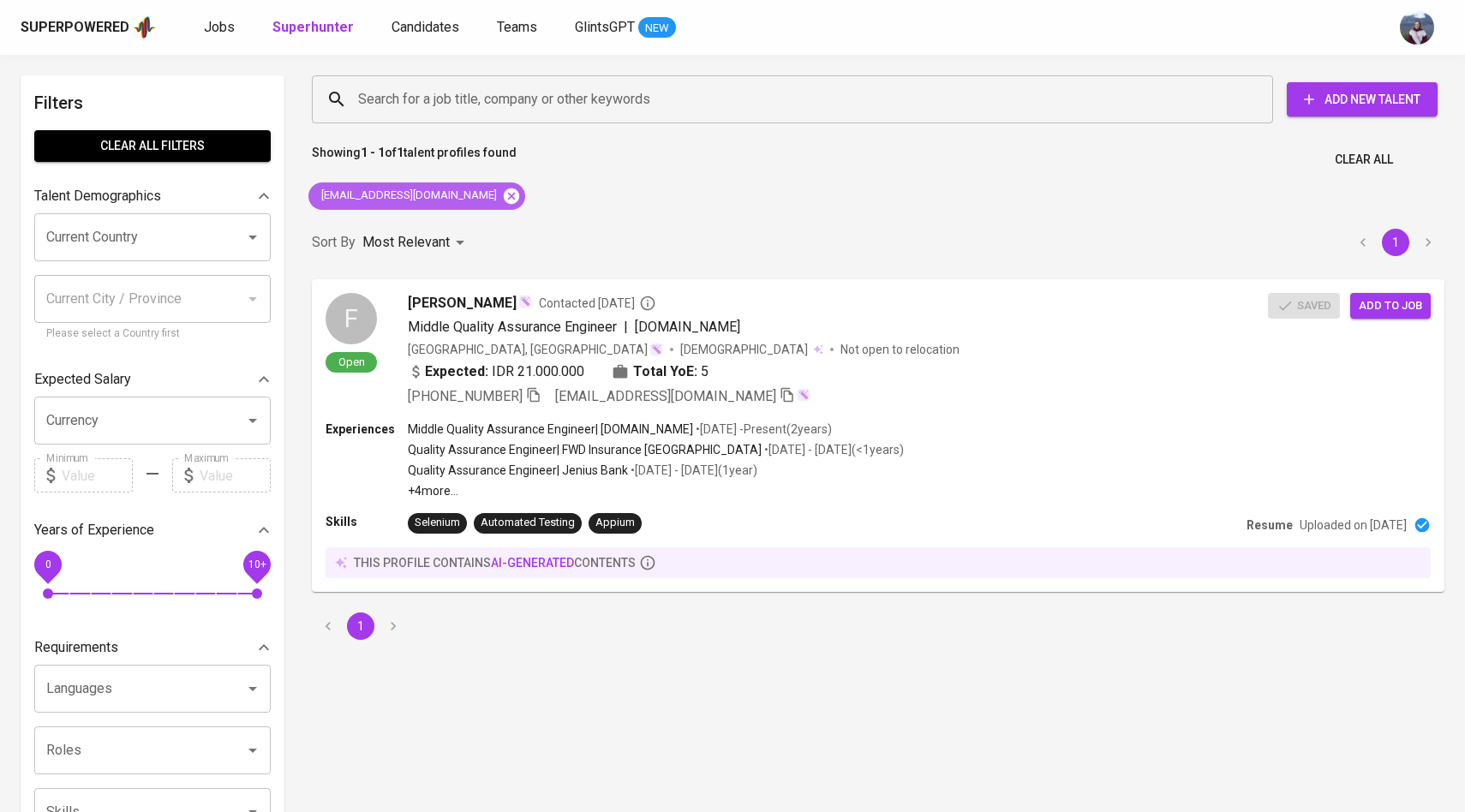
click at [504, 195] on icon at bounding box center [512, 196] width 16 height 16
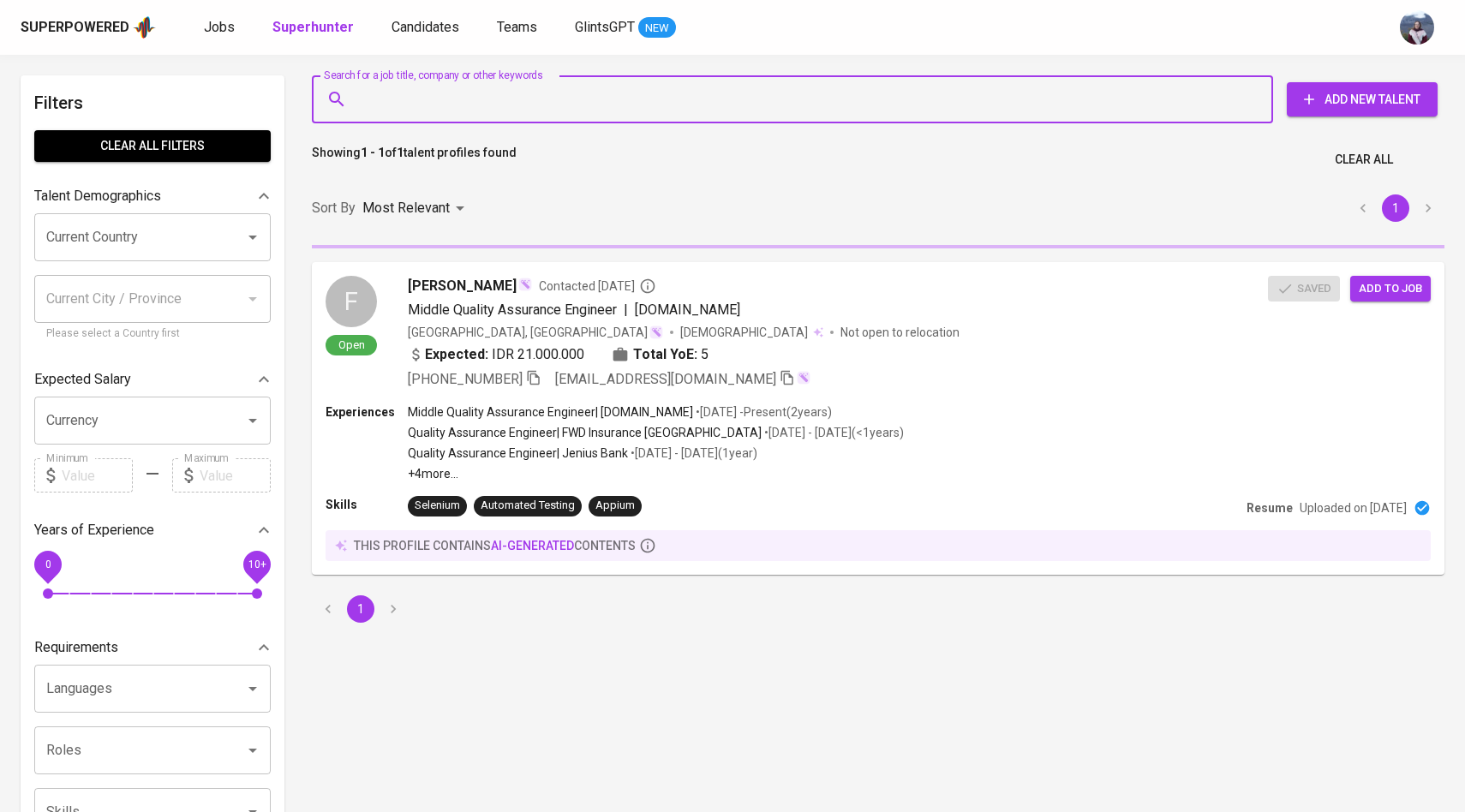
click at [444, 104] on input "Search for a job title, company or other keywords" at bounding box center [797, 99] width 886 height 32
paste input "mfthrmdhn@gmail.com"
type input "mfthrmdhn@gmail.com"
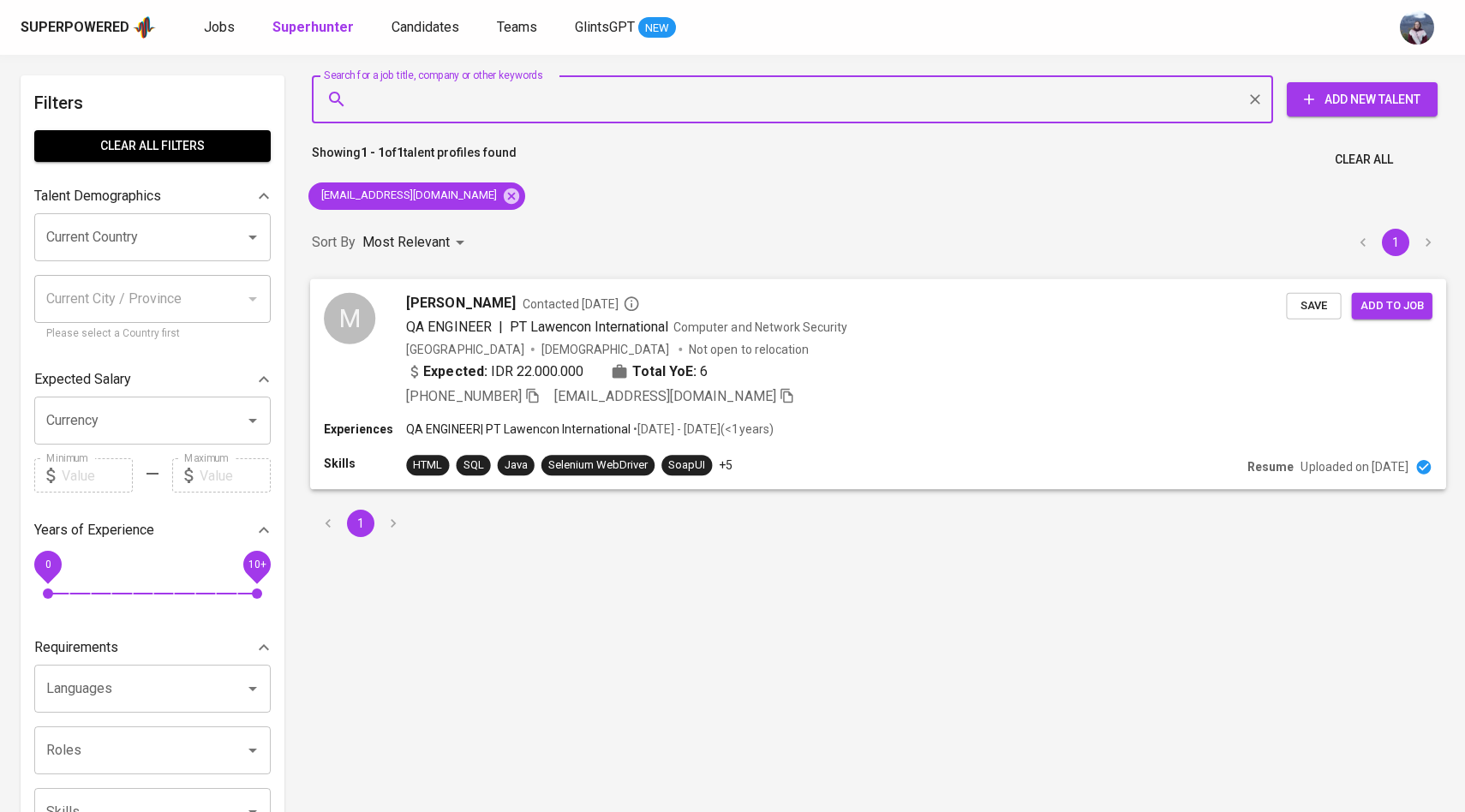
click at [367, 307] on div "M" at bounding box center [350, 317] width 51 height 51
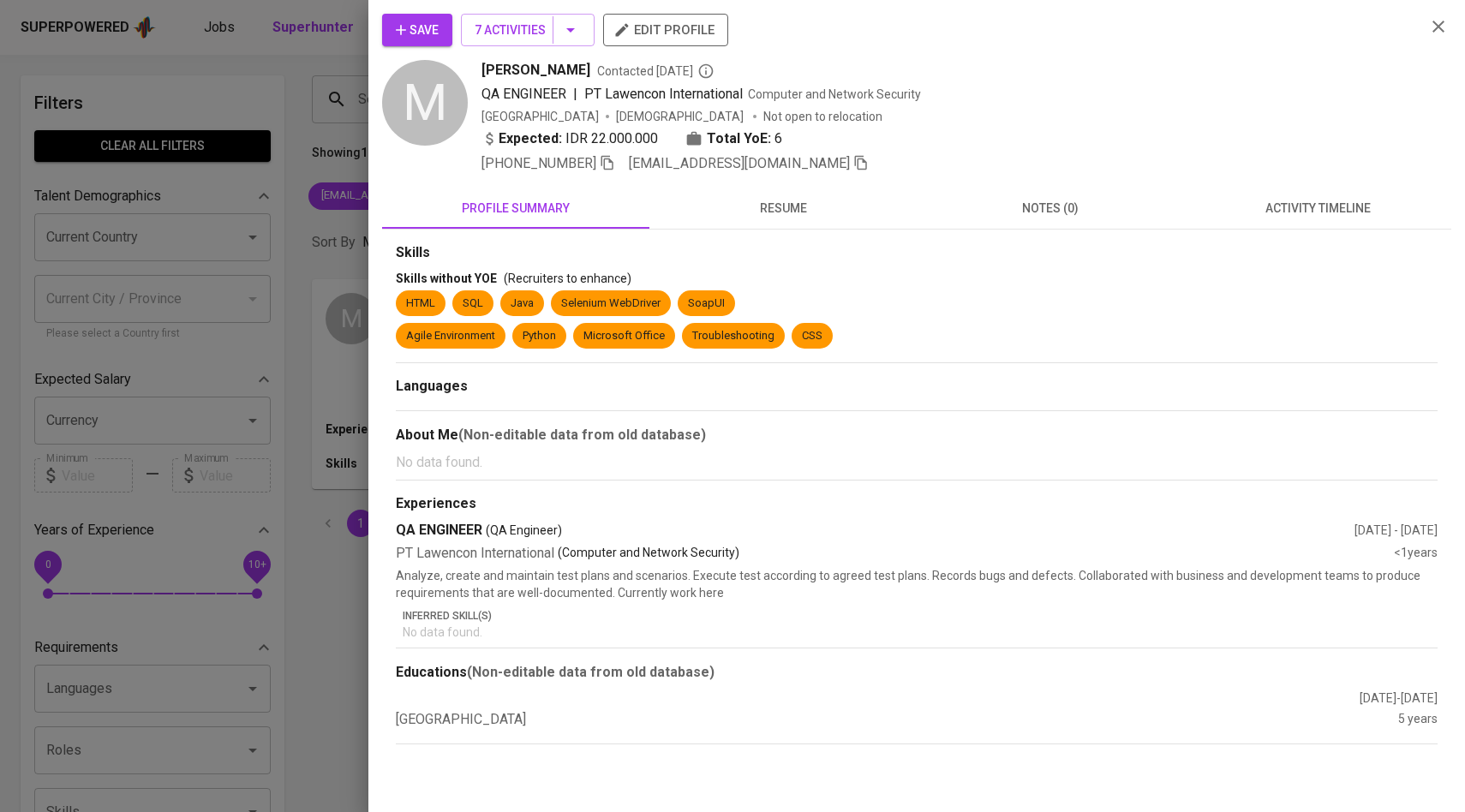
click at [1268, 209] on span "activity timeline" at bounding box center [1318, 209] width 247 height 22
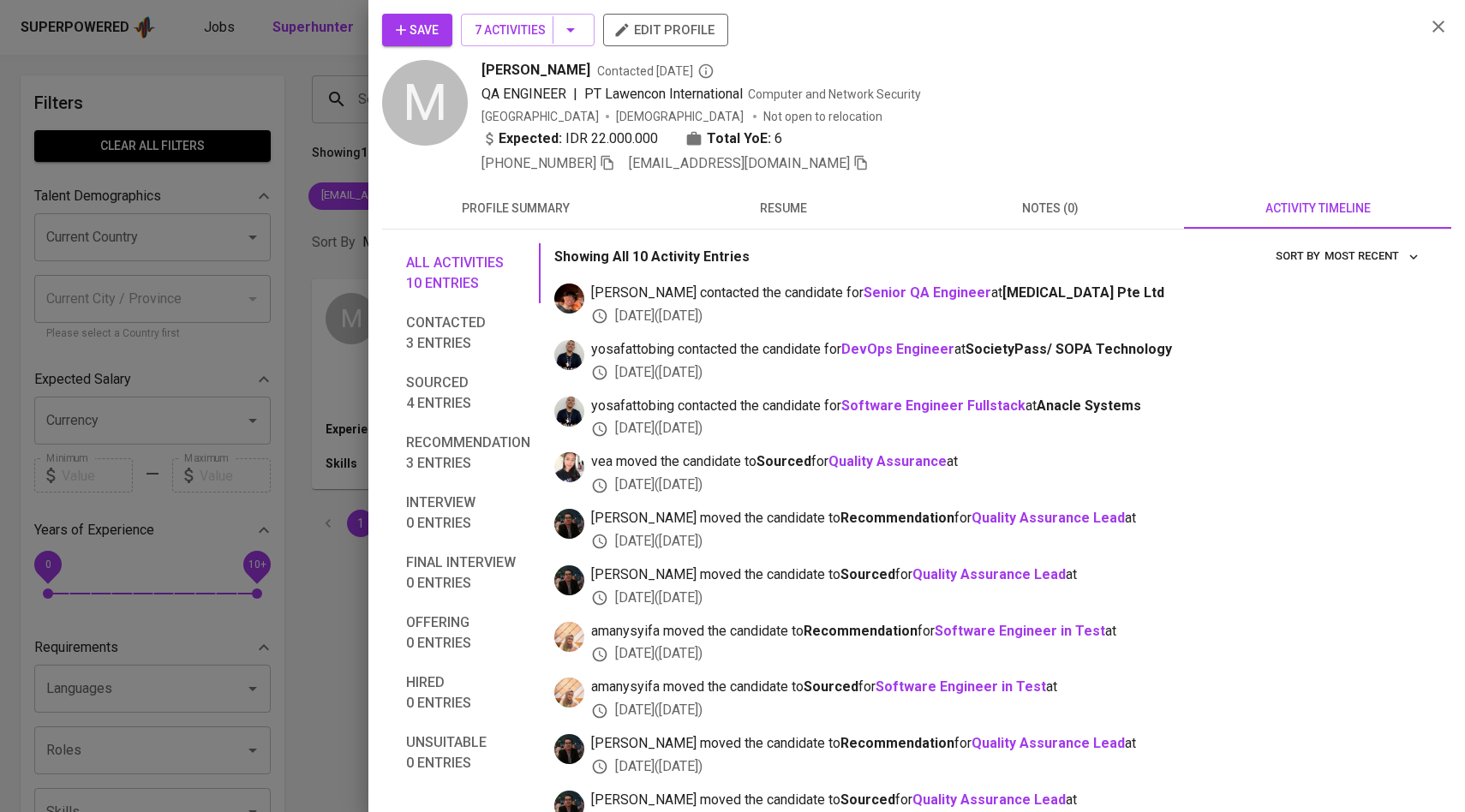
click at [420, 26] on span "Save" at bounding box center [417, 30] width 43 height 22
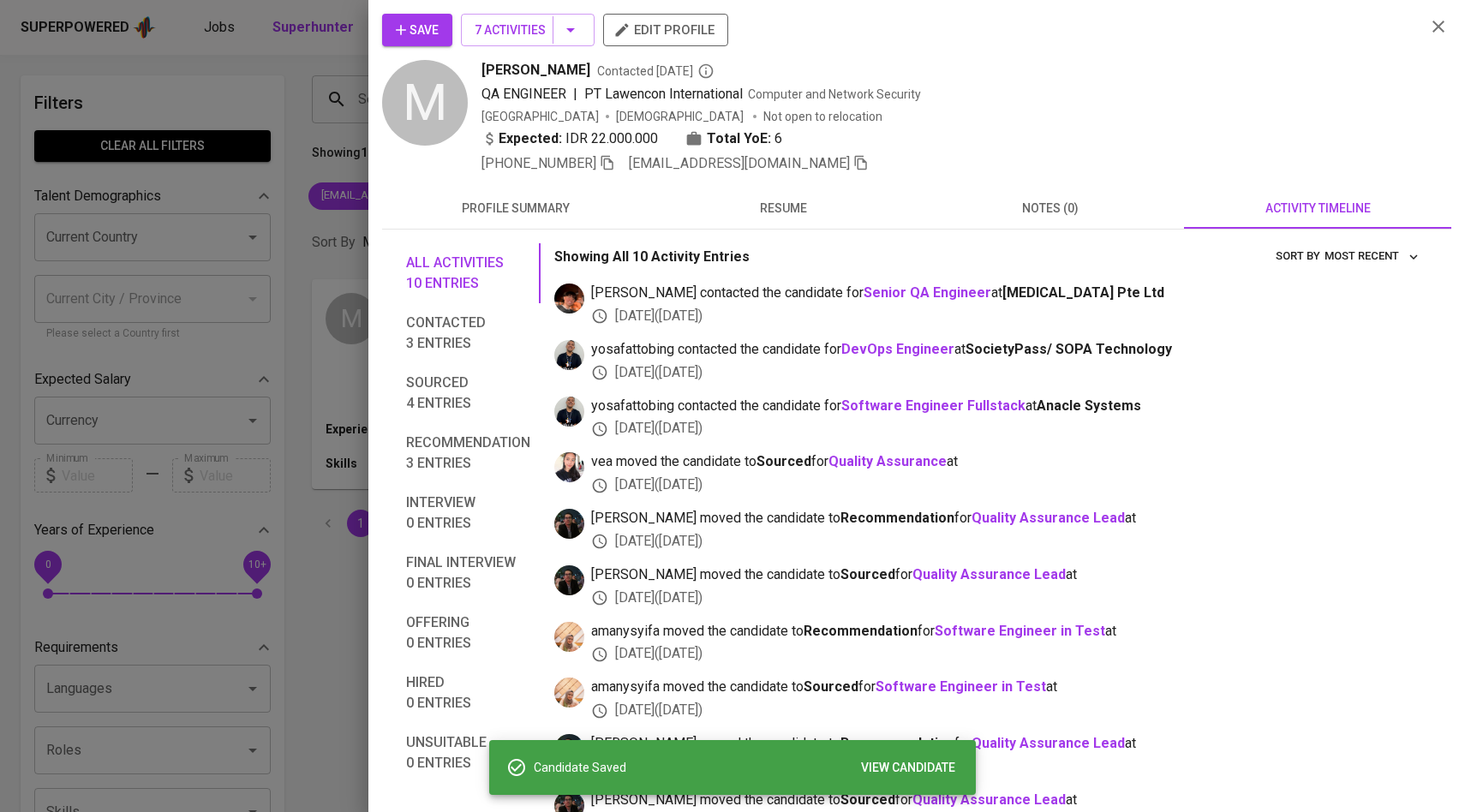
click at [252, 183] on div at bounding box center [732, 406] width 1465 height 812
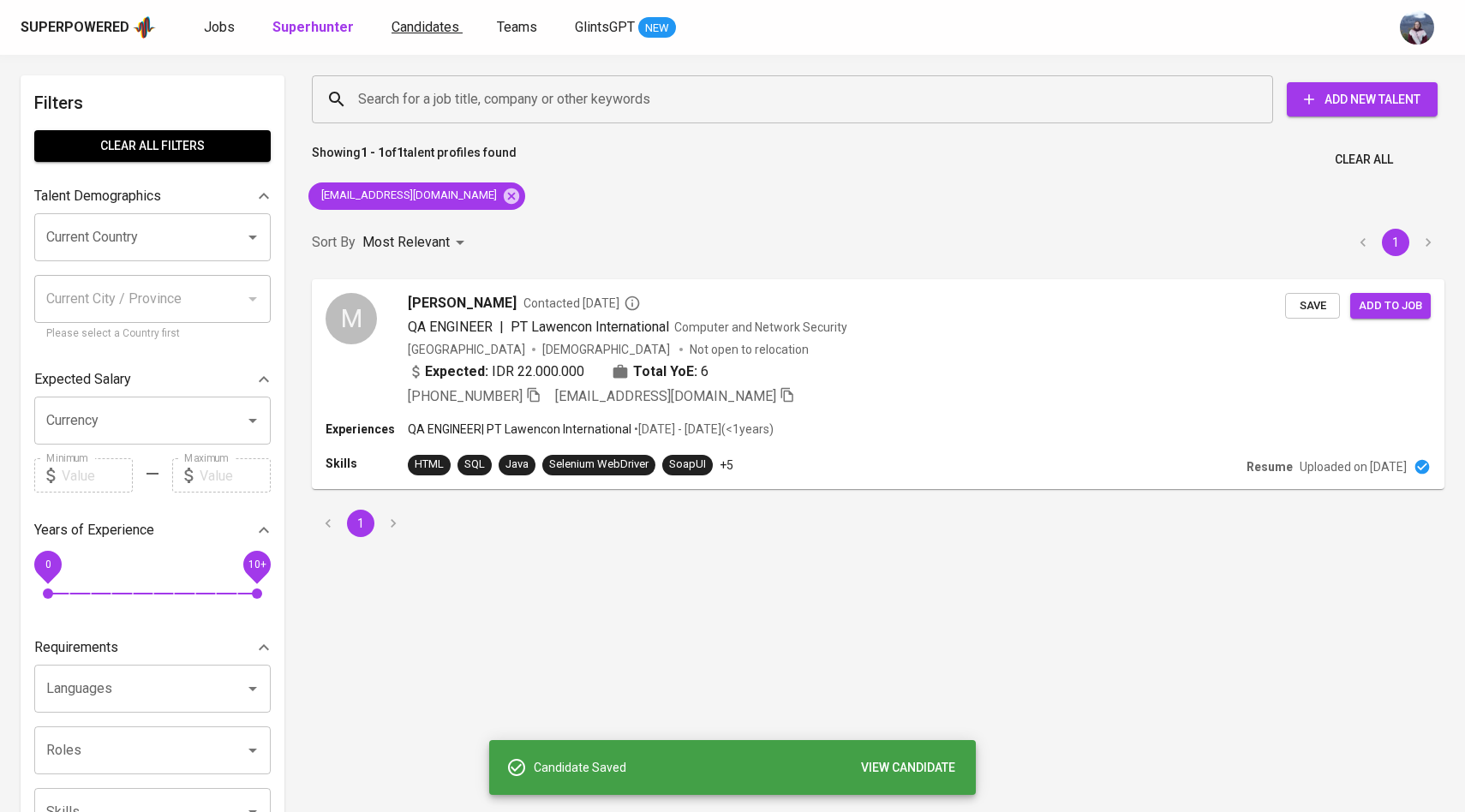
click at [427, 30] on span "Candidates" at bounding box center [425, 26] width 68 height 17
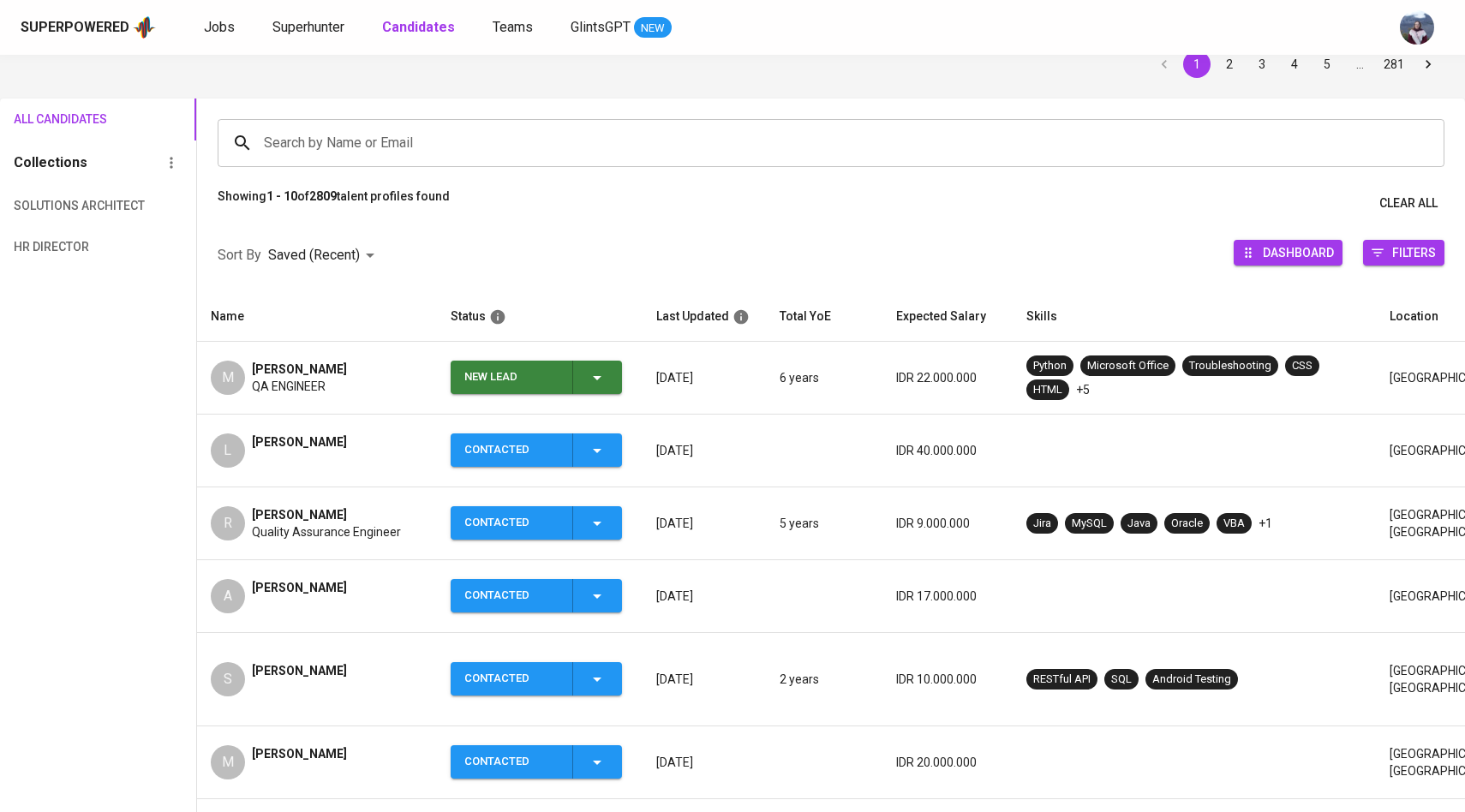
scroll to position [93, 0]
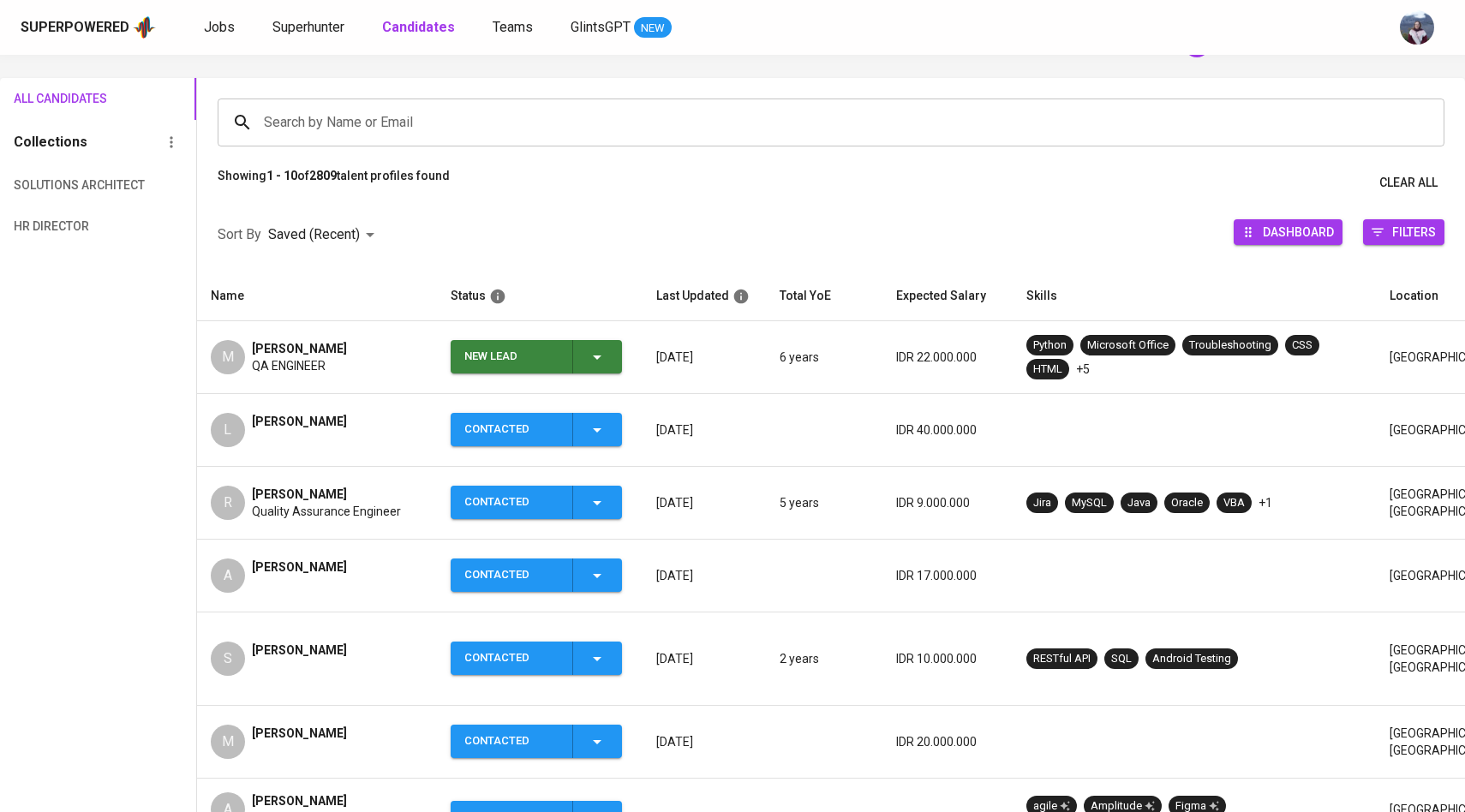
click at [606, 359] on icon "button" at bounding box center [597, 357] width 21 height 21
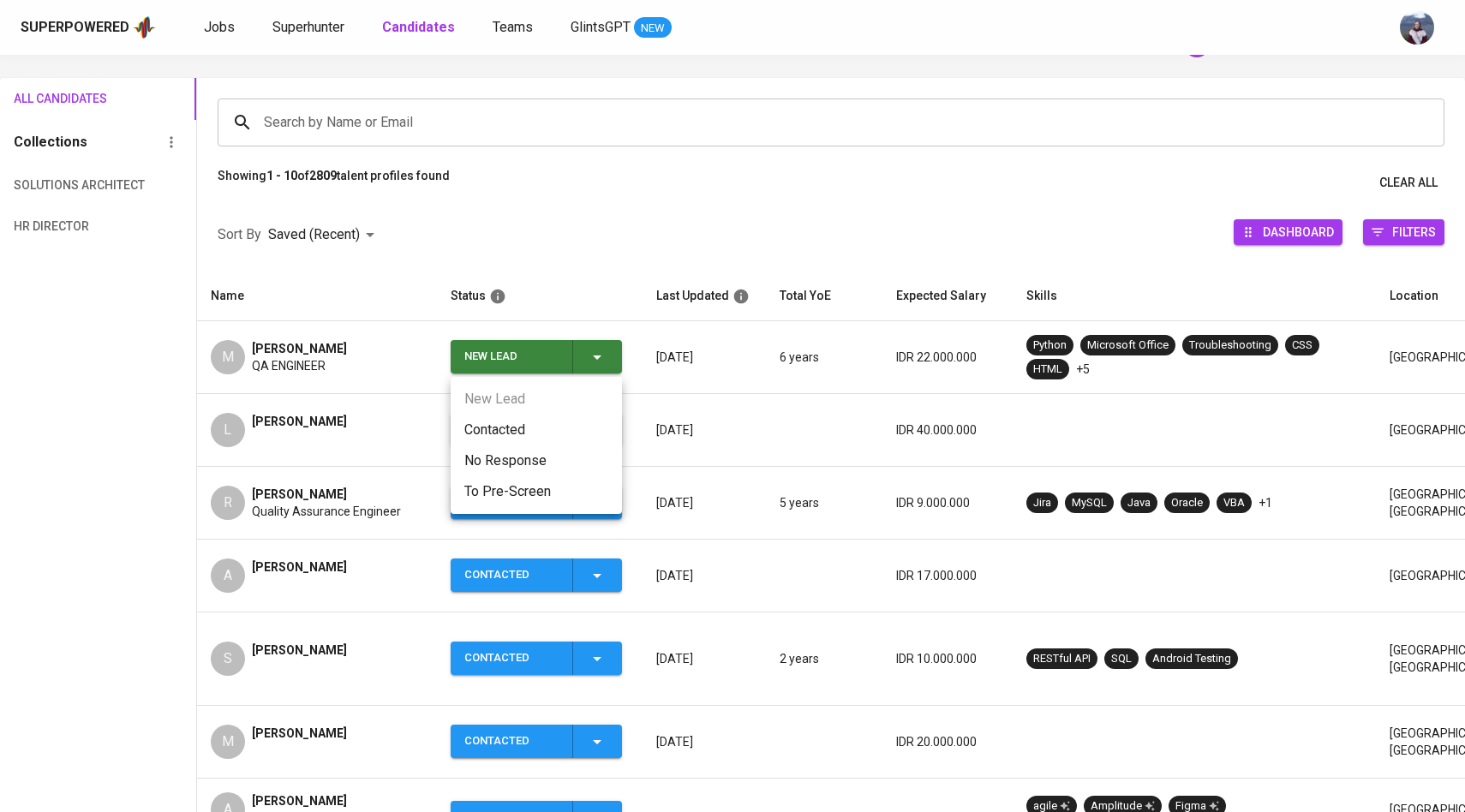
click at [530, 422] on li "Contacted" at bounding box center [536, 429] width 171 height 30
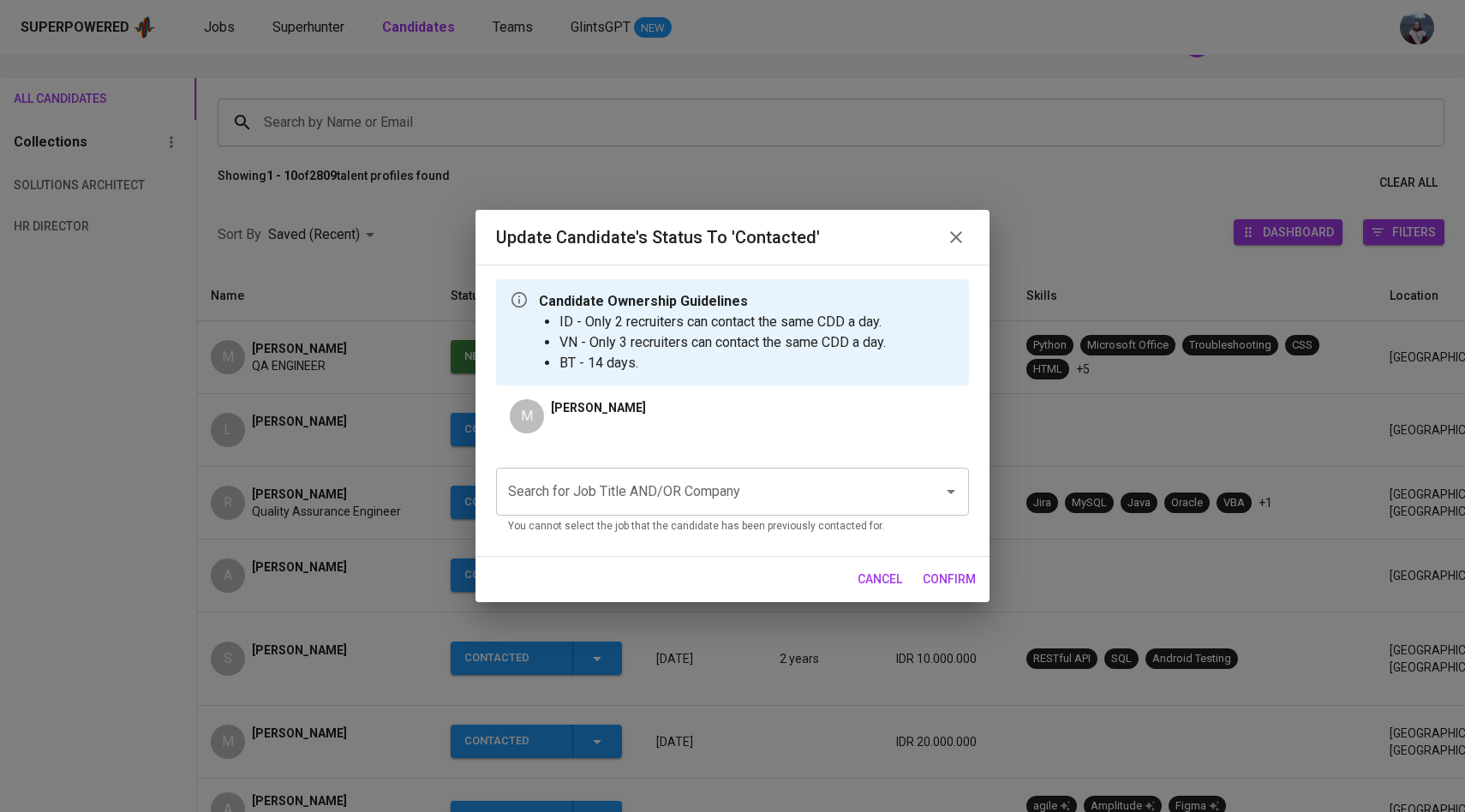
click at [618, 484] on input "Search for Job Title AND/OR Company" at bounding box center [708, 491] width 410 height 32
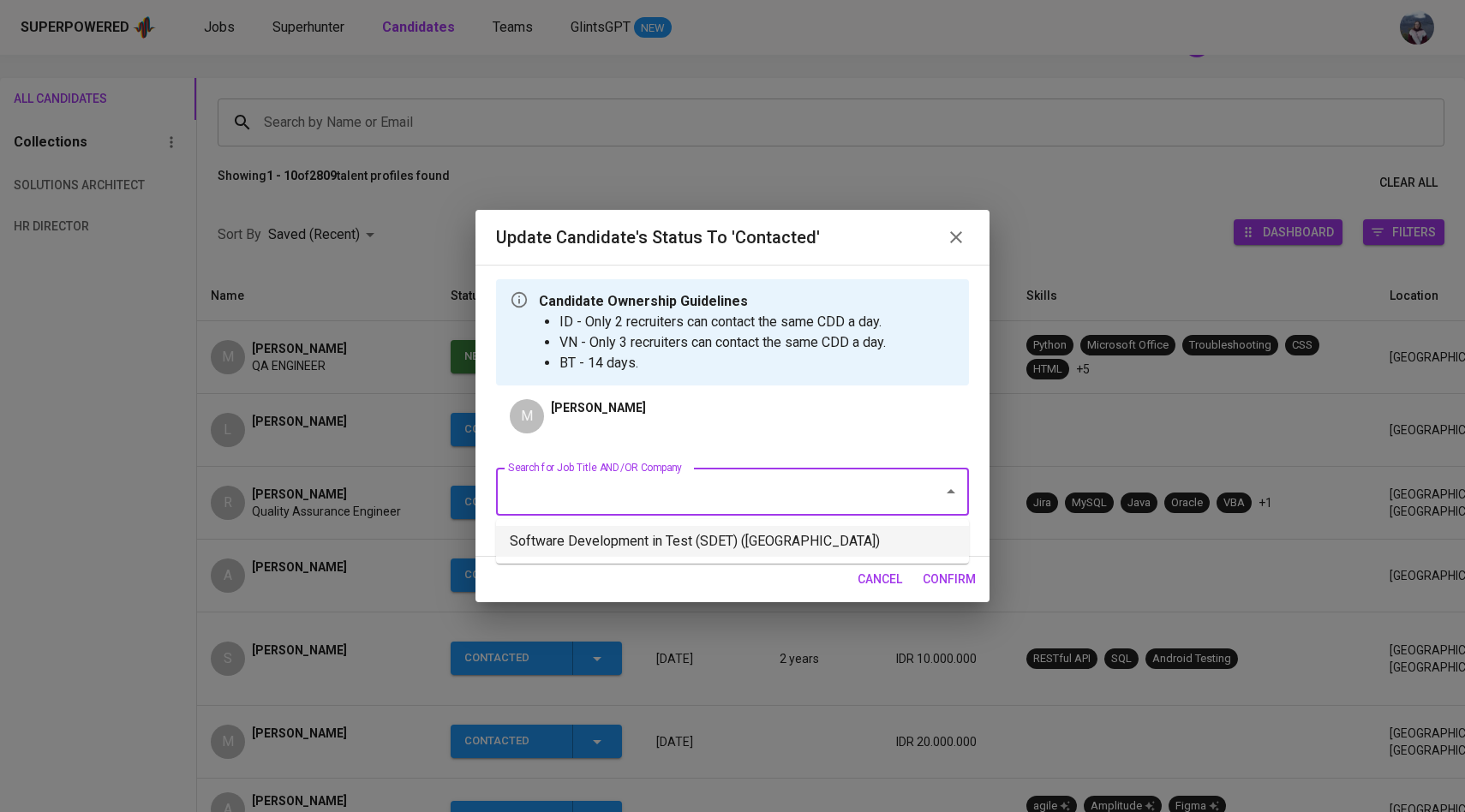
click at [631, 537] on li "Software Development in Test (SDET) ([GEOGRAPHIC_DATA])" at bounding box center [732, 541] width 473 height 30
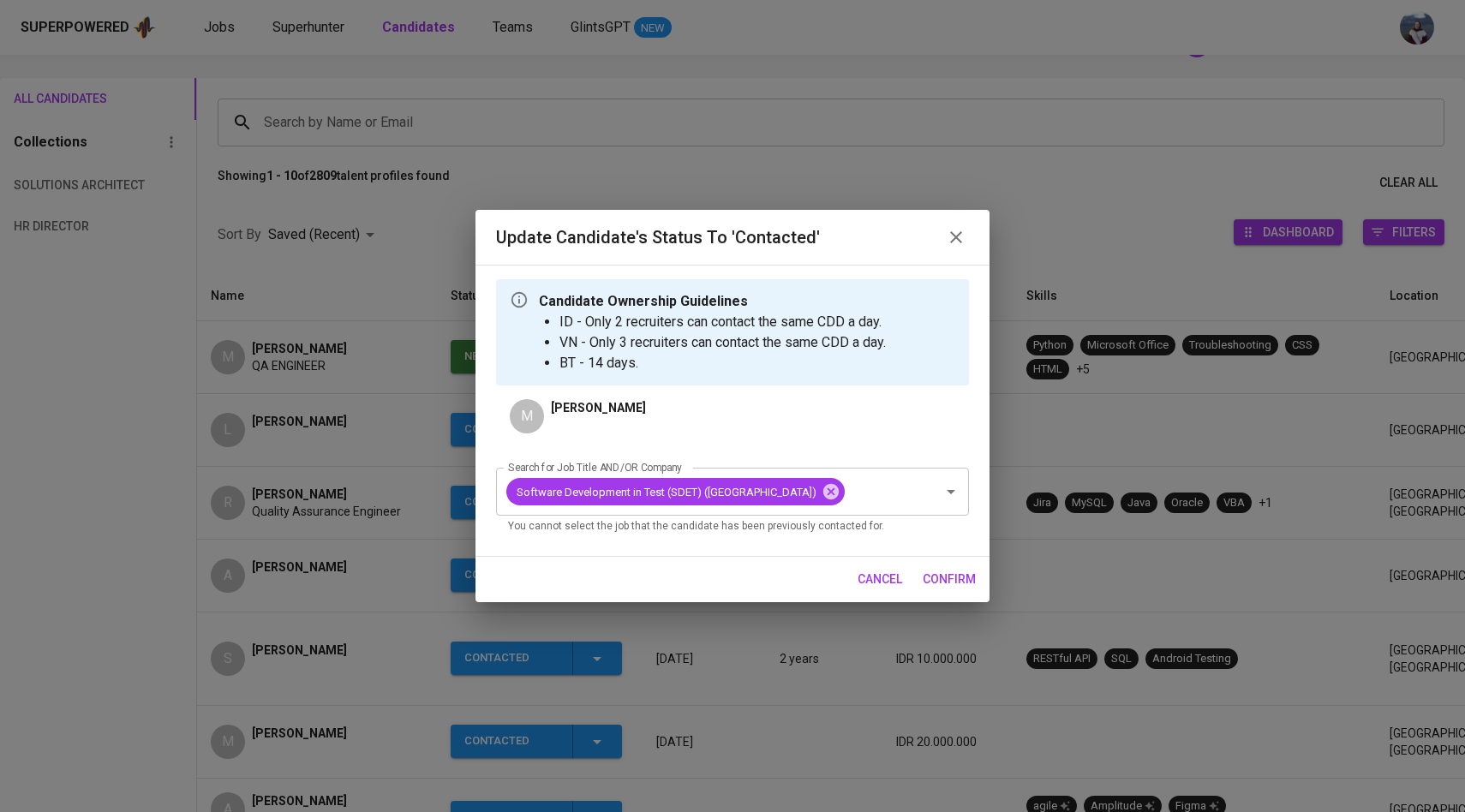
click at [947, 588] on span "confirm" at bounding box center [950, 580] width 53 height 22
